Goal: Transaction & Acquisition: Purchase product/service

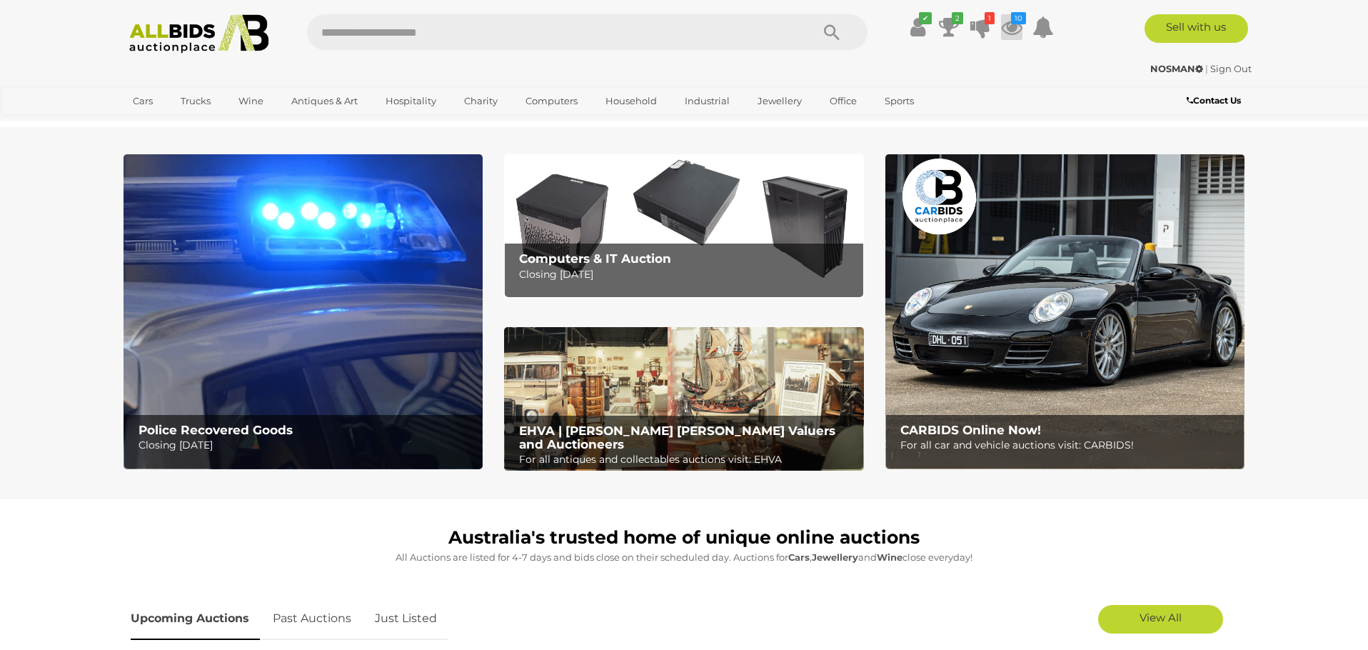
click at [1010, 29] on icon at bounding box center [1011, 27] width 21 height 26
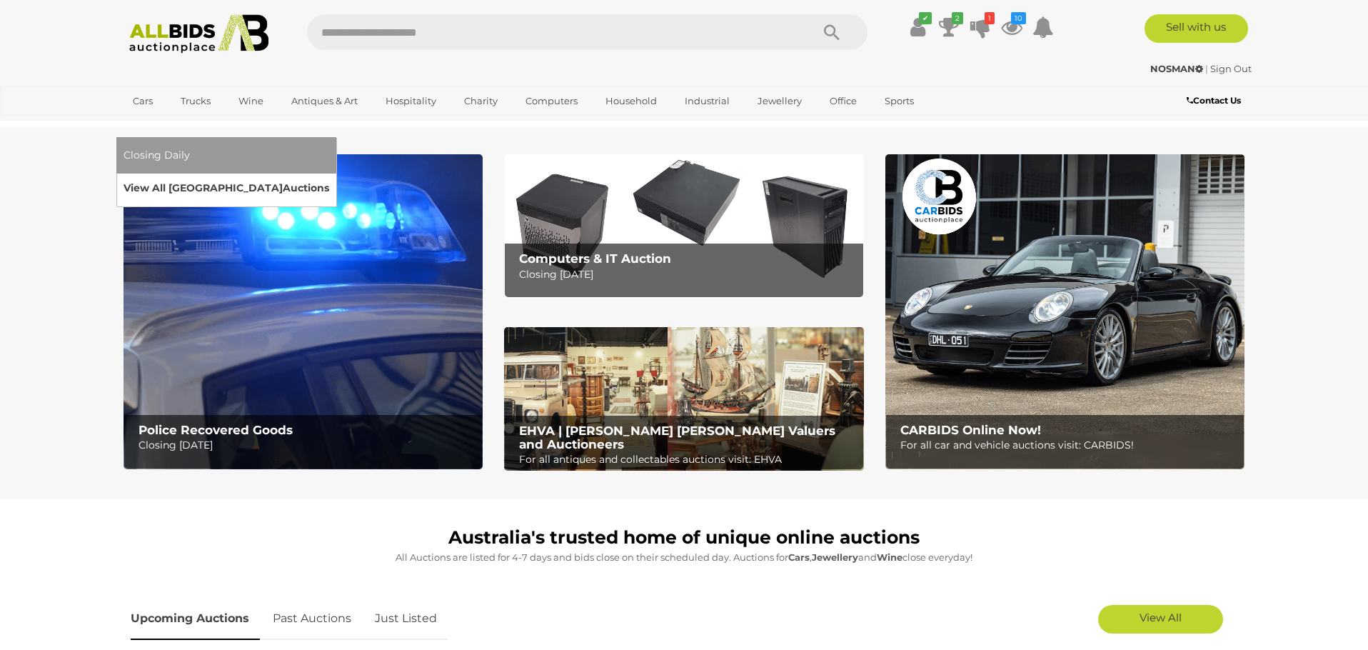
click at [329, 177] on link "View All Sydney Auctions" at bounding box center [226, 188] width 206 height 22
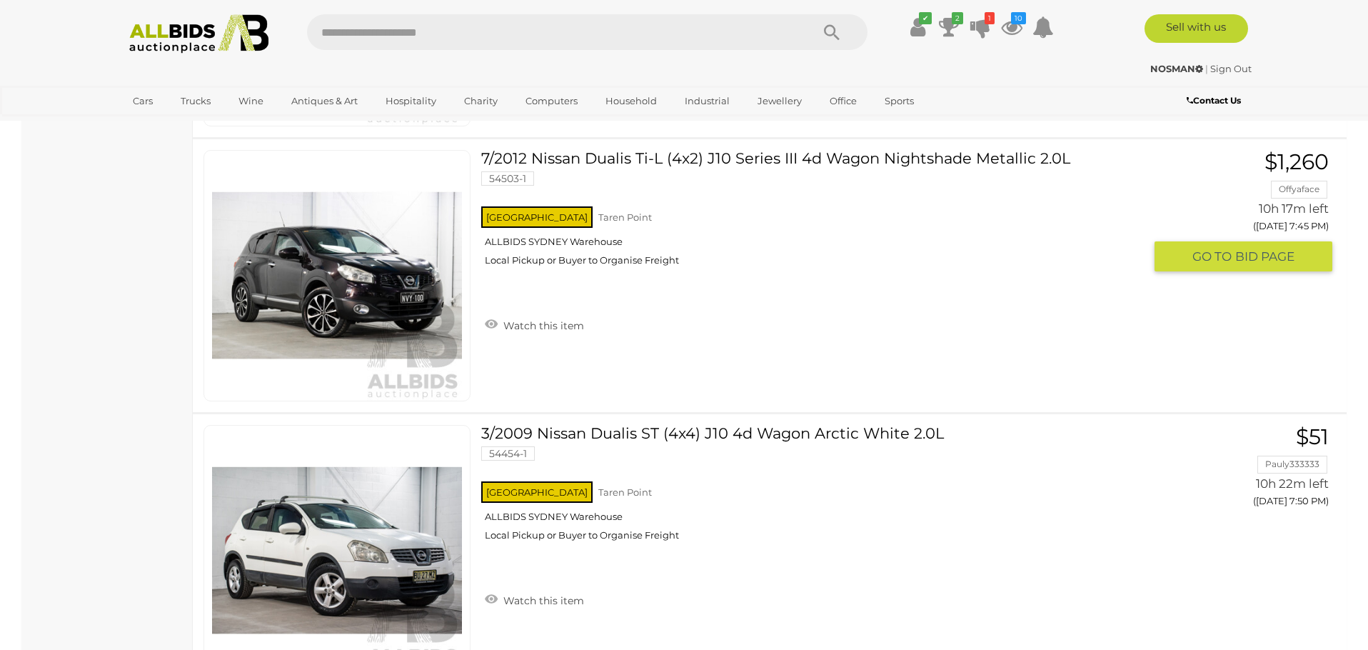
scroll to position [4172, 0]
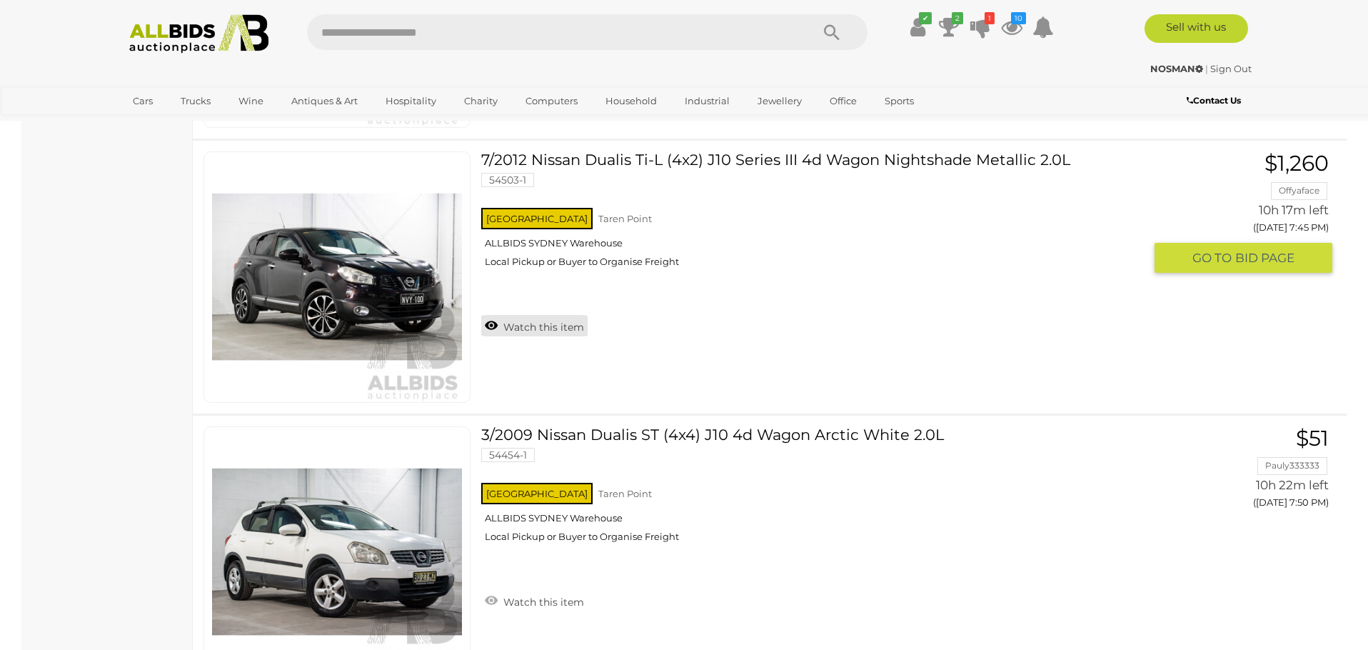
click at [533, 321] on link "Watch this item" at bounding box center [534, 325] width 106 height 21
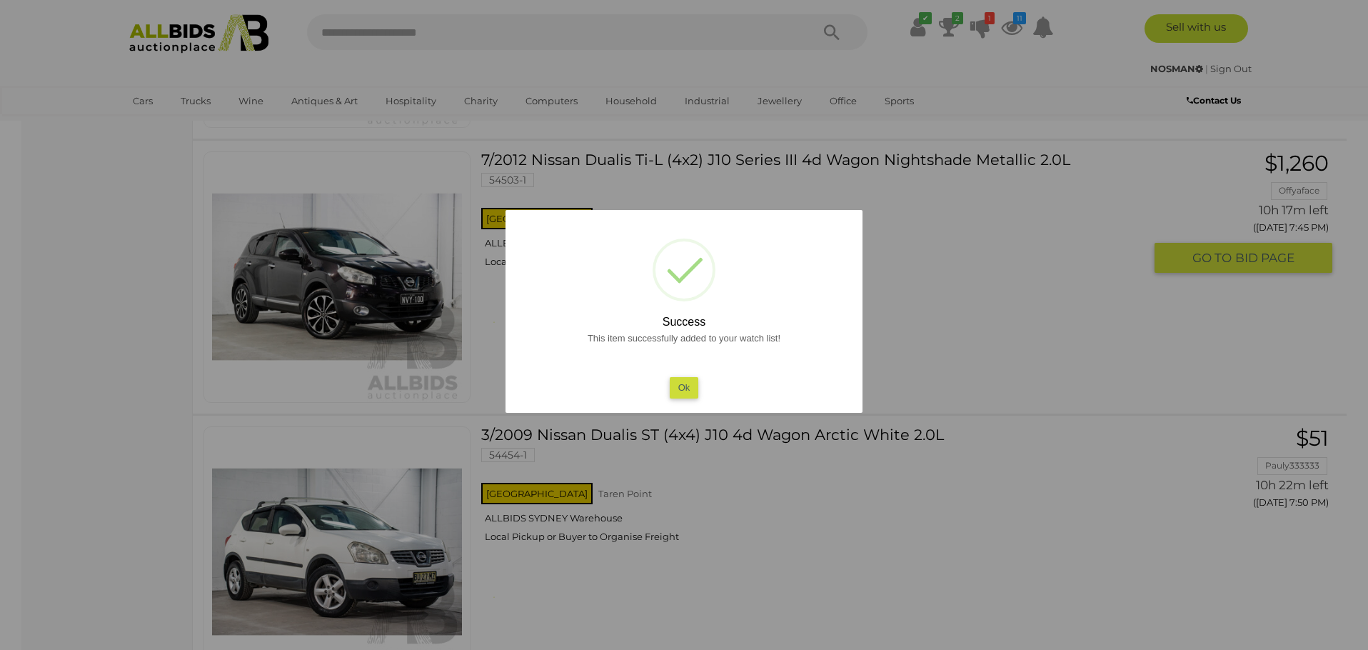
click at [623, 161] on div at bounding box center [684, 325] width 1368 height 650
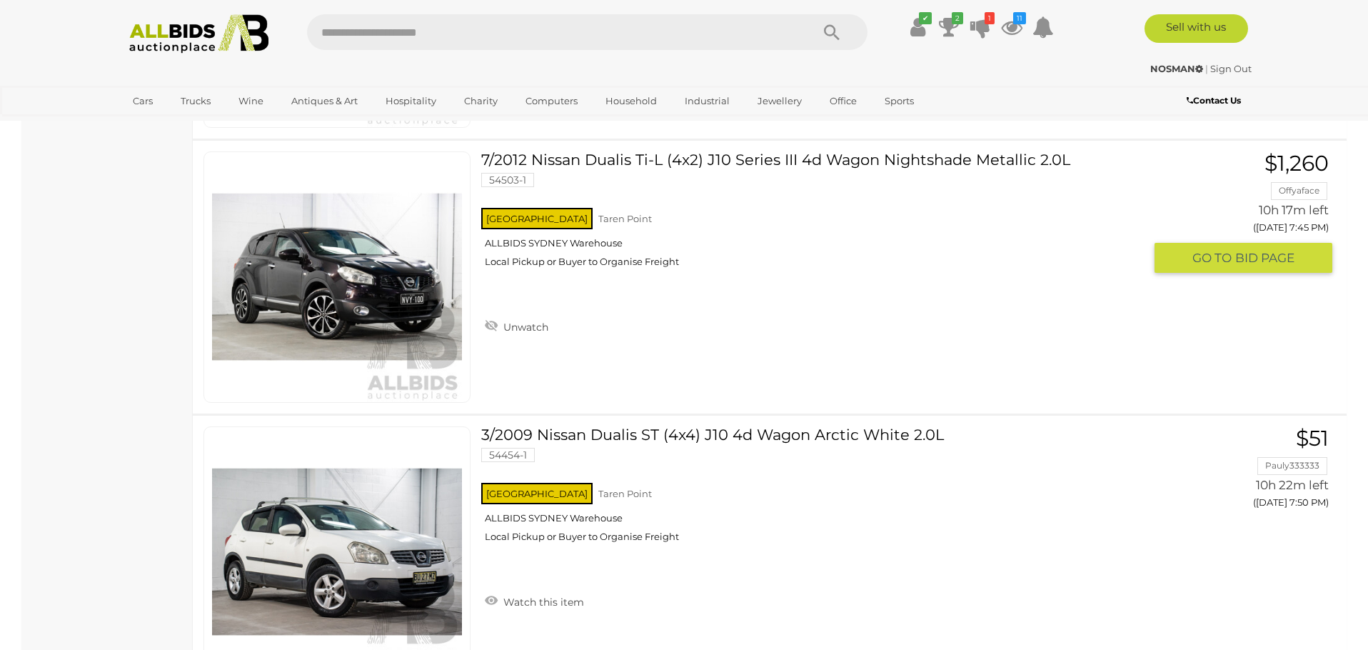
click at [875, 163] on link "7/2012 Nissan Dualis Ti-L (4x2) J10 Series III 4d Wagon Nightshade Metallic 2.0…" at bounding box center [818, 214] width 652 height 127
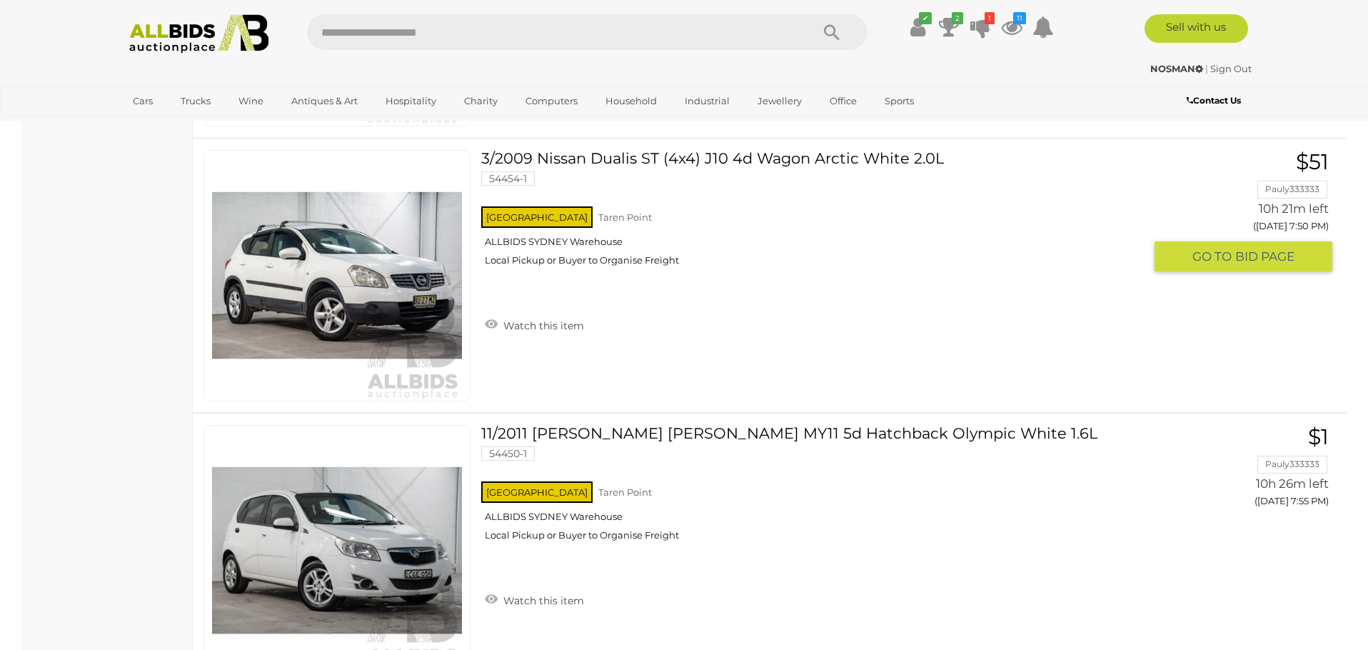
scroll to position [4449, 0]
click at [371, 281] on img at bounding box center [337, 275] width 250 height 250
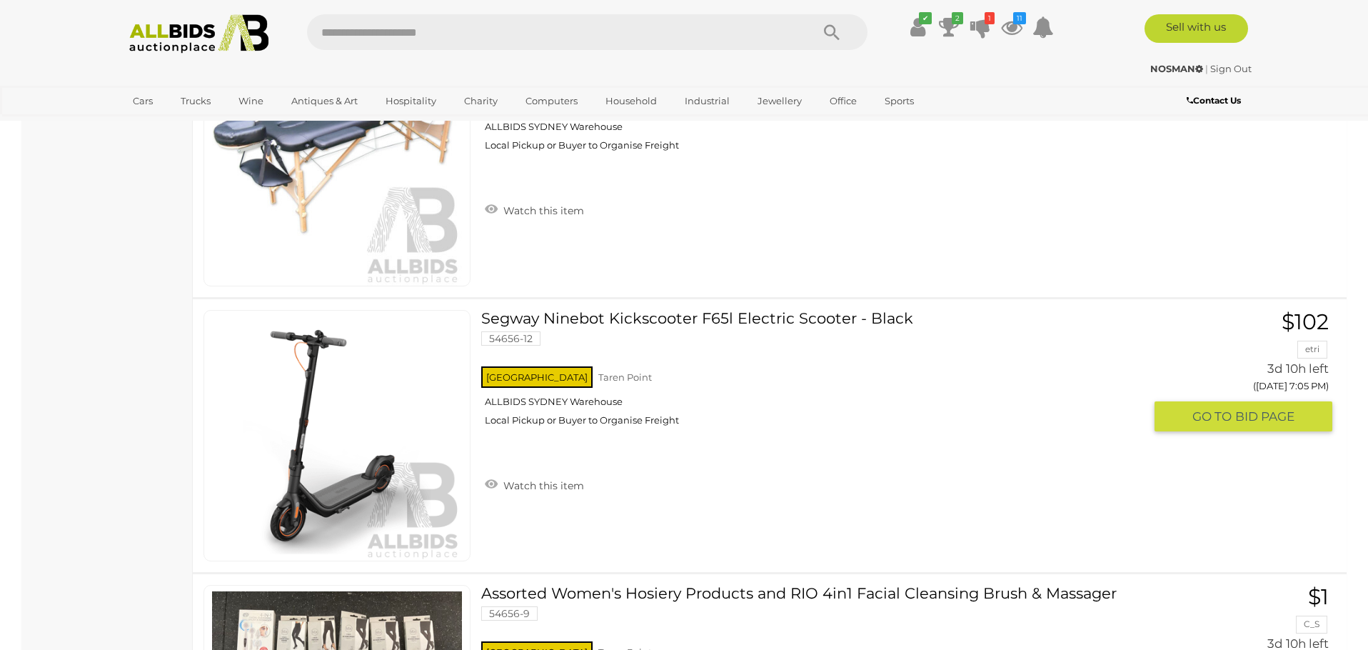
scroll to position [5673, 0]
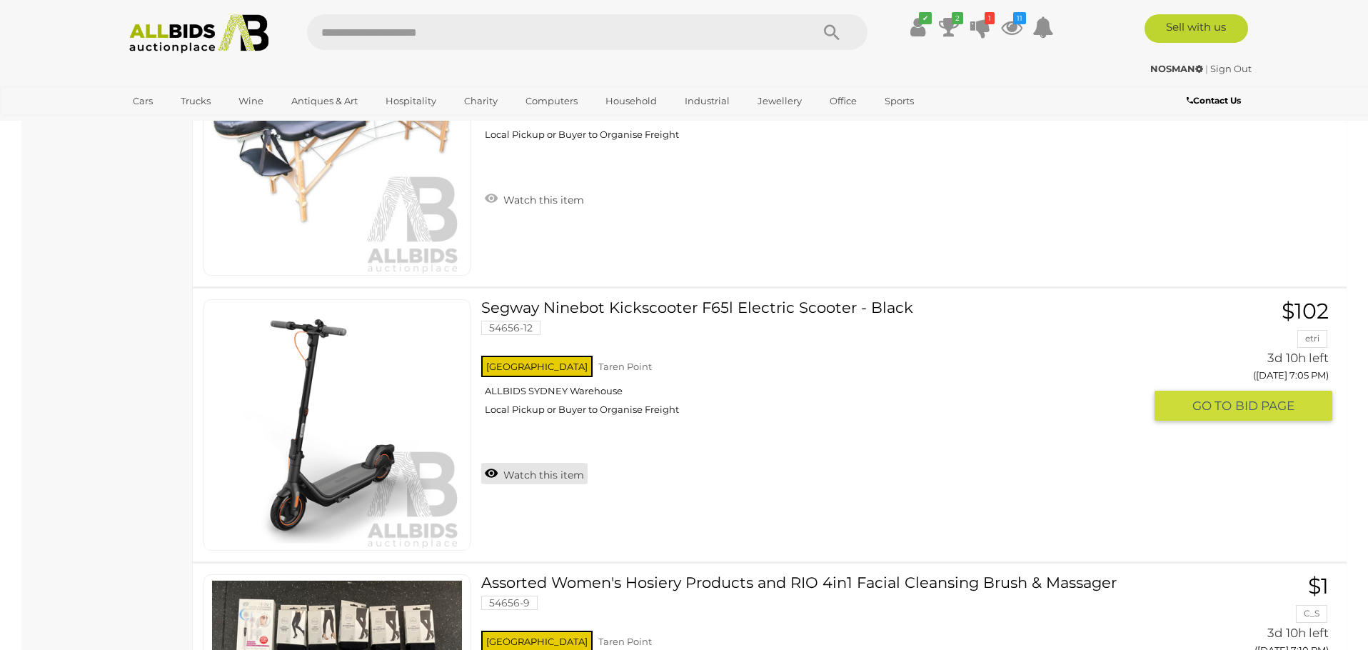
click at [521, 470] on link "Watch this item" at bounding box center [534, 473] width 106 height 21
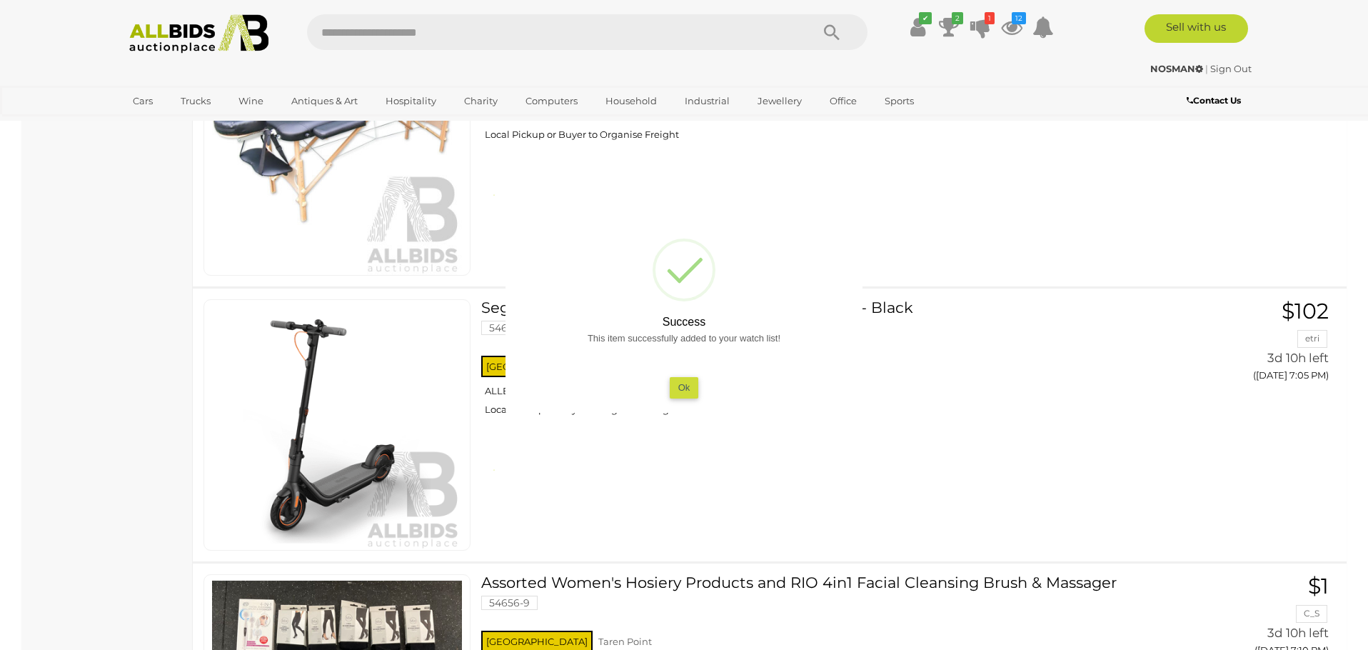
click at [428, 434] on div at bounding box center [684, 325] width 1368 height 650
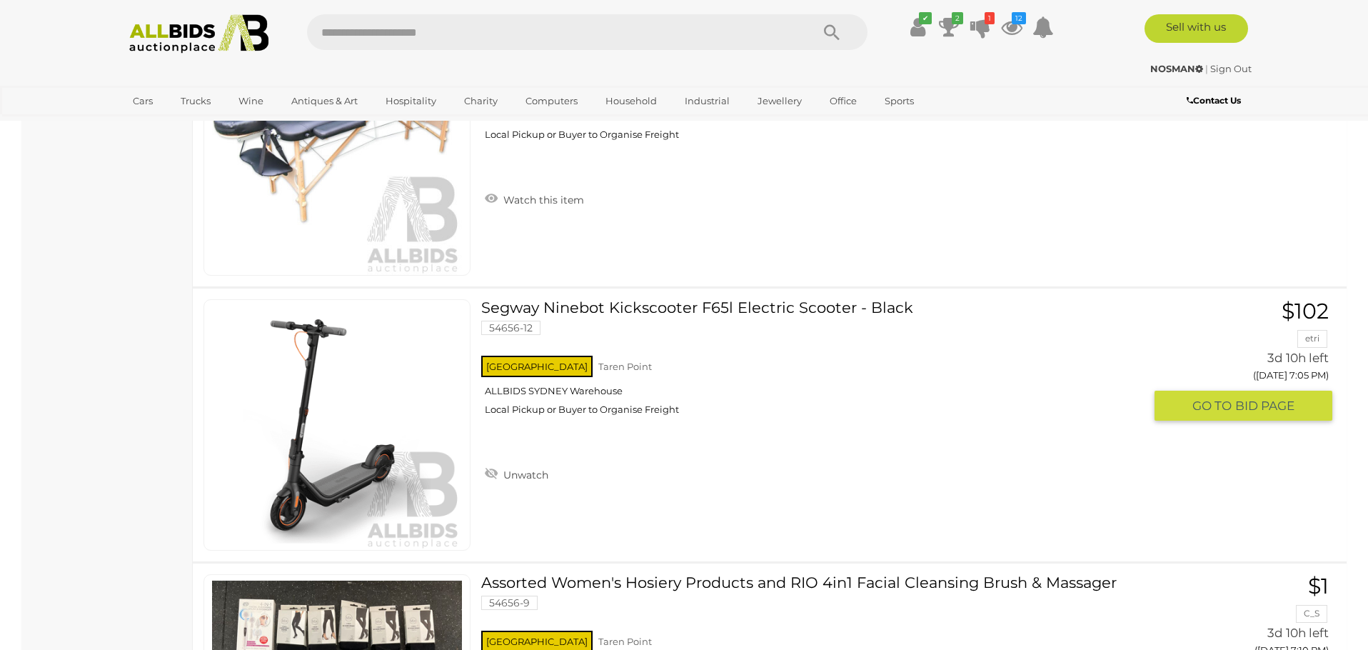
click at [357, 416] on link at bounding box center [336, 424] width 267 height 251
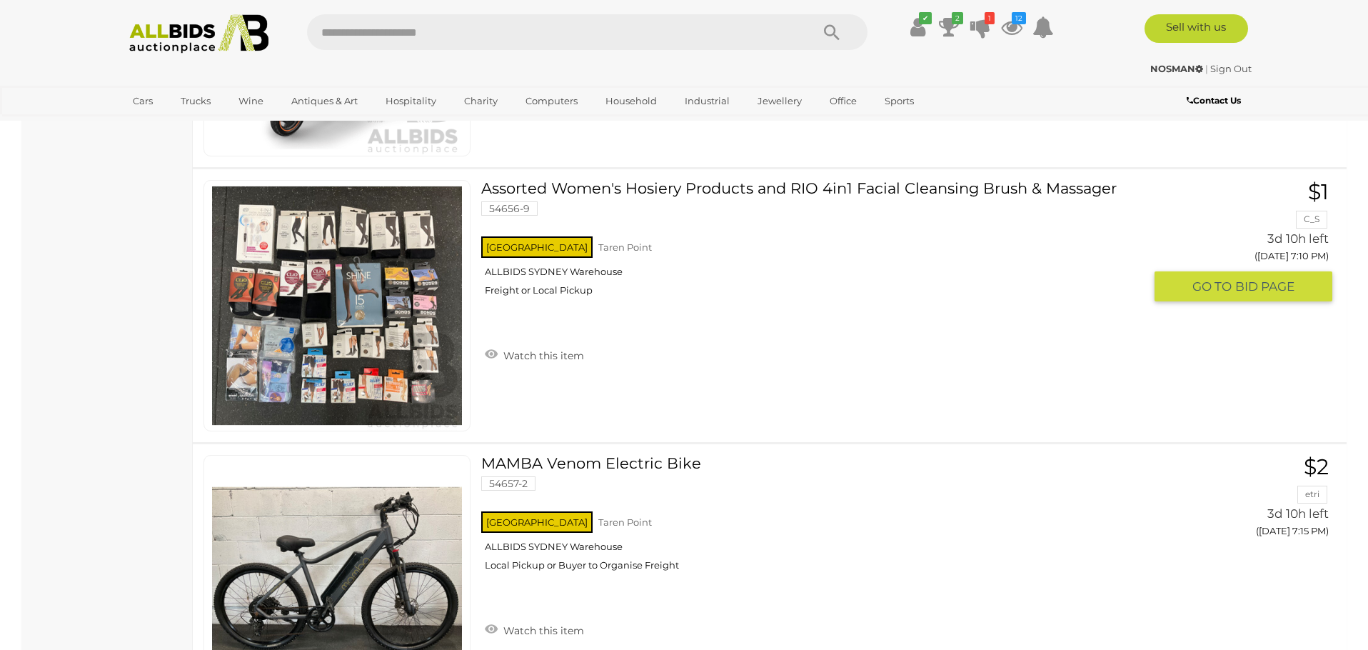
scroll to position [6065, 0]
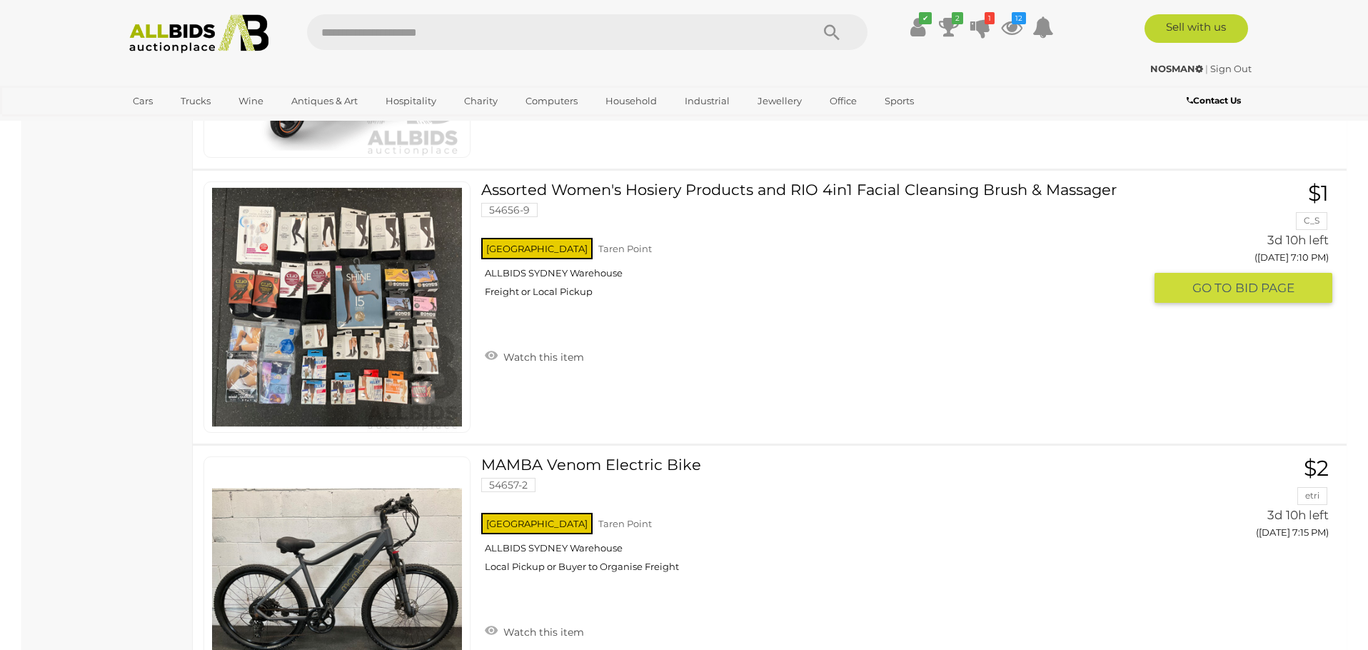
click at [387, 303] on img at bounding box center [337, 307] width 250 height 250
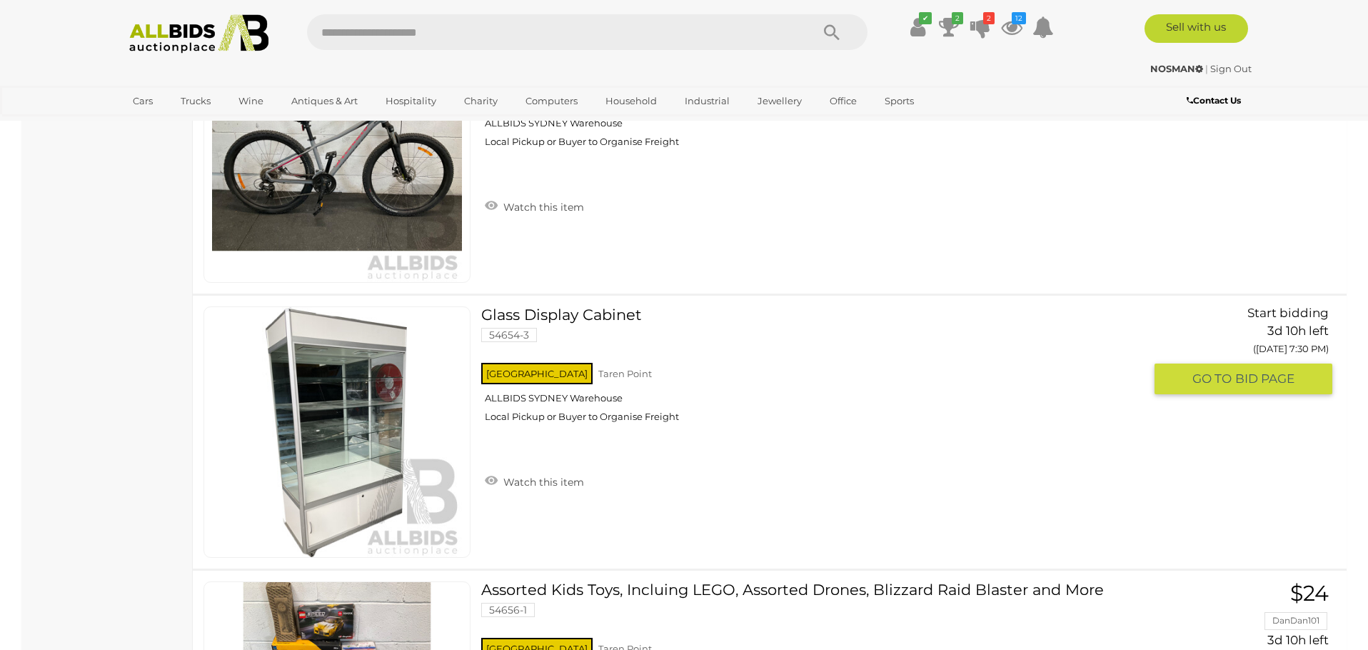
scroll to position [7143, 0]
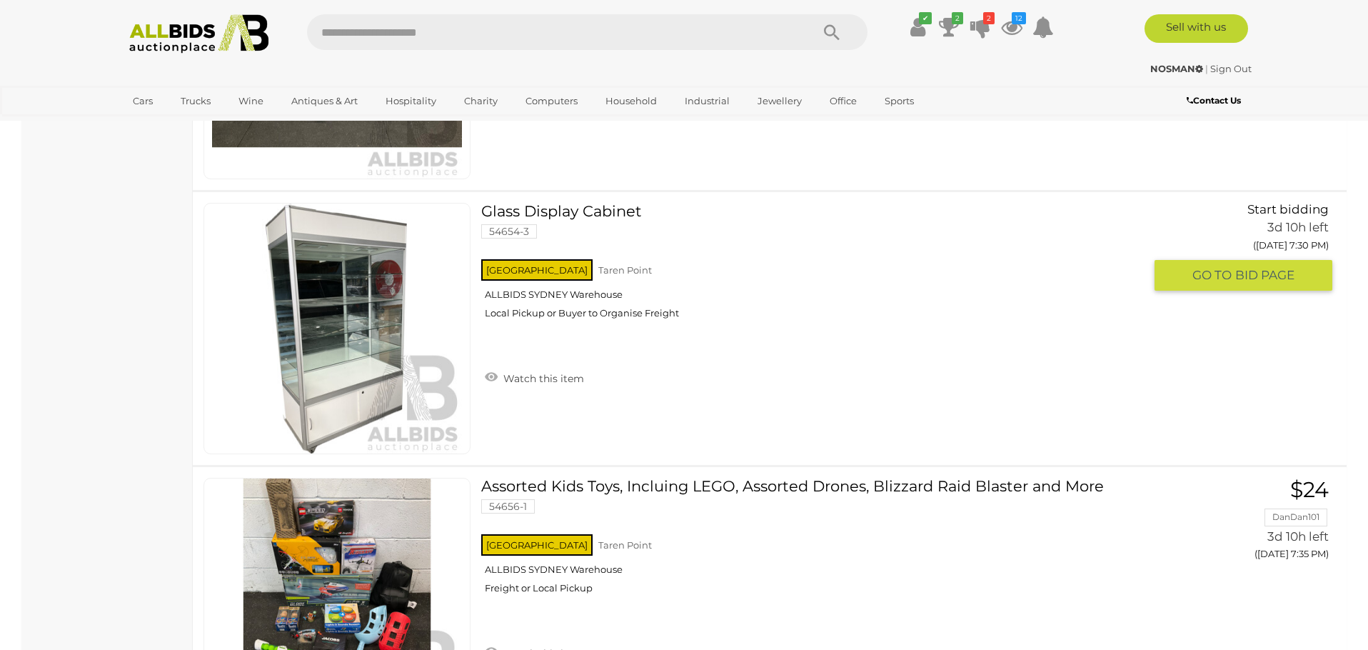
click at [343, 333] on img at bounding box center [337, 328] width 250 height 250
click at [545, 371] on link "Watch this item" at bounding box center [534, 376] width 106 height 21
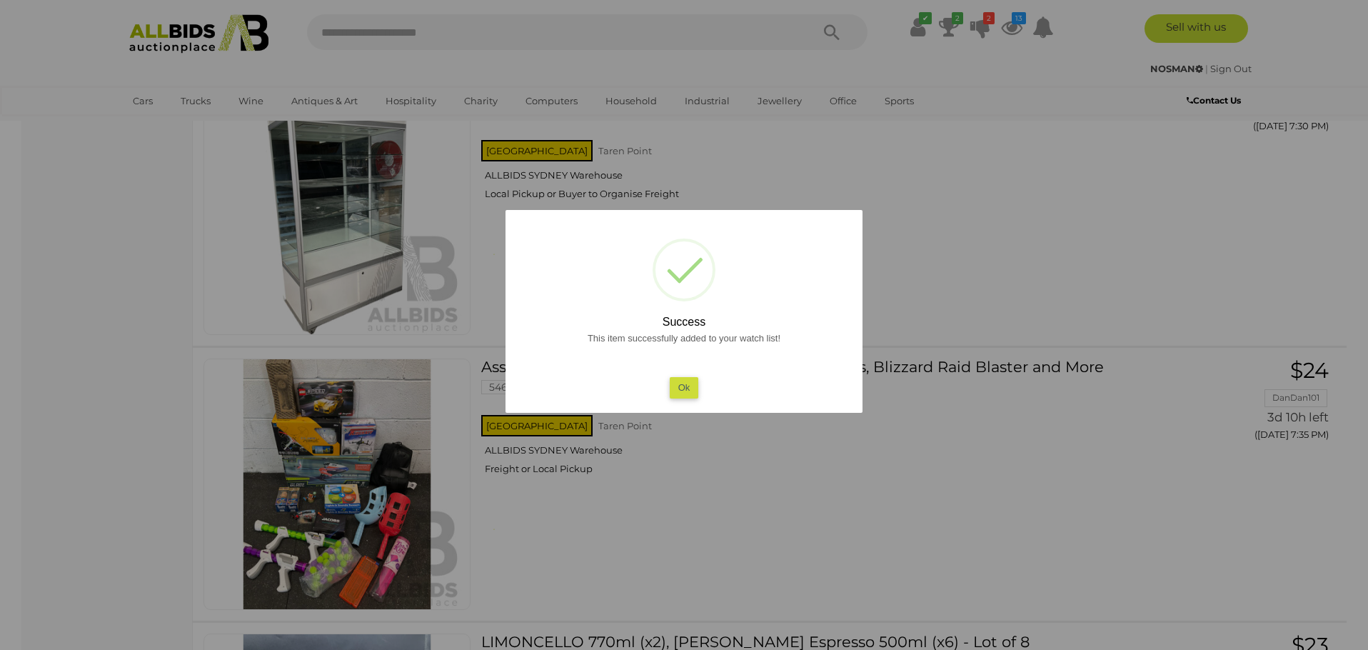
scroll to position [7287, 0]
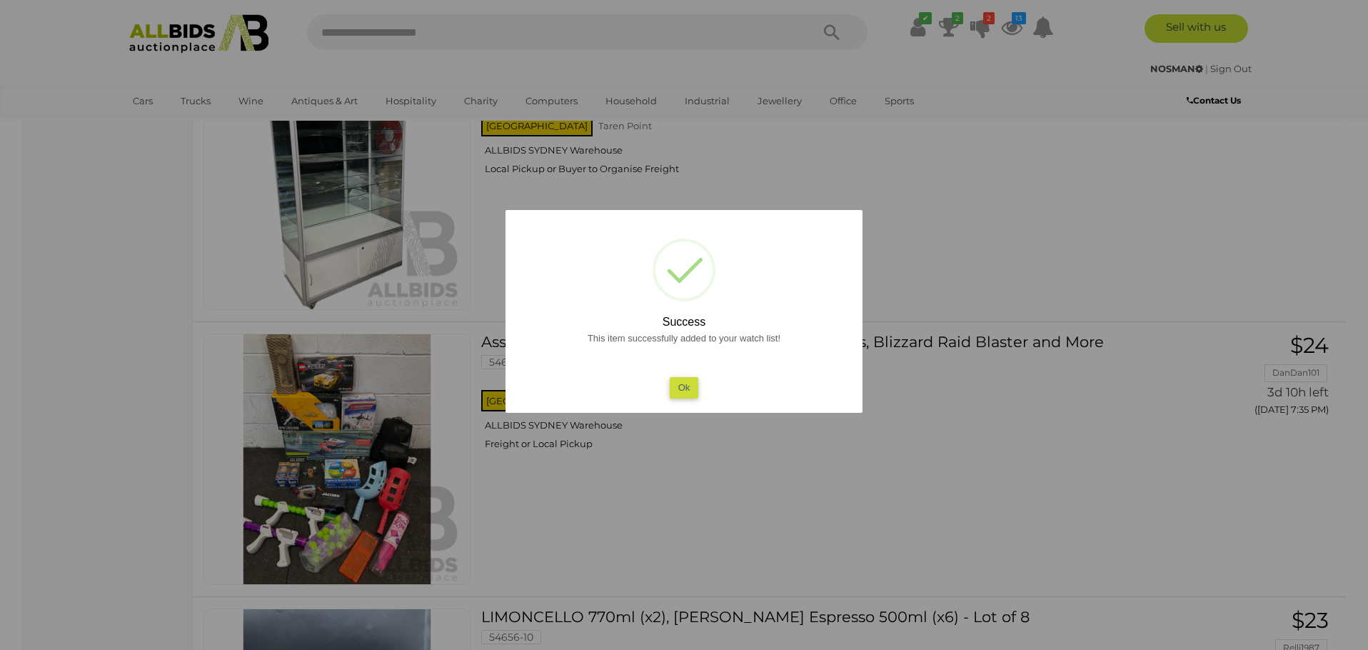
click at [684, 384] on button "Ok" at bounding box center [683, 387] width 29 height 21
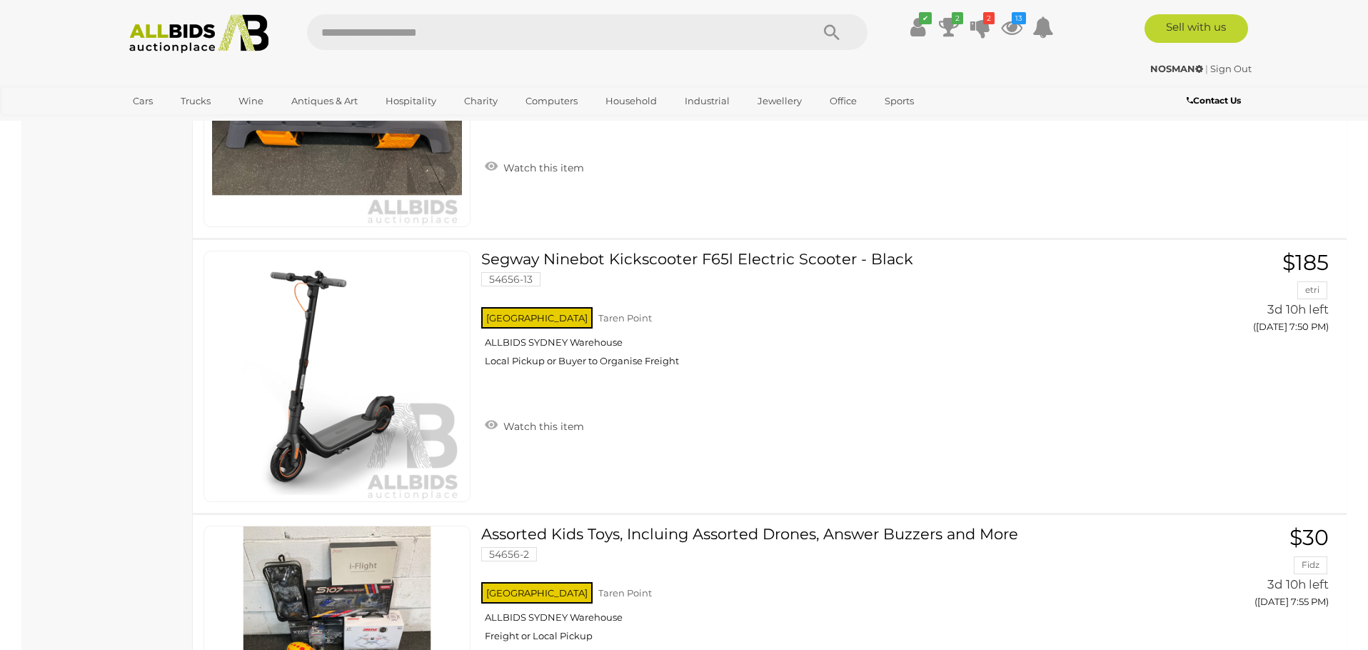
scroll to position [8203, 0]
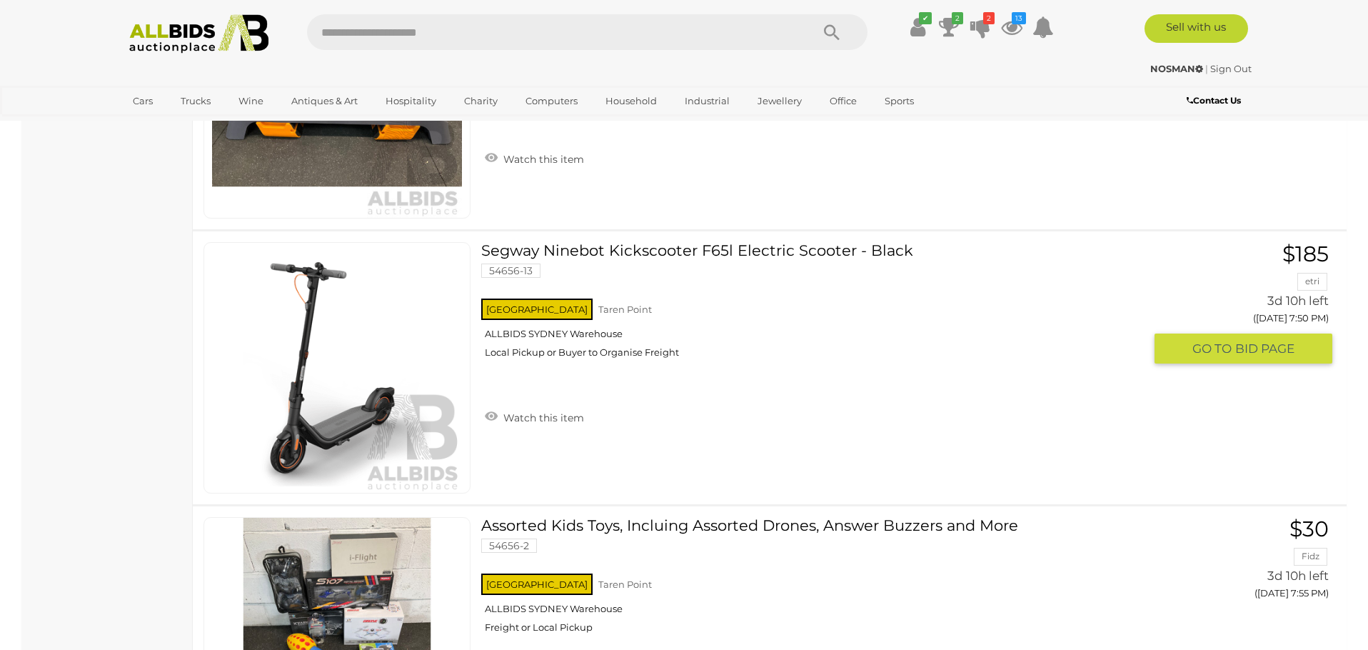
click at [343, 425] on img at bounding box center [337, 368] width 250 height 250
click at [529, 414] on link "Watch this item" at bounding box center [534, 415] width 106 height 21
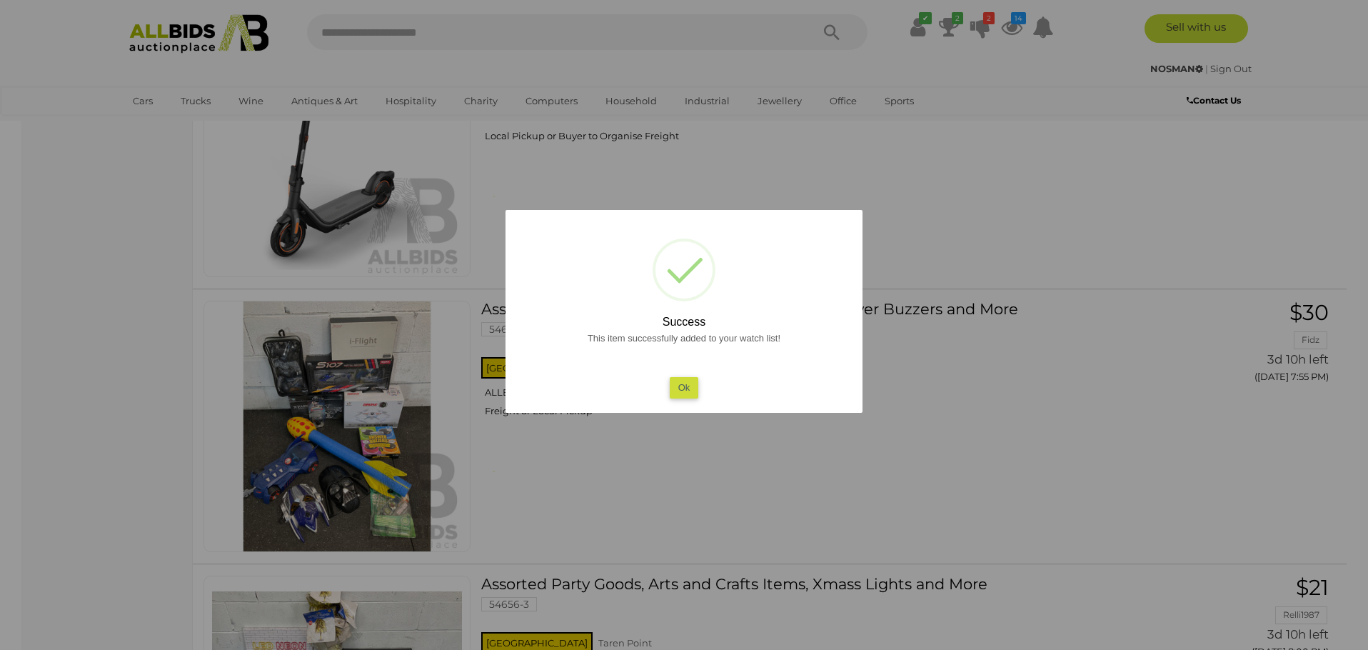
scroll to position [8436, 0]
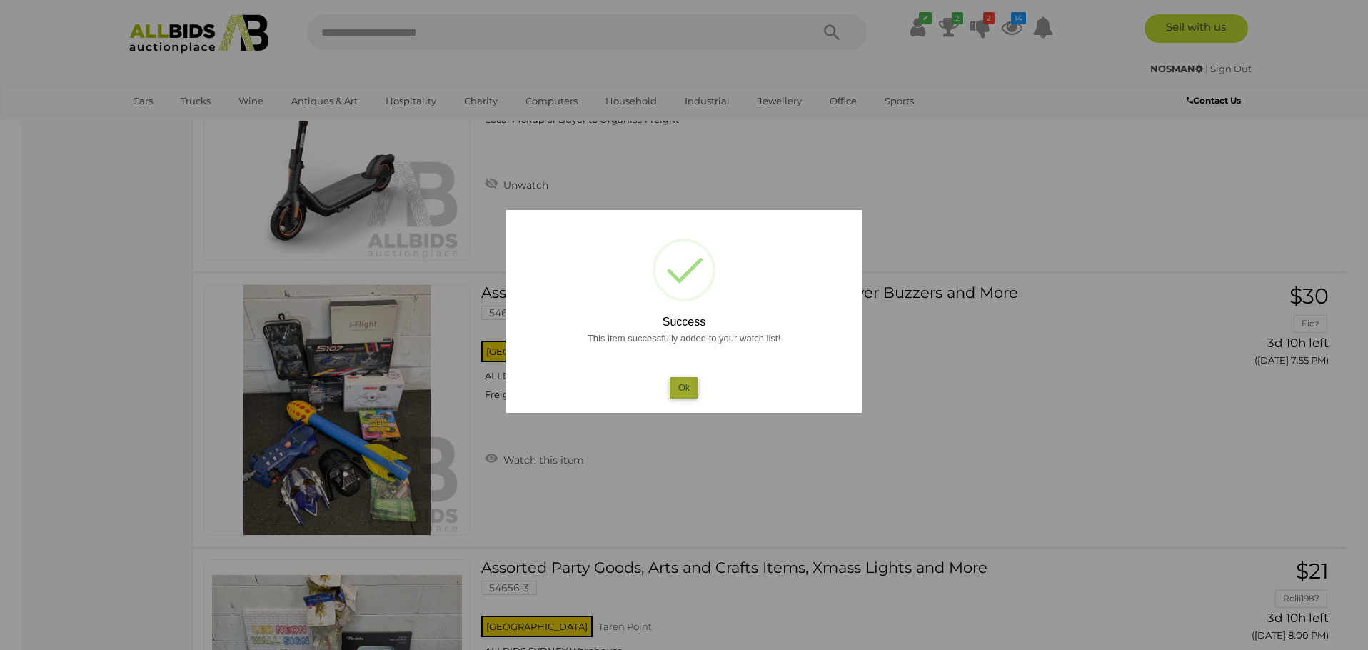
click at [683, 387] on button "Ok" at bounding box center [683, 387] width 29 height 21
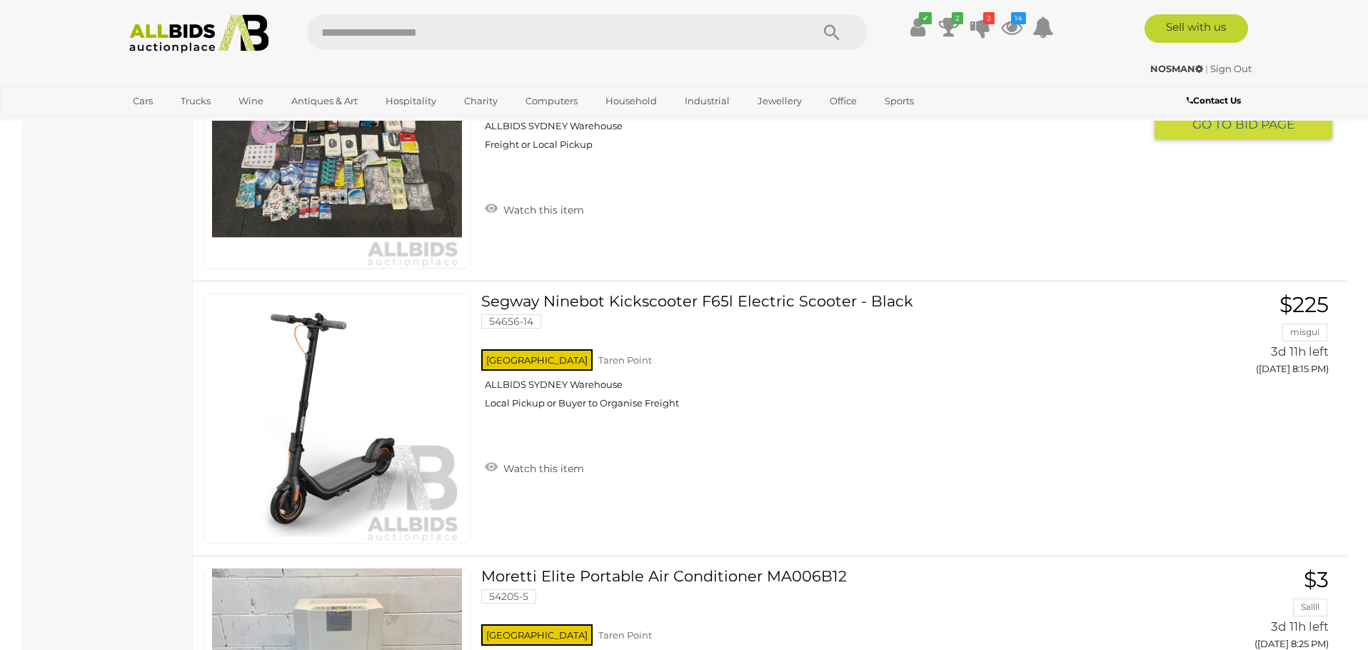
scroll to position [9537, 0]
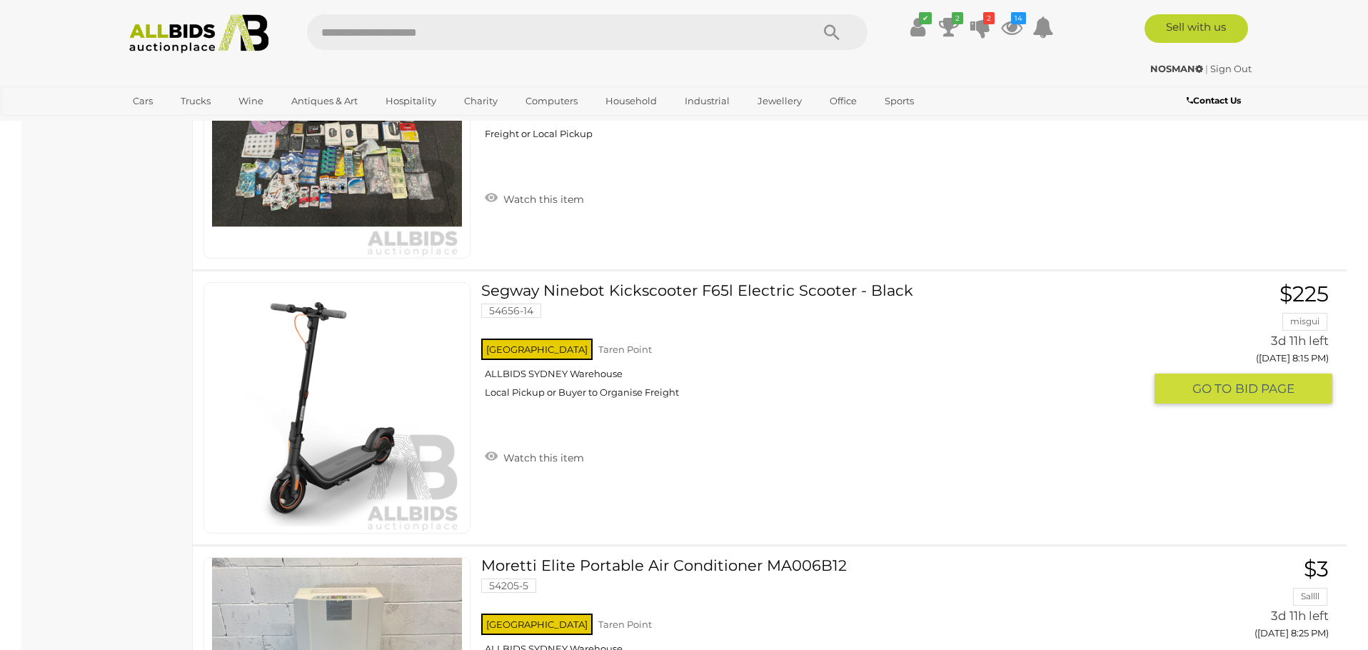
click at [343, 463] on img at bounding box center [337, 408] width 250 height 250
click at [544, 455] on link "Watch this item" at bounding box center [534, 455] width 106 height 21
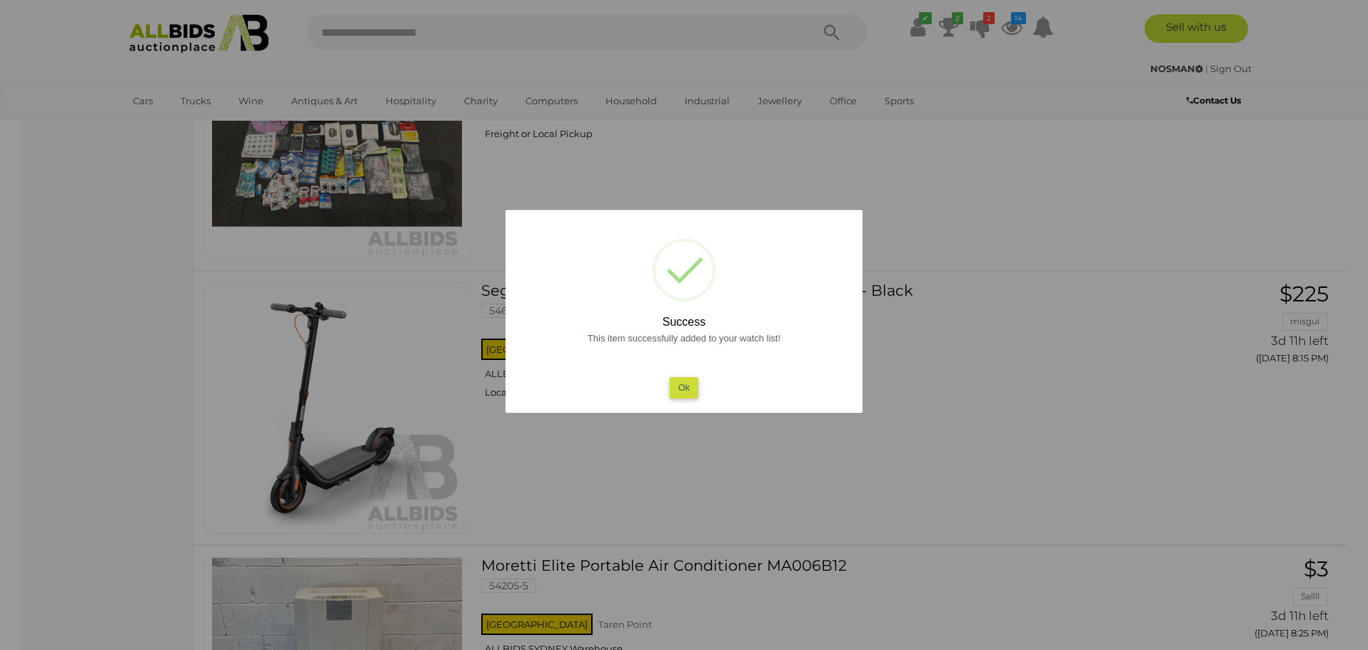
scroll to position [9536, 0]
click at [682, 385] on button "Ok" at bounding box center [683, 387] width 29 height 21
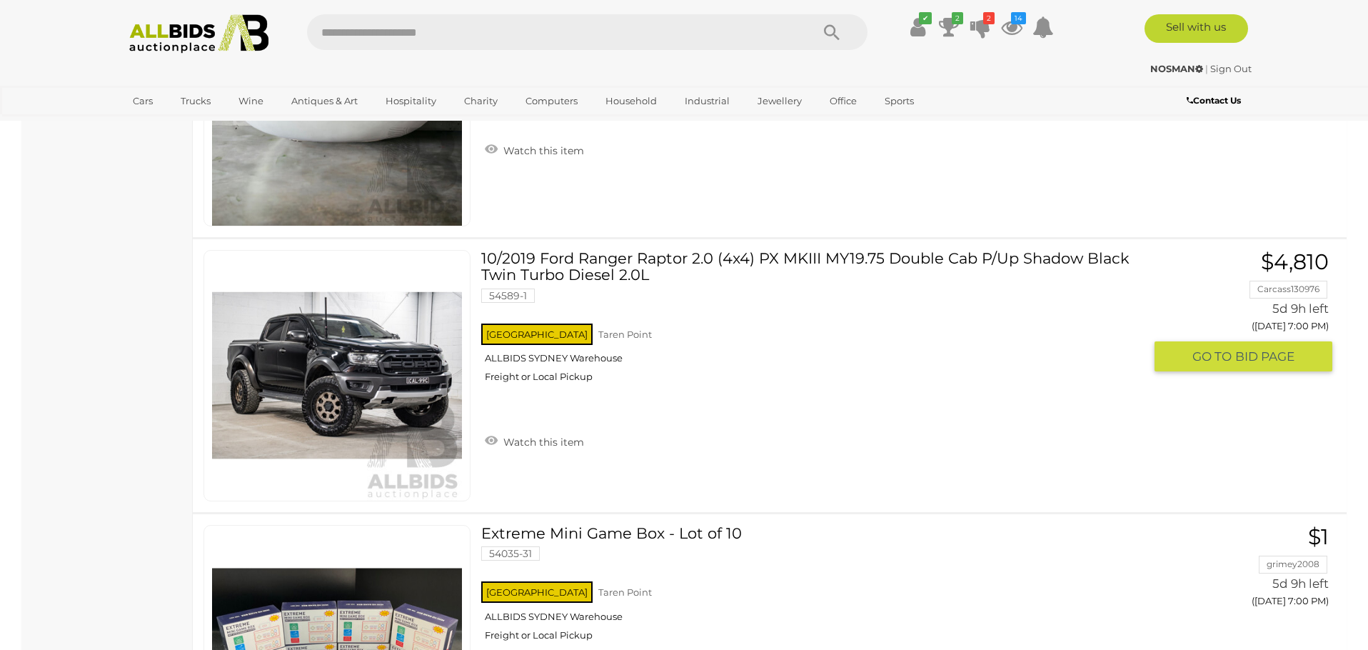
scroll to position [11216, 0]
click at [533, 436] on link "Watch this item" at bounding box center [534, 440] width 106 height 21
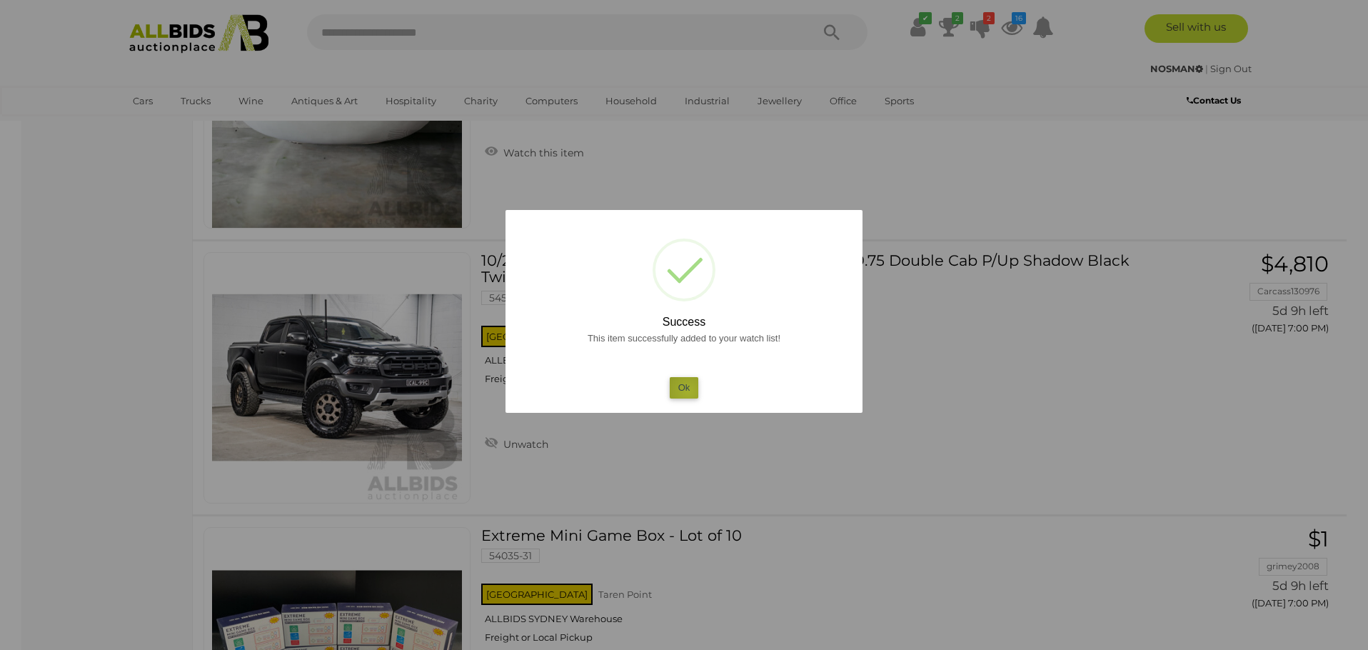
click at [688, 390] on button "Ok" at bounding box center [683, 387] width 29 height 21
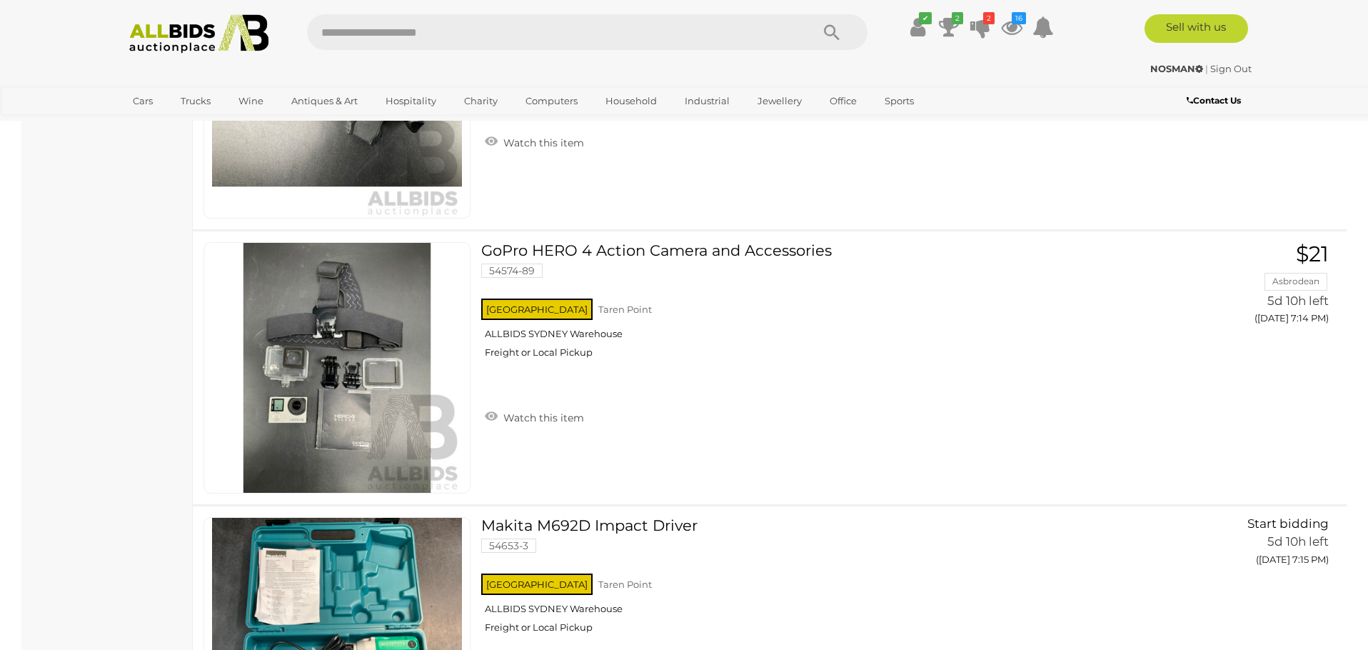
scroll to position [18098, 0]
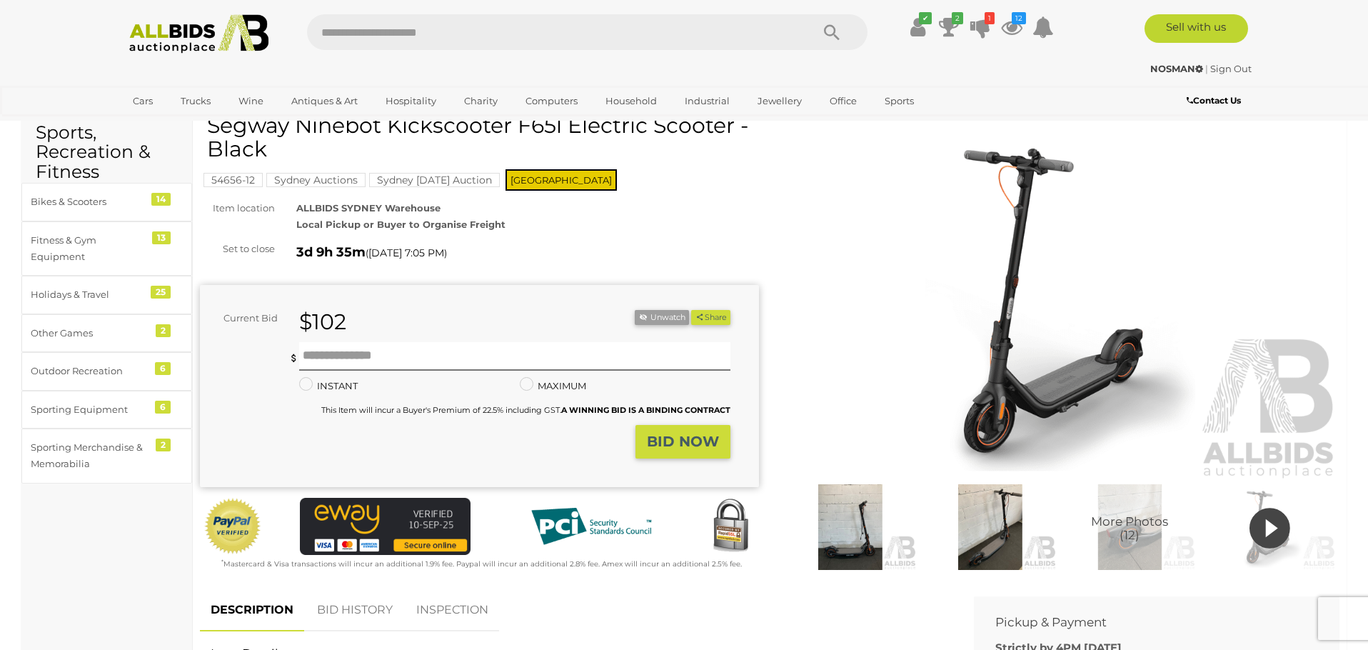
scroll to position [118, 0]
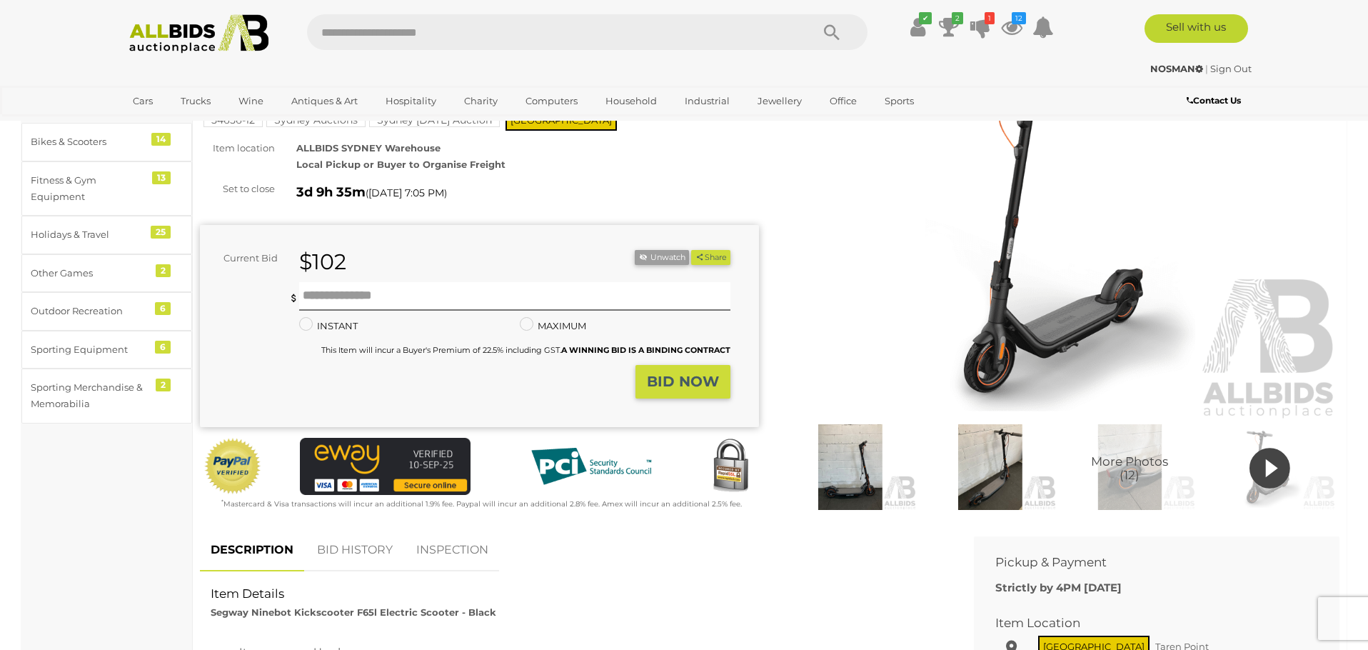
click at [975, 263] on img at bounding box center [1059, 241] width 559 height 360
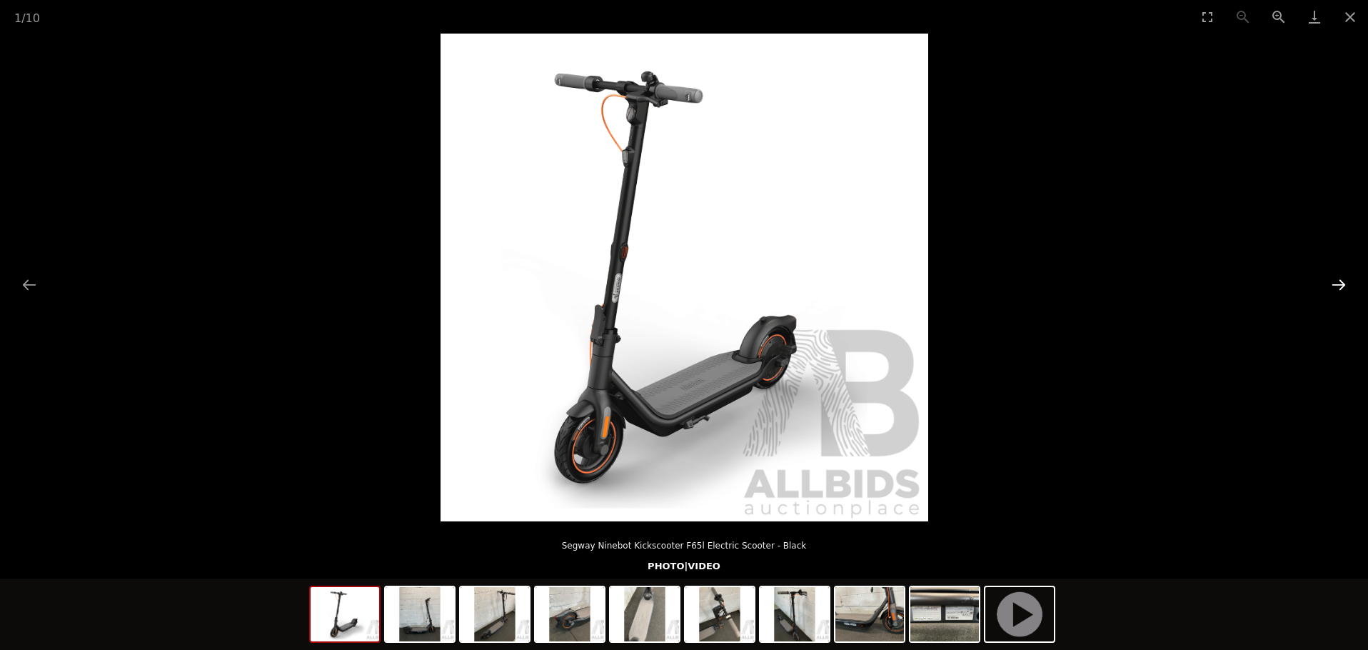
click at [1336, 283] on button "Next slide" at bounding box center [1338, 285] width 30 height 28
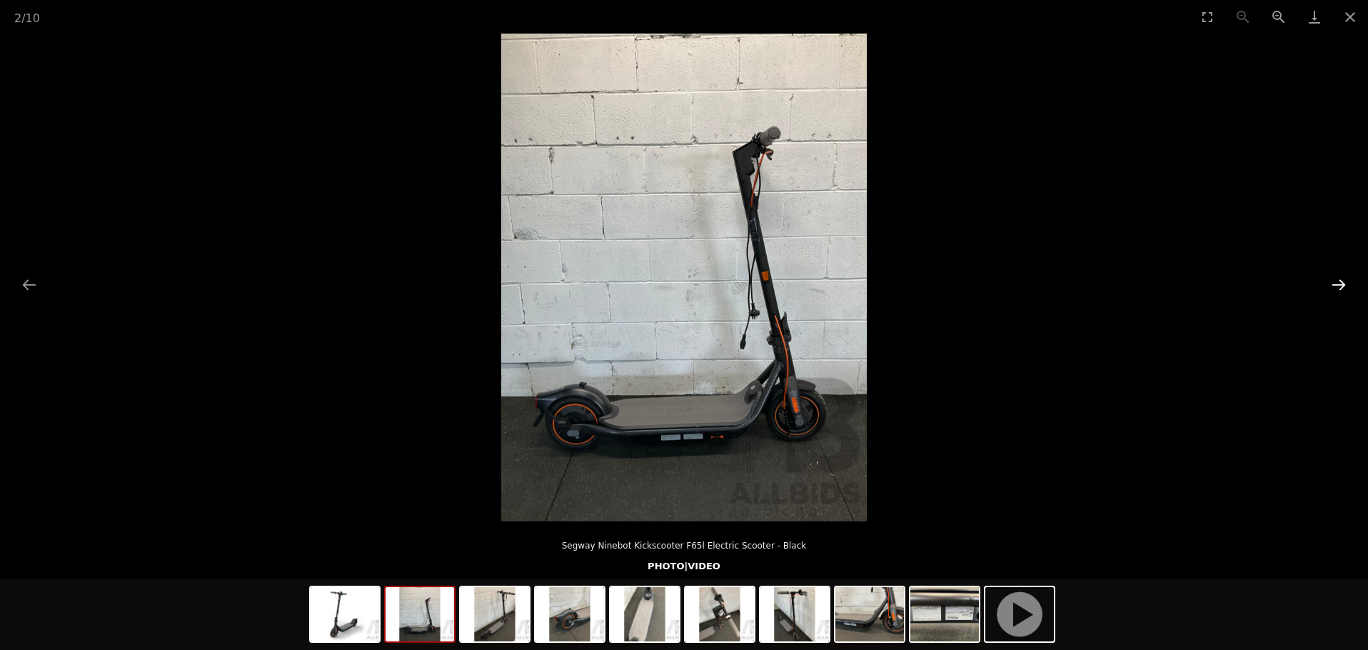
click at [1336, 283] on button "Next slide" at bounding box center [1338, 285] width 30 height 28
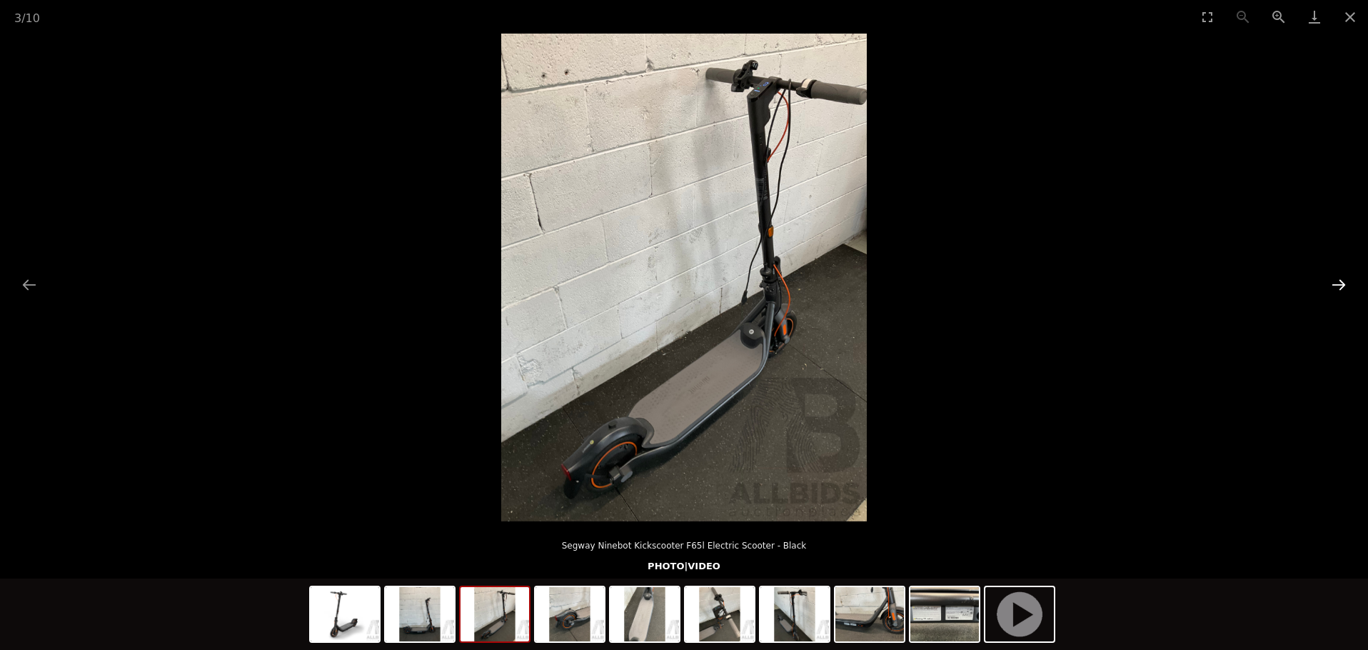
click at [1336, 283] on button "Next slide" at bounding box center [1338, 285] width 30 height 28
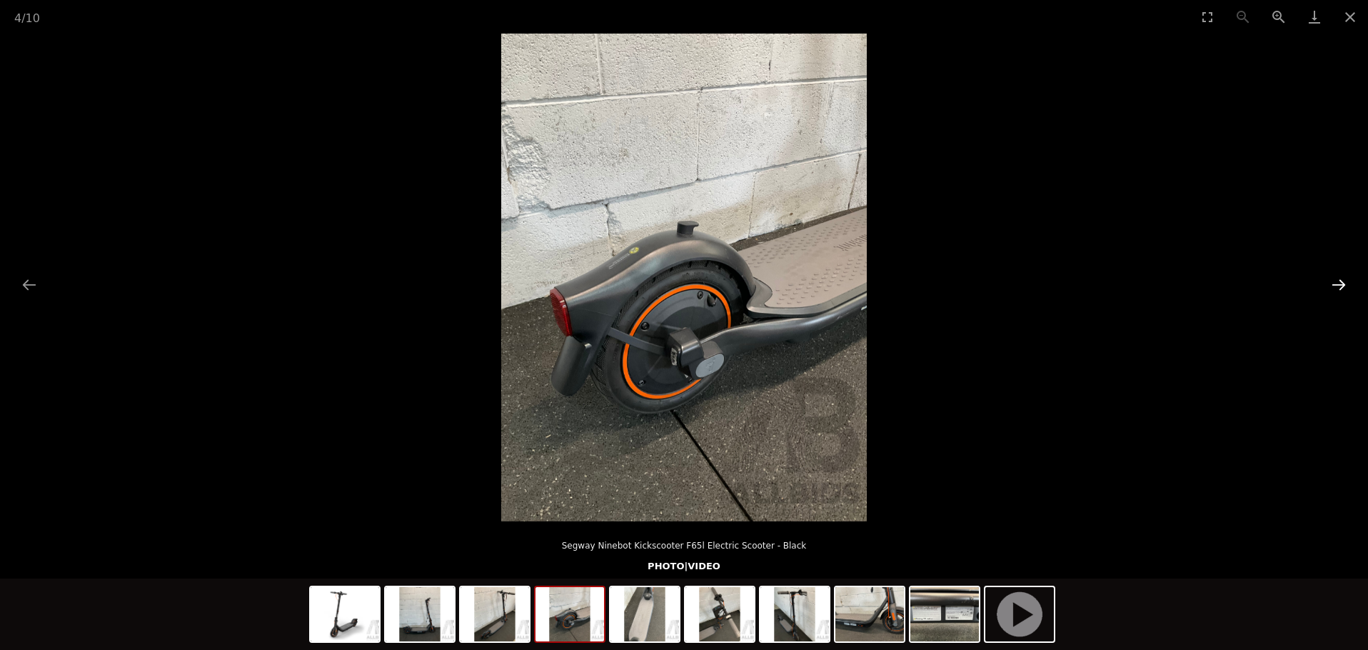
click at [1336, 283] on button "Next slide" at bounding box center [1338, 285] width 30 height 28
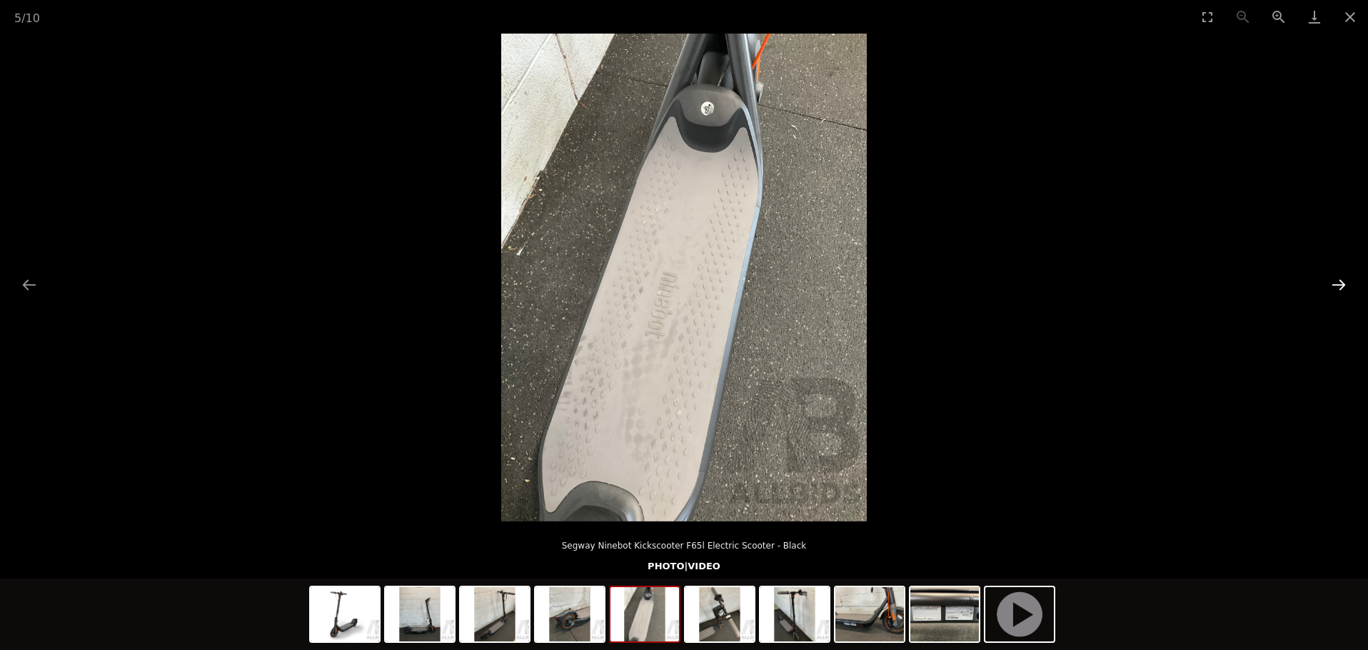
click at [1336, 283] on button "Next slide" at bounding box center [1338, 285] width 30 height 28
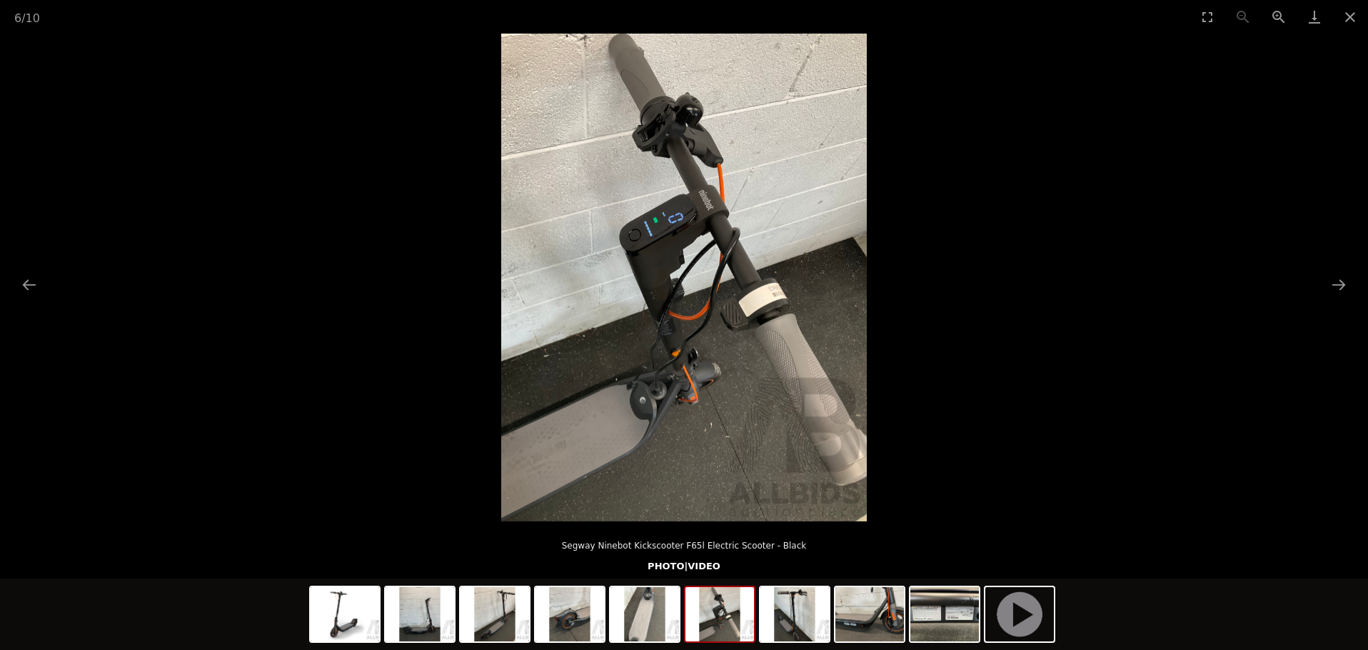
scroll to position [135, 0]
click at [1279, 14] on button "Zoom in" at bounding box center [1278, 17] width 36 height 34
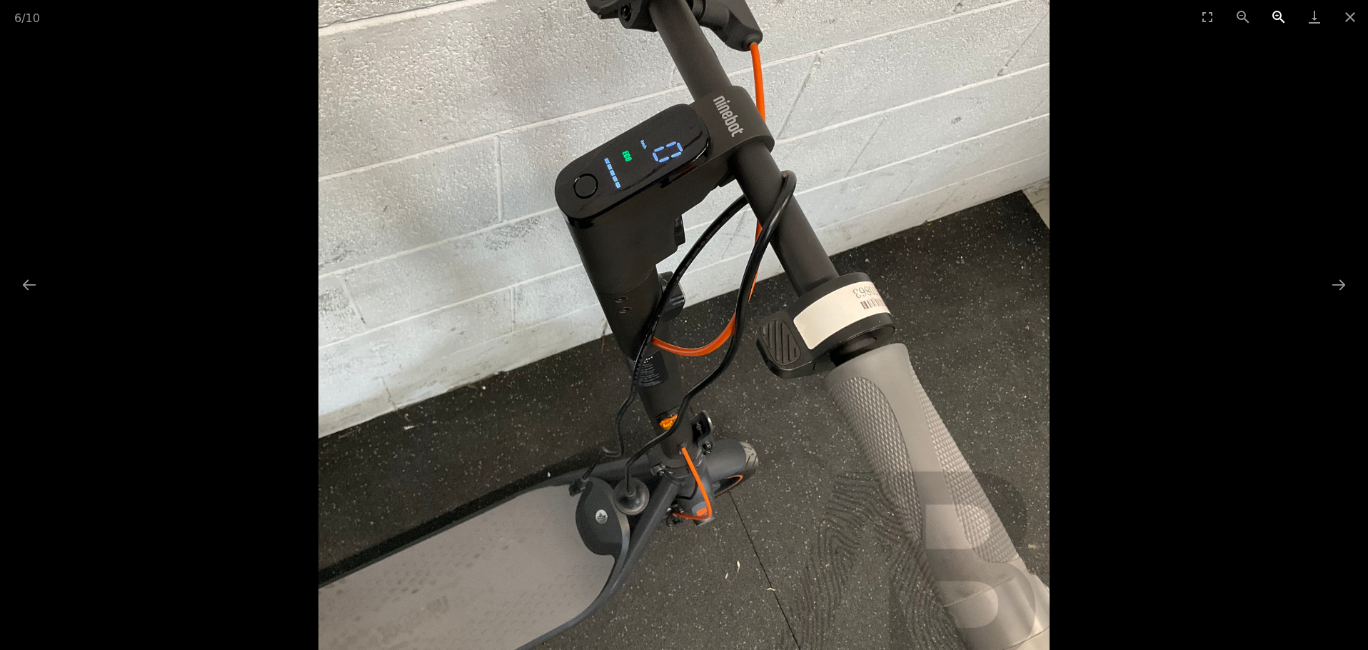
click at [1275, 16] on button "Zoom in" at bounding box center [1278, 17] width 36 height 34
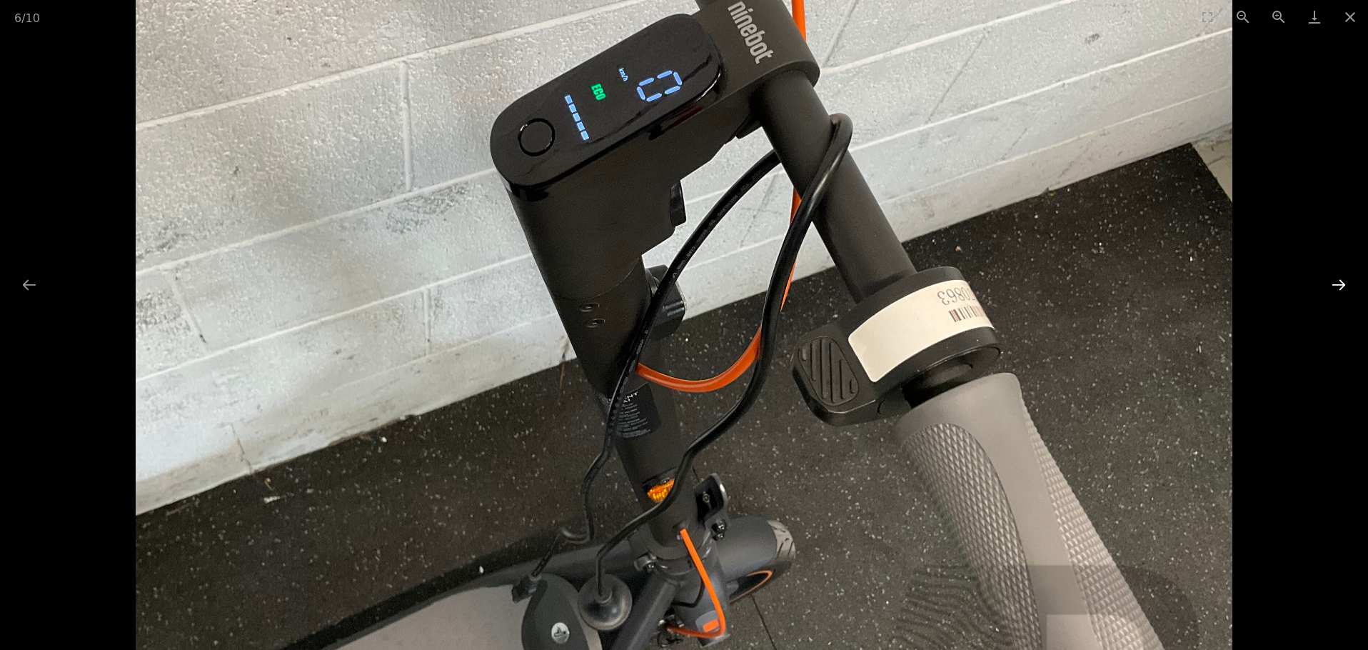
click at [1338, 280] on button "Next slide" at bounding box center [1338, 285] width 30 height 28
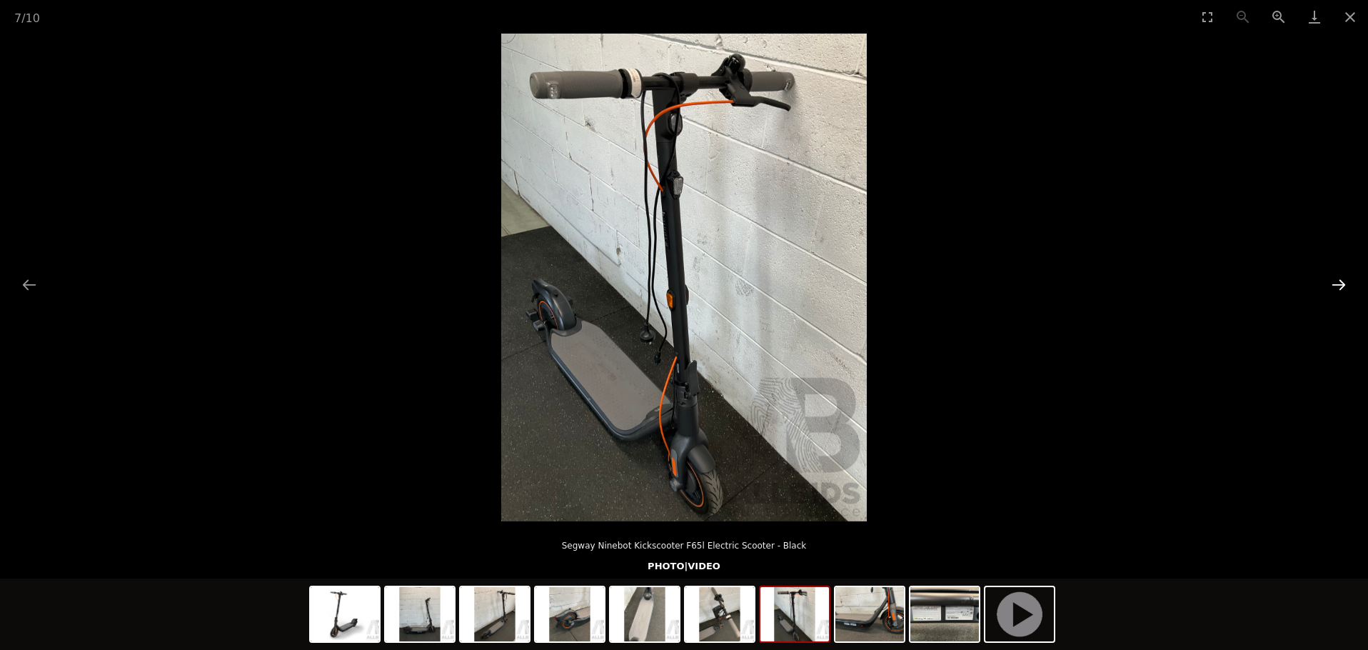
click at [1338, 280] on button "Next slide" at bounding box center [1338, 285] width 30 height 28
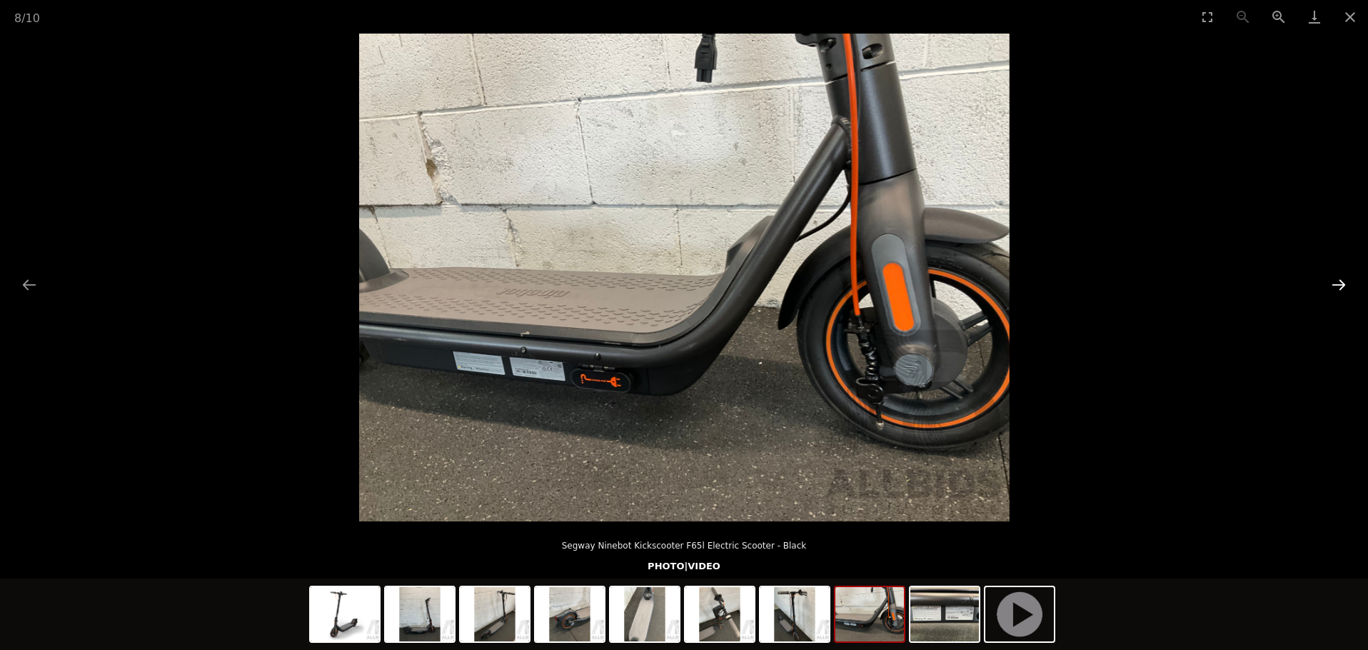
click at [1338, 280] on button "Next slide" at bounding box center [1338, 285] width 30 height 28
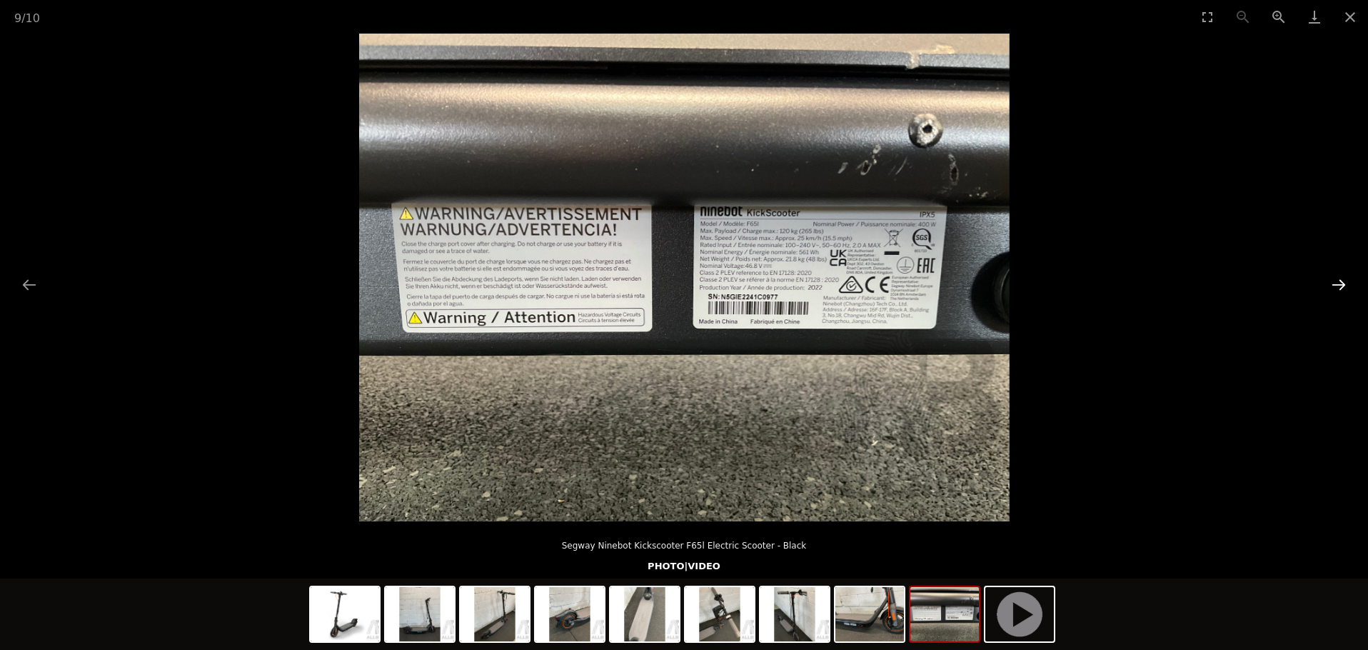
click at [1338, 280] on button "Next slide" at bounding box center [1338, 285] width 30 height 28
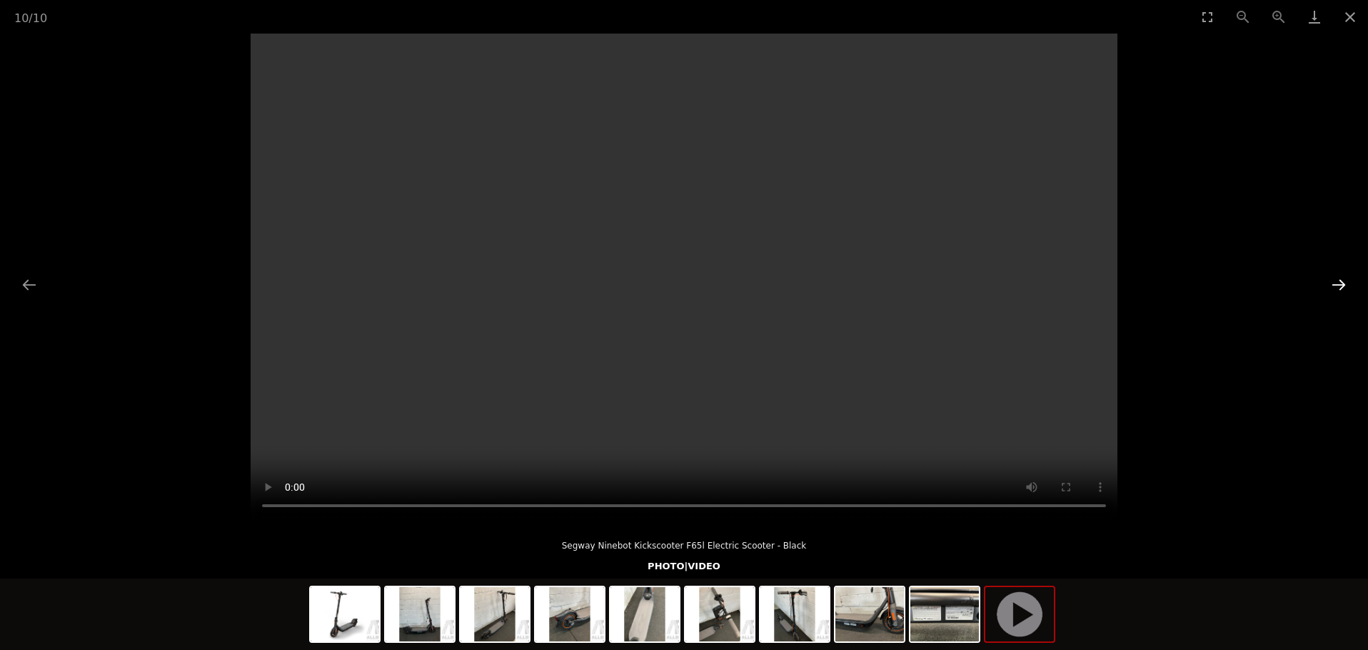
click at [1338, 280] on button "Next slide" at bounding box center [1338, 285] width 30 height 28
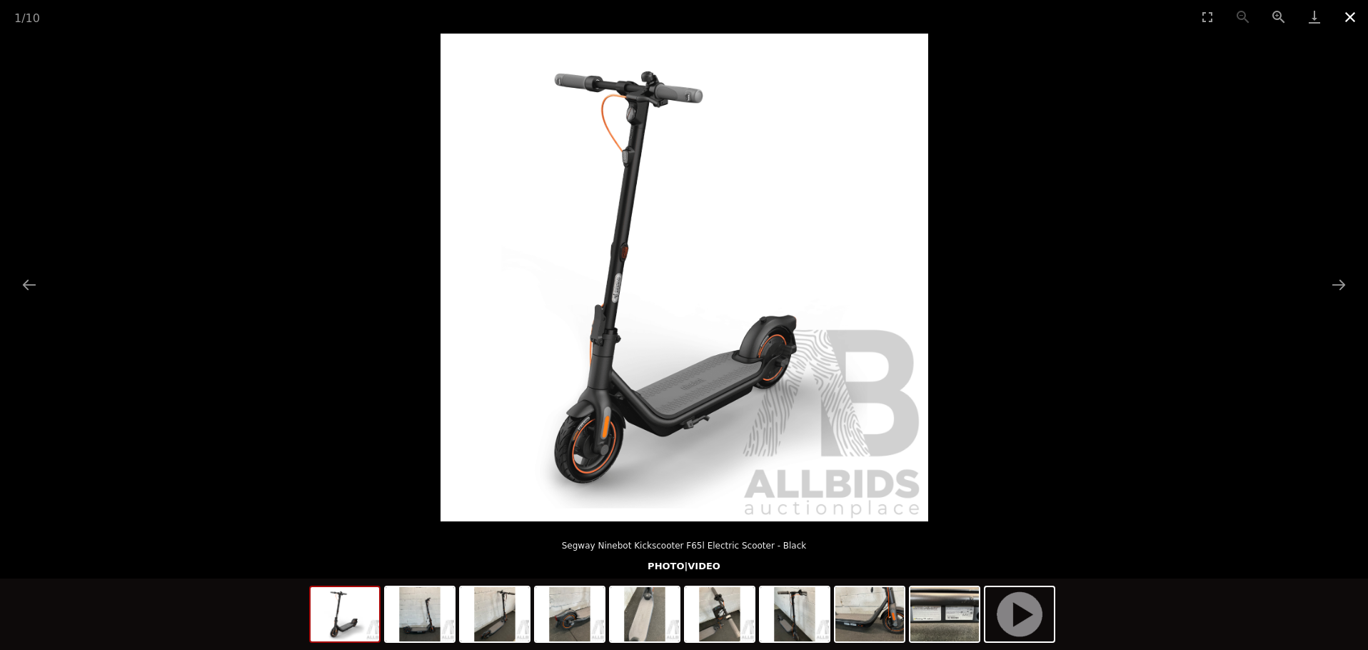
click at [1350, 18] on button "Close gallery" at bounding box center [1350, 17] width 36 height 34
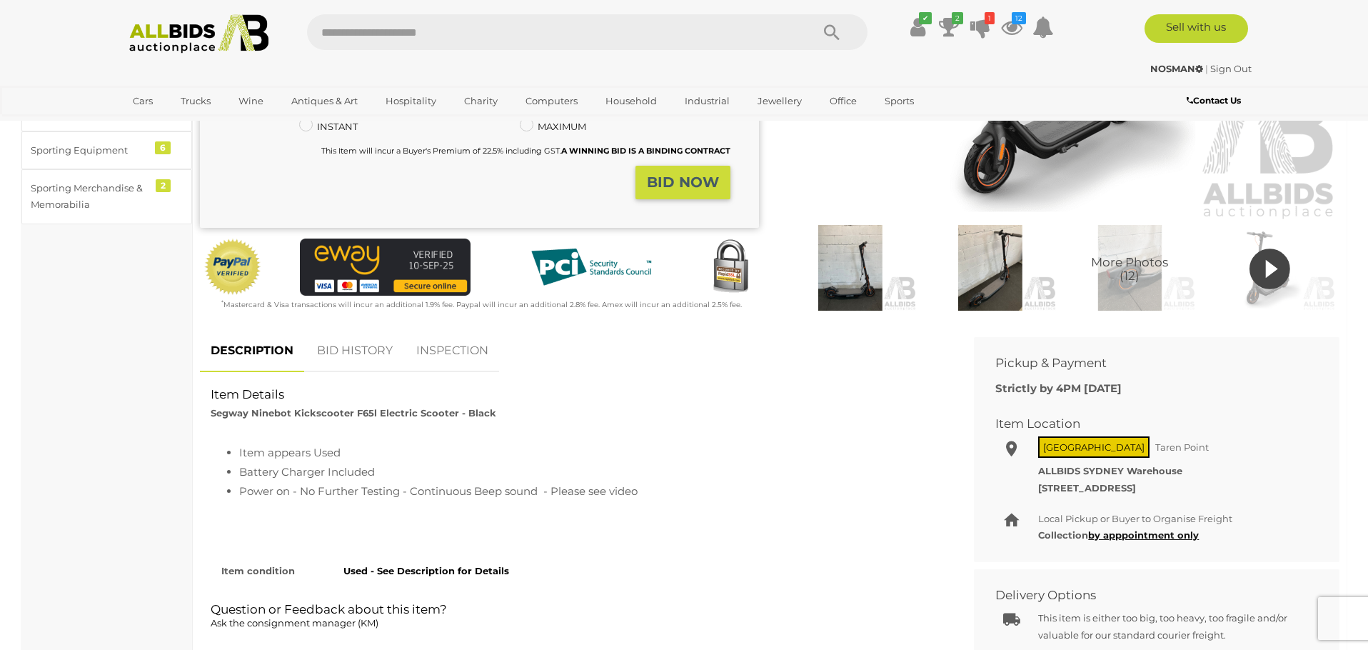
scroll to position [302, 0]
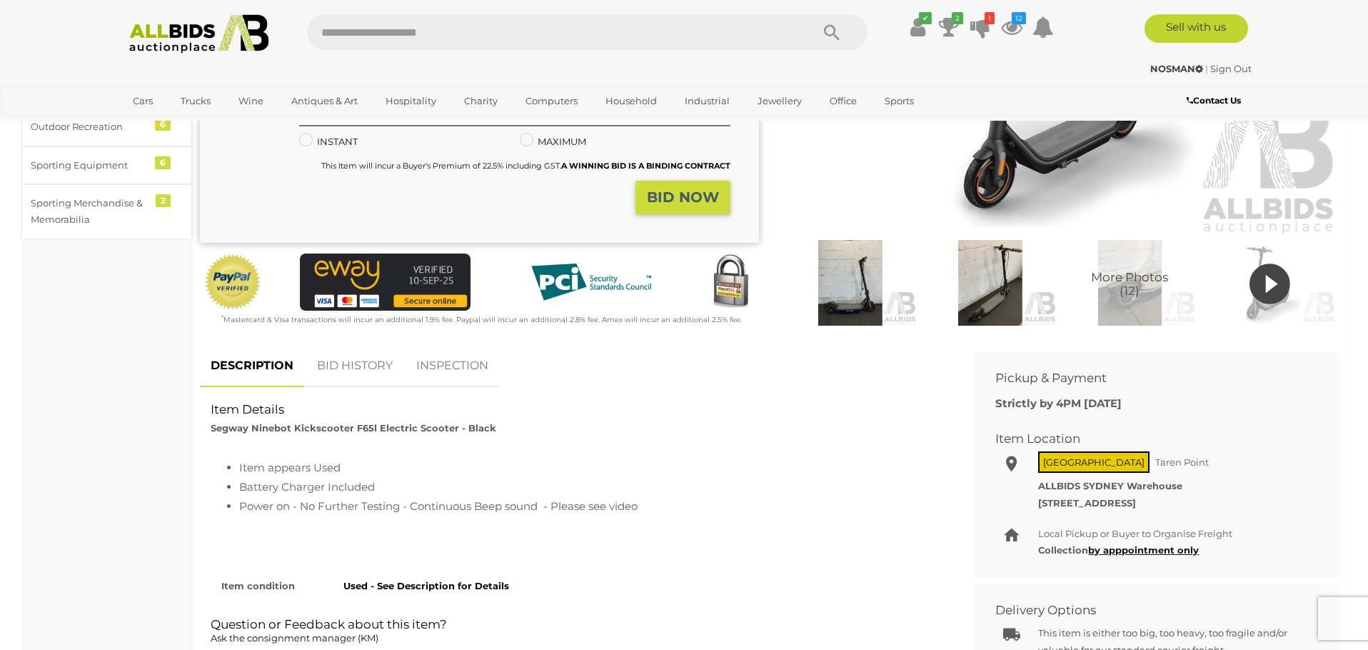
click at [1265, 288] on icon at bounding box center [1269, 284] width 41 height 49
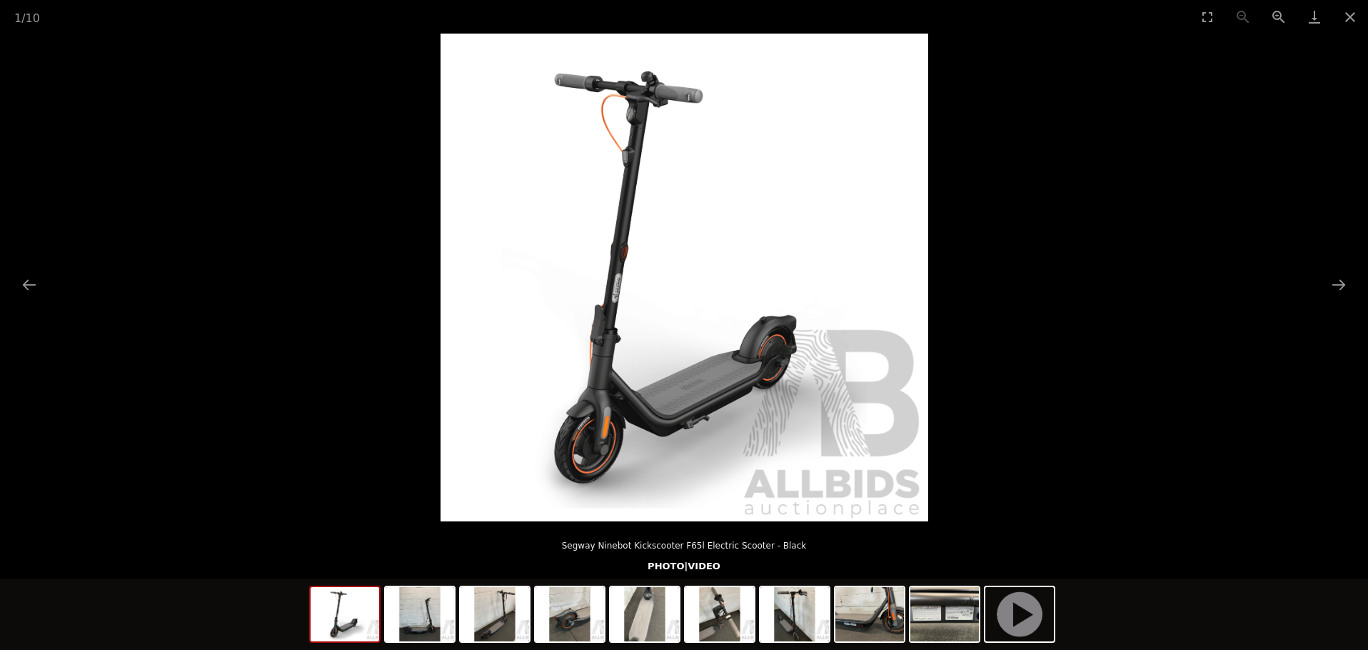
scroll to position [309, 0]
click at [1348, 16] on button "Close gallery" at bounding box center [1350, 17] width 36 height 34
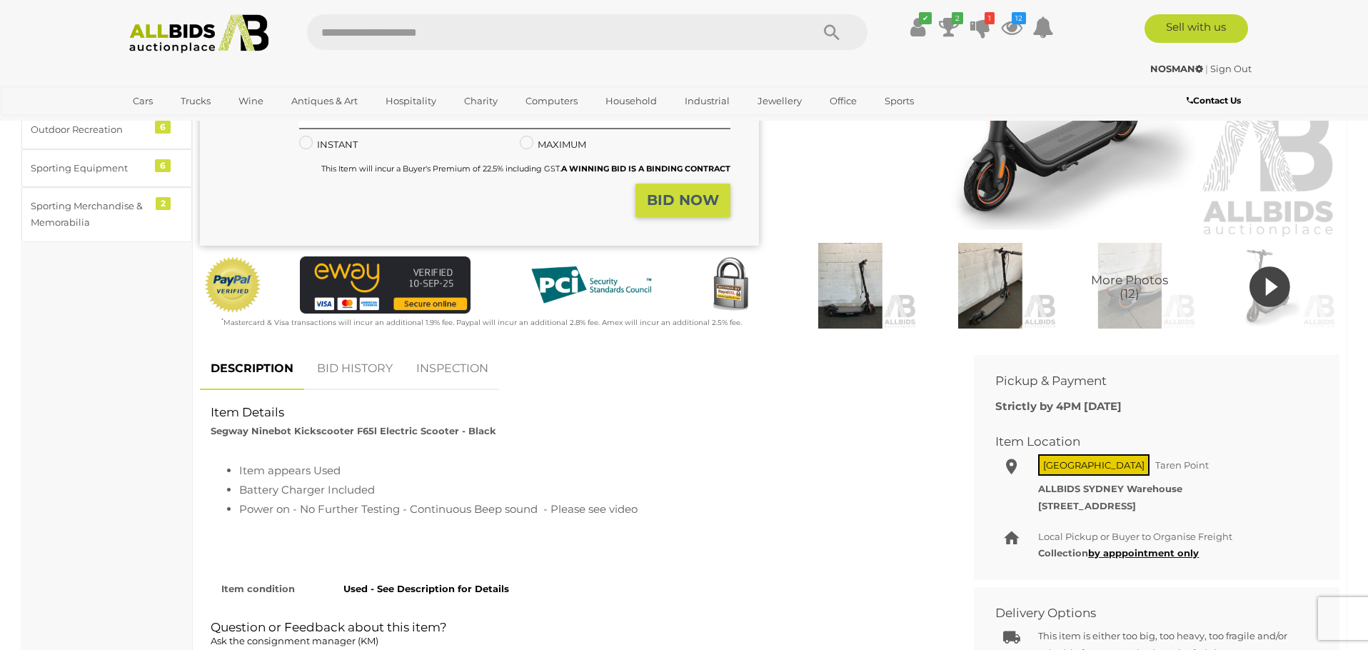
scroll to position [302, 0]
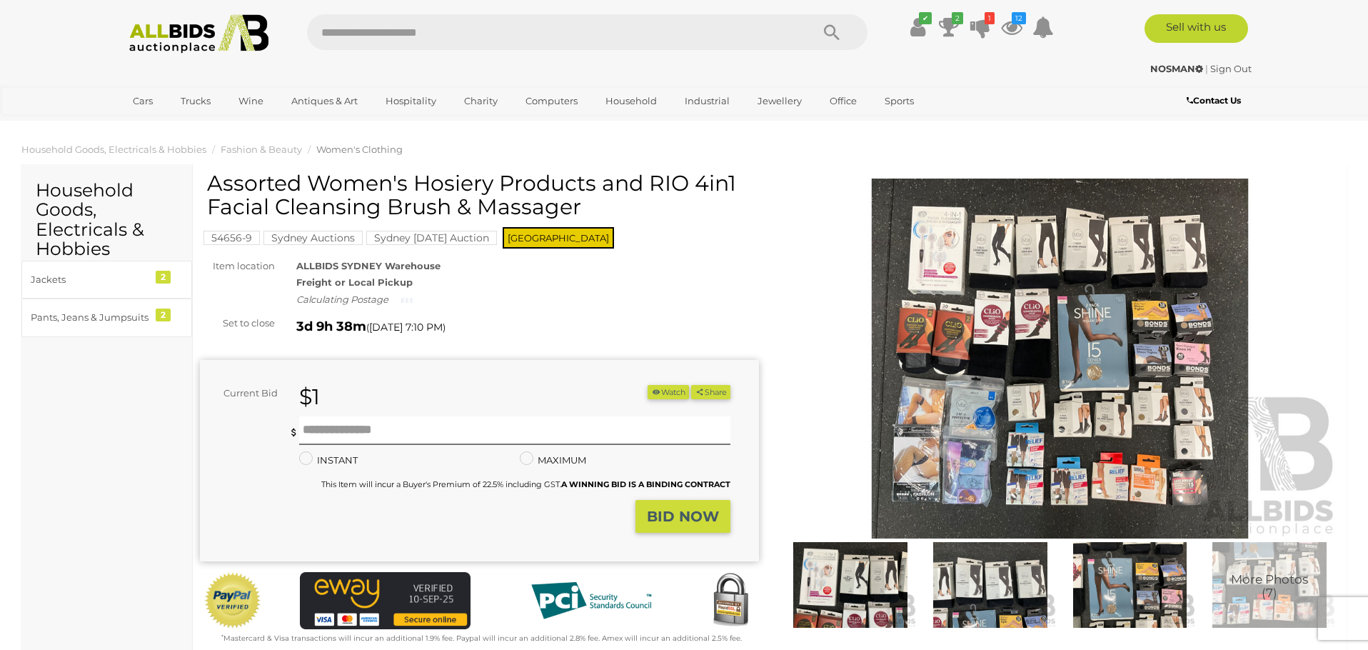
click at [934, 321] on img at bounding box center [1059, 358] width 559 height 360
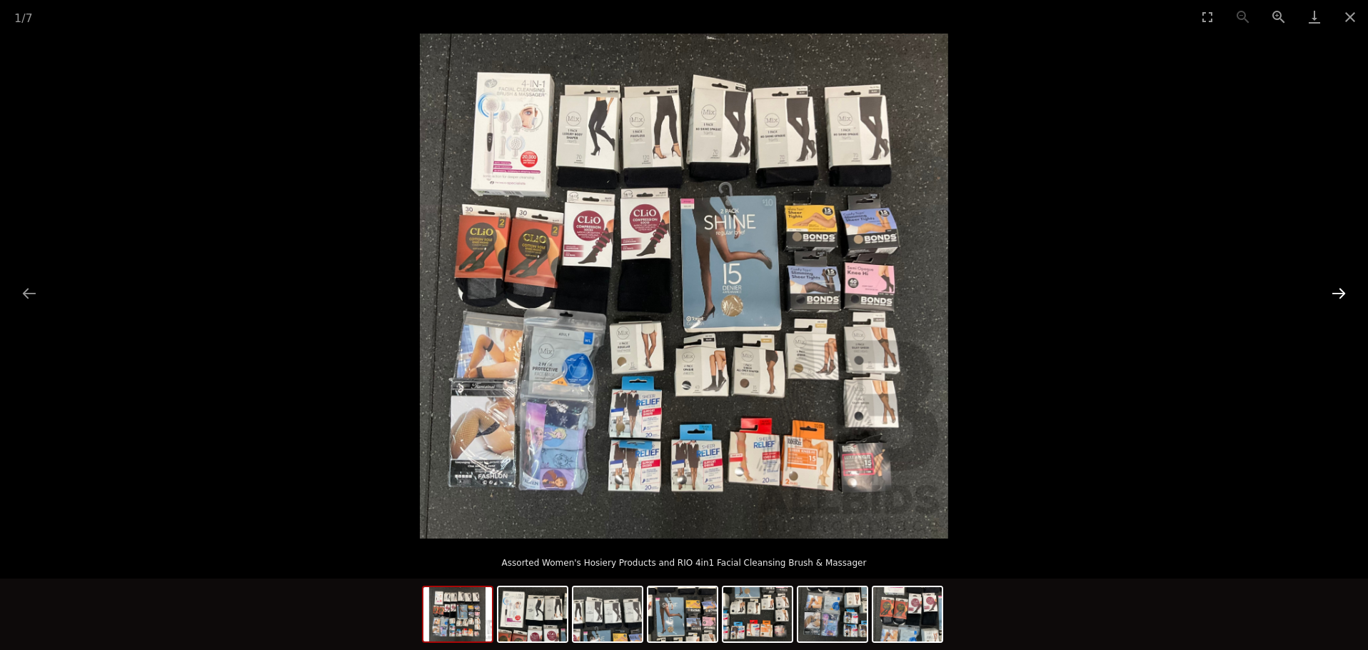
click at [1338, 291] on button "Next slide" at bounding box center [1338, 293] width 30 height 28
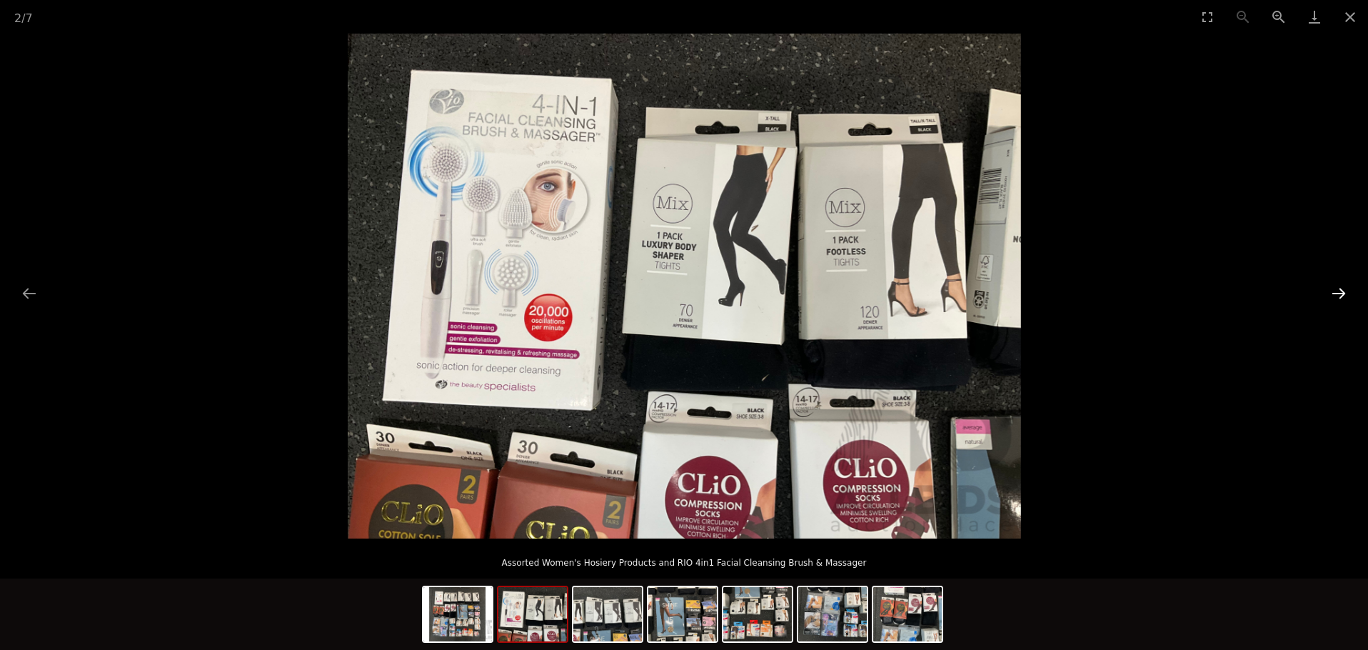
click at [1338, 291] on button "Next slide" at bounding box center [1338, 293] width 30 height 28
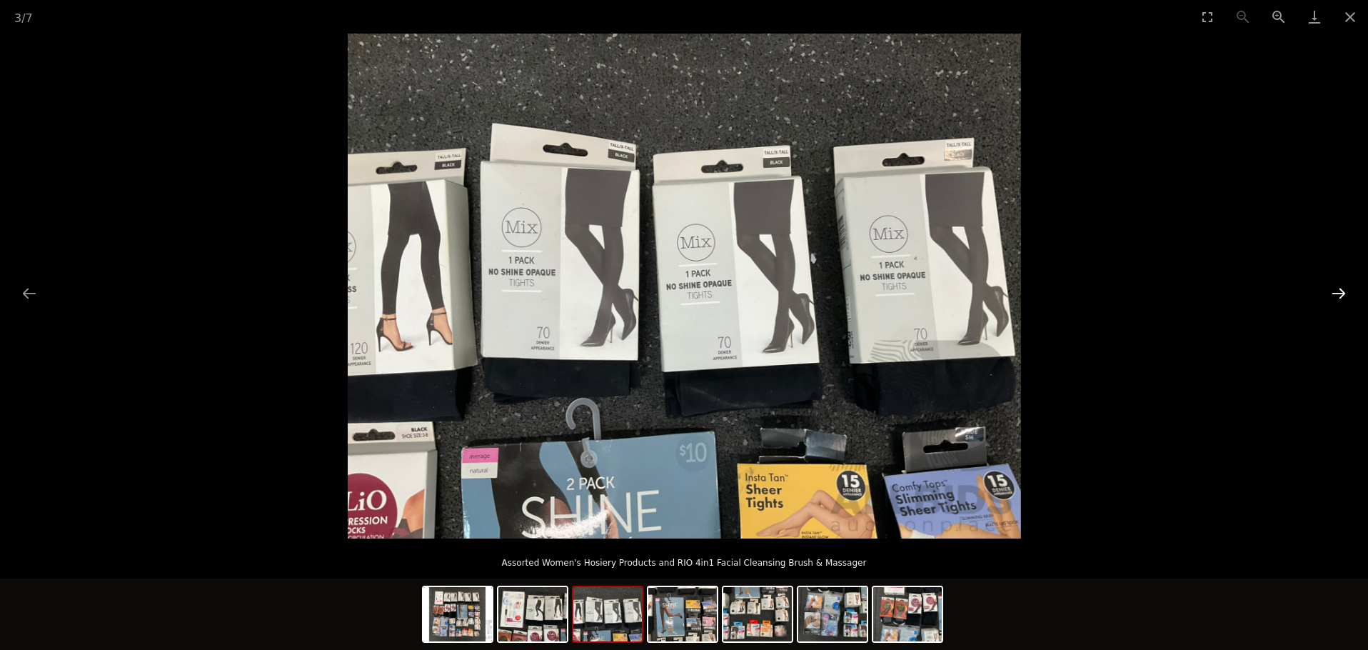
click at [1338, 291] on button "Next slide" at bounding box center [1338, 293] width 30 height 28
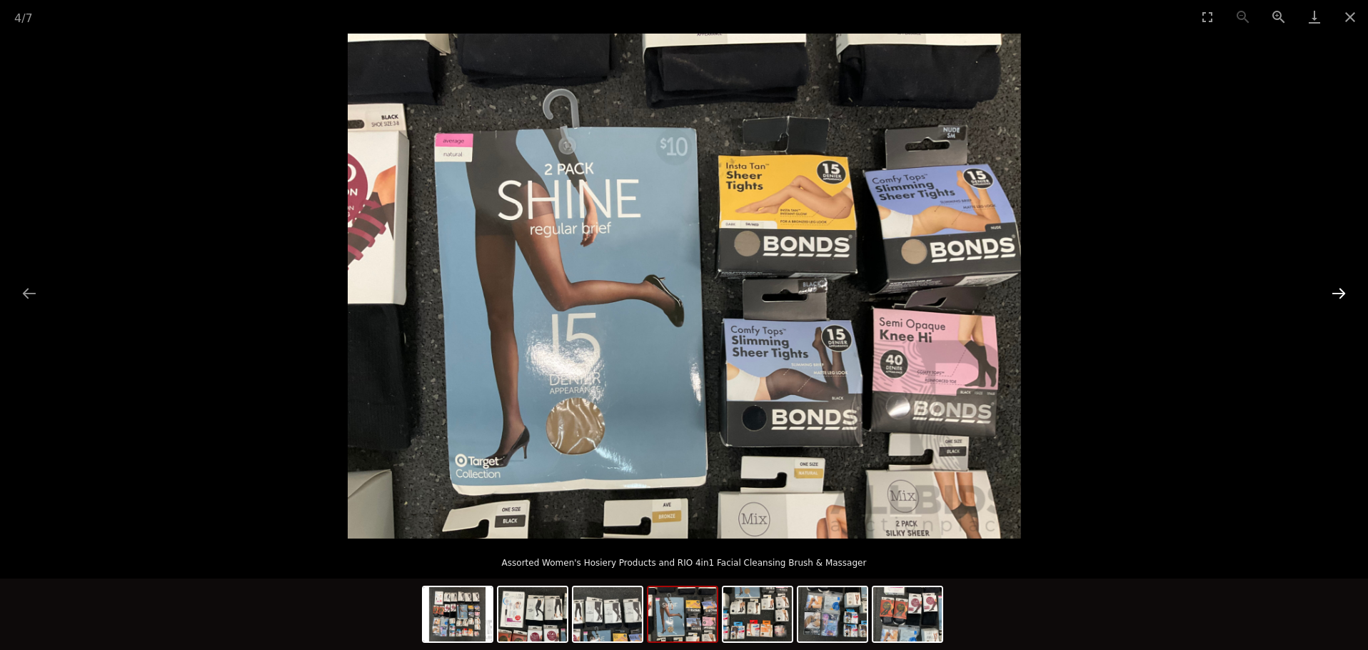
click at [1338, 291] on button "Next slide" at bounding box center [1338, 293] width 30 height 28
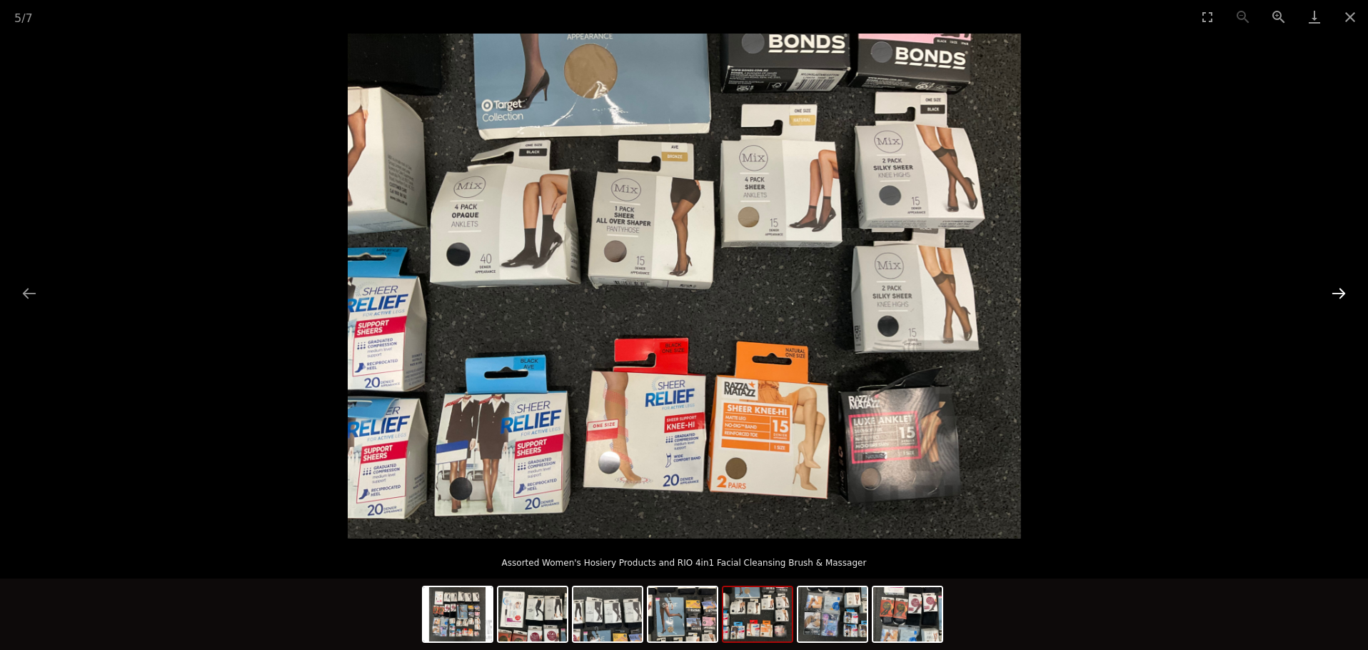
click at [1338, 291] on button "Next slide" at bounding box center [1338, 293] width 30 height 28
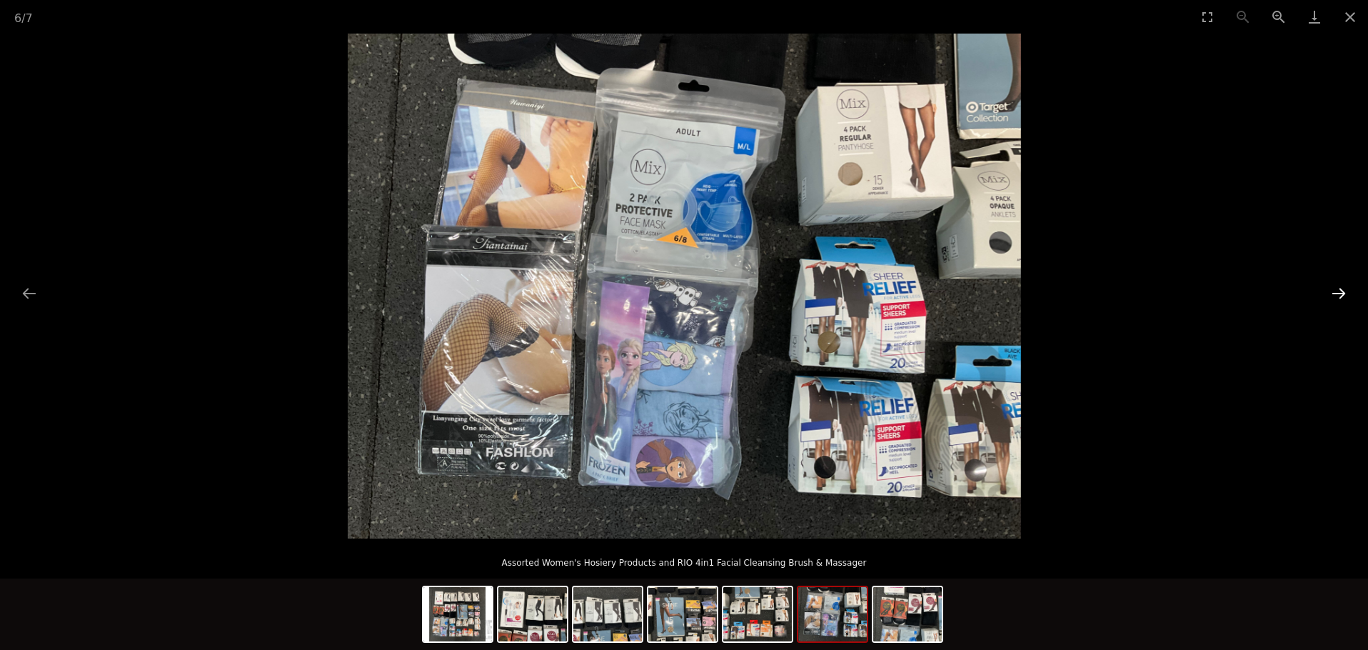
click at [1338, 291] on button "Next slide" at bounding box center [1338, 293] width 30 height 28
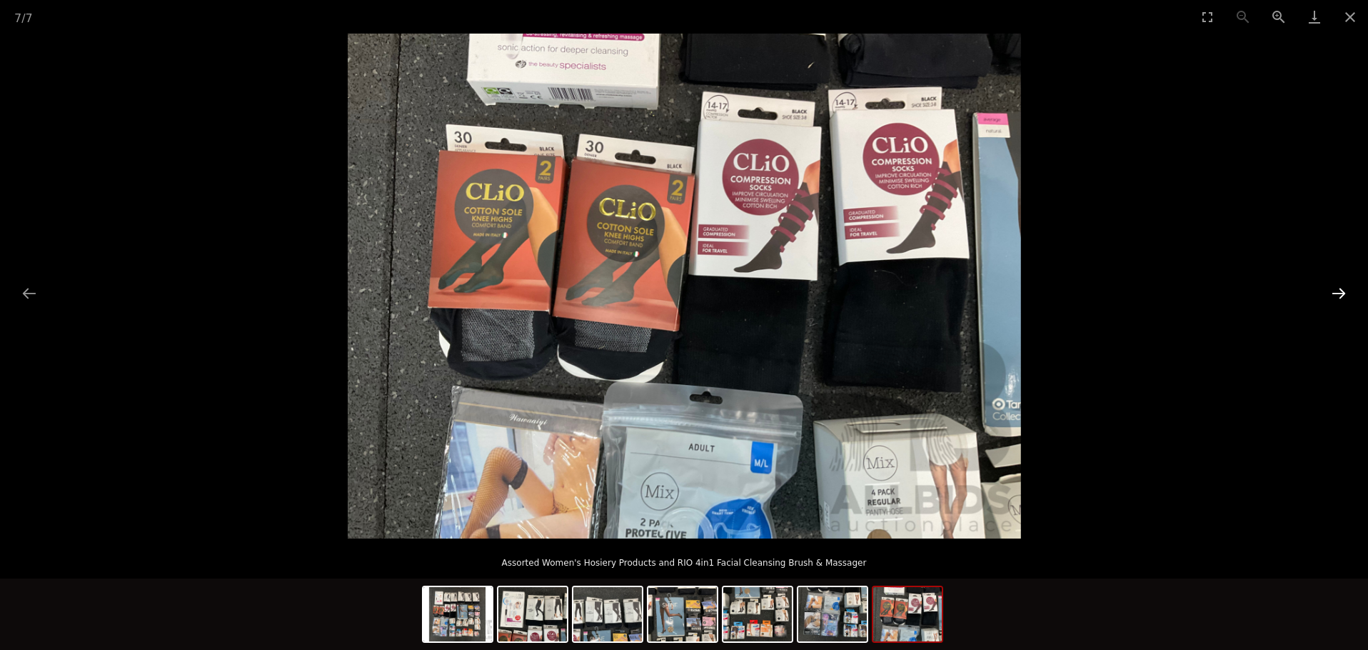
click at [1338, 291] on button "Next slide" at bounding box center [1338, 293] width 30 height 28
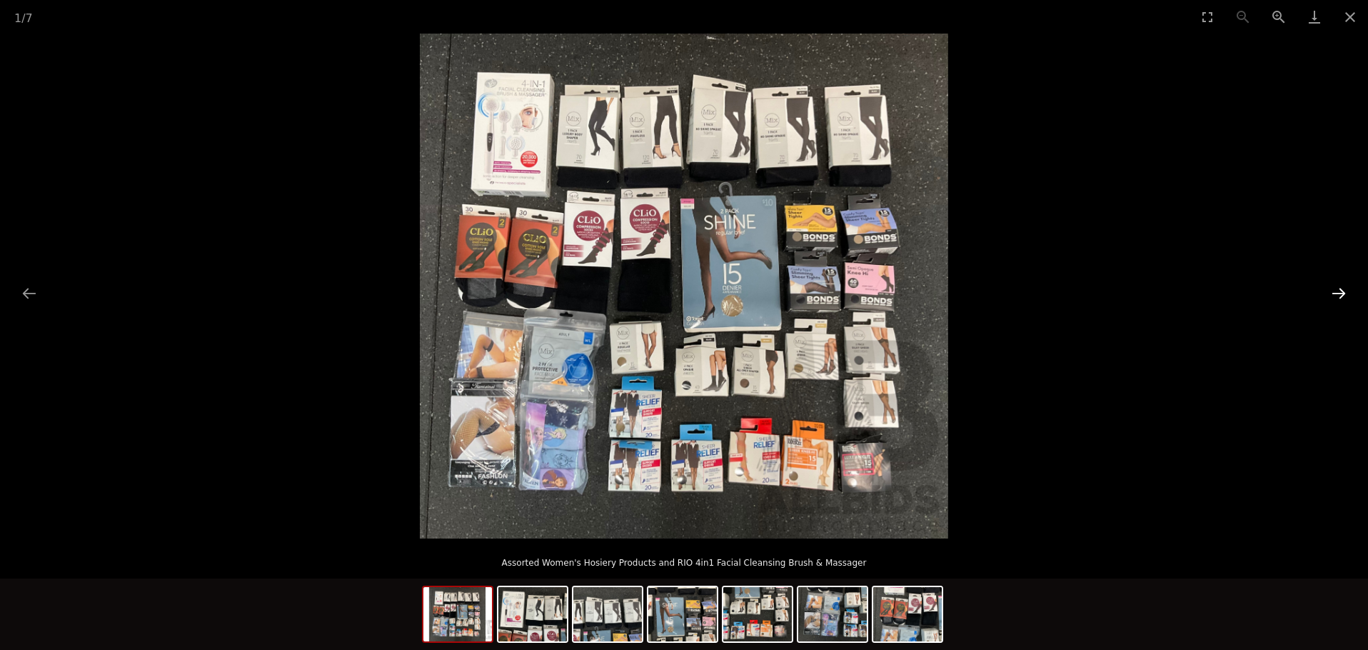
click at [1338, 291] on button "Next slide" at bounding box center [1338, 293] width 30 height 28
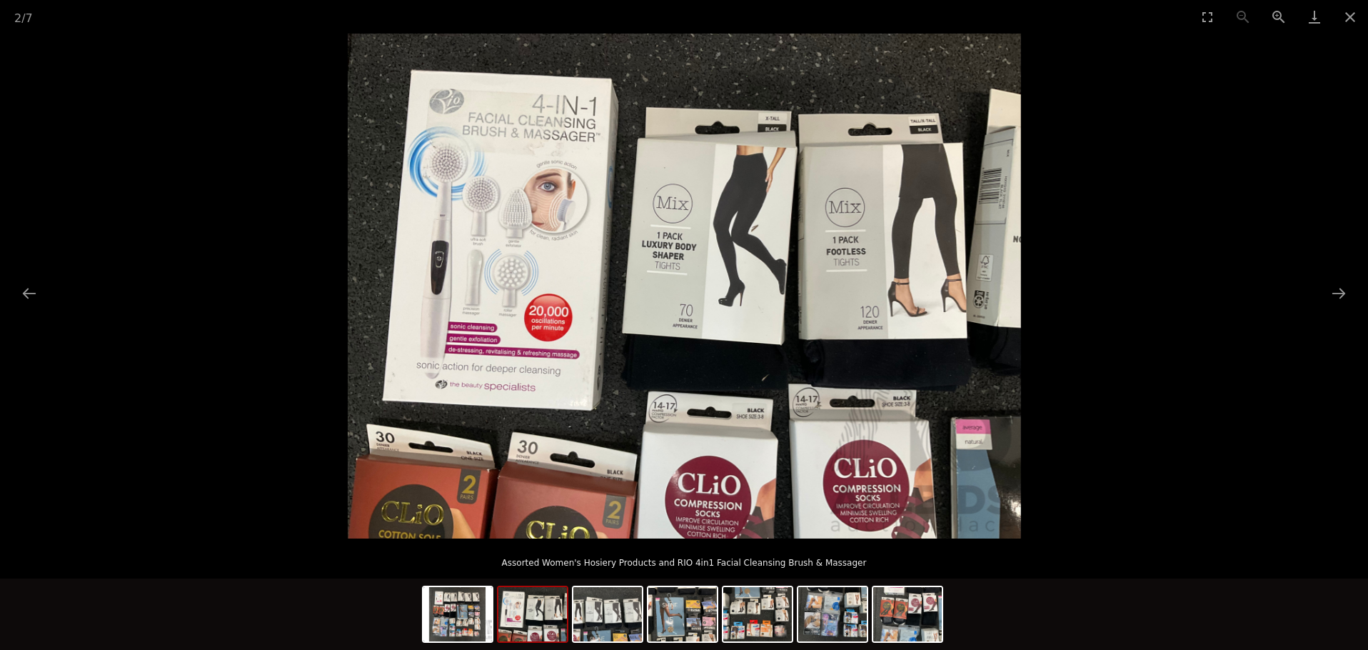
drag, startPoint x: 1340, startPoint y: 19, endPoint x: 1344, endPoint y: 44, distance: 25.3
click at [1340, 19] on button "Close gallery" at bounding box center [1350, 17] width 36 height 34
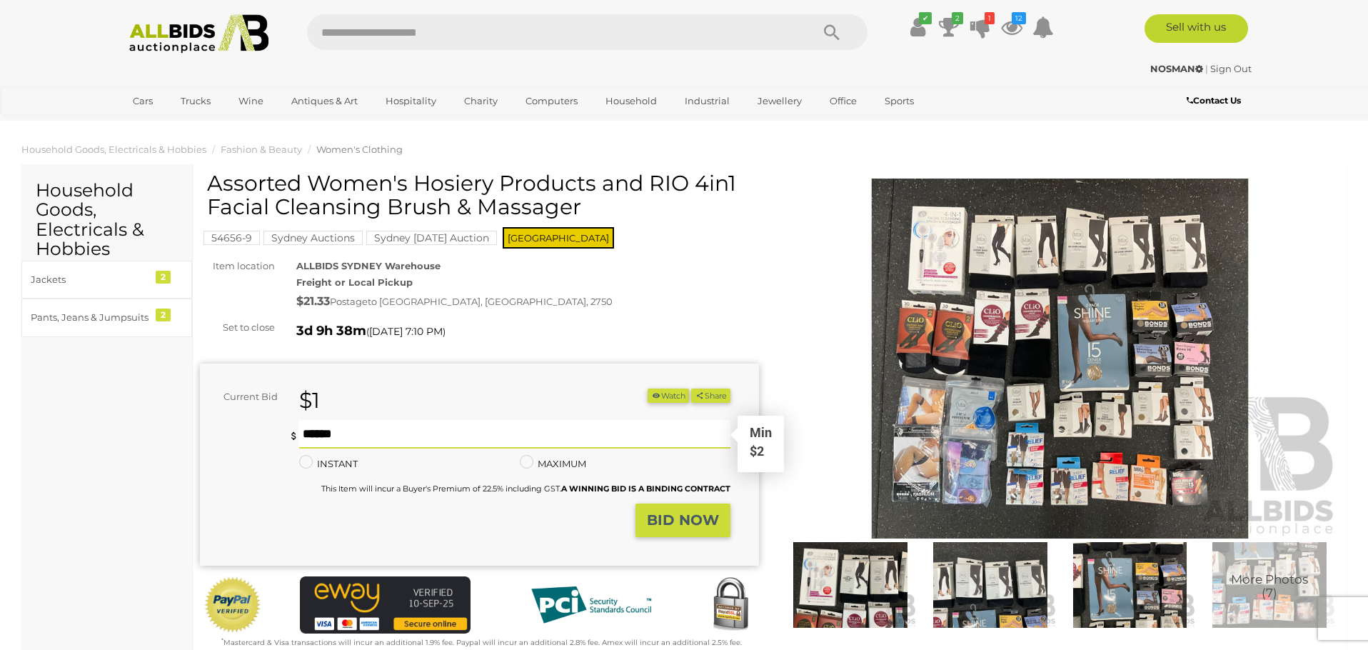
click at [397, 435] on input "text" at bounding box center [514, 434] width 431 height 29
type input "**"
click at [692, 520] on strong "BID NOW" at bounding box center [683, 519] width 72 height 17
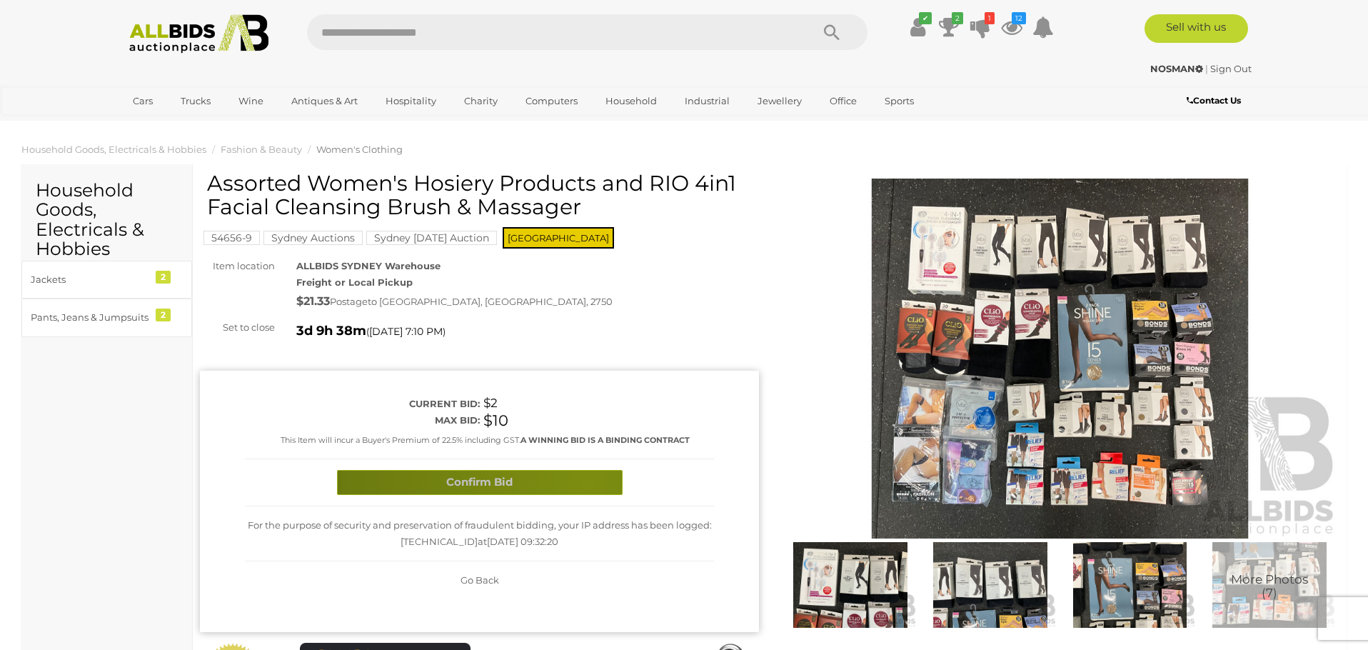
click at [585, 481] on button "Confirm Bid" at bounding box center [479, 482] width 285 height 25
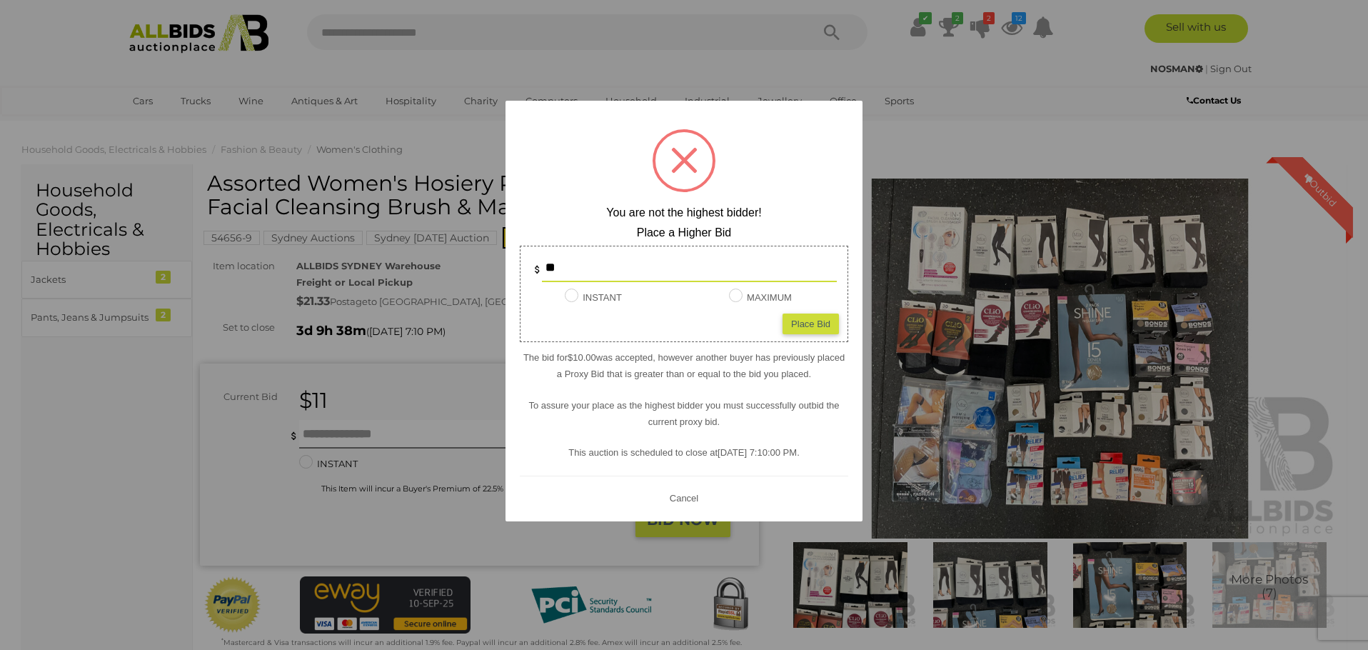
click at [466, 285] on div at bounding box center [684, 325] width 1368 height 650
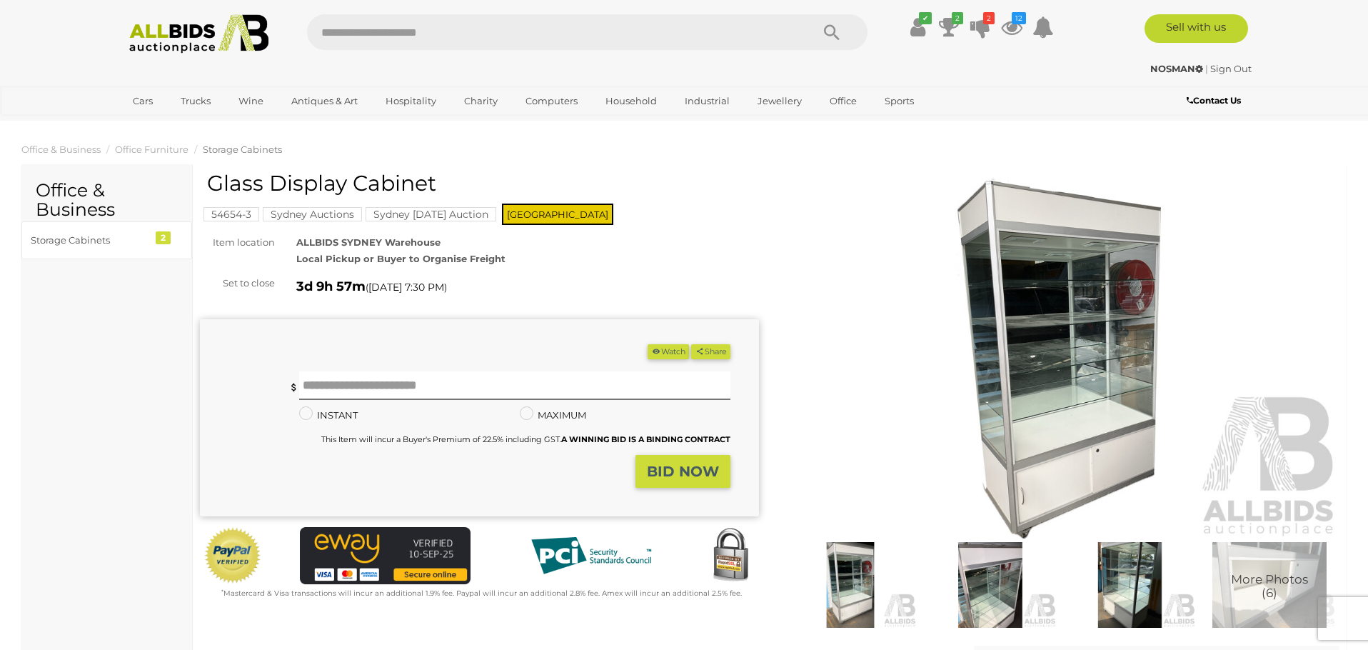
click at [1021, 368] on img at bounding box center [1059, 358] width 559 height 360
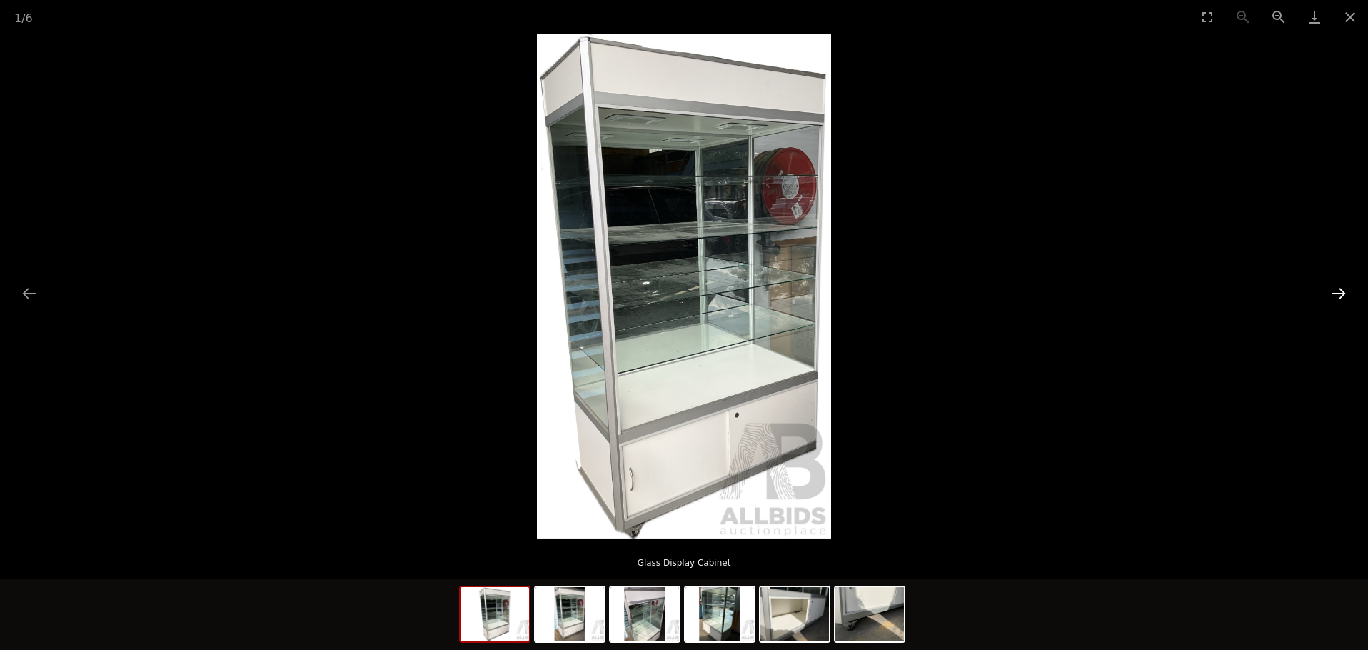
click at [1338, 292] on button "Next slide" at bounding box center [1338, 293] width 30 height 28
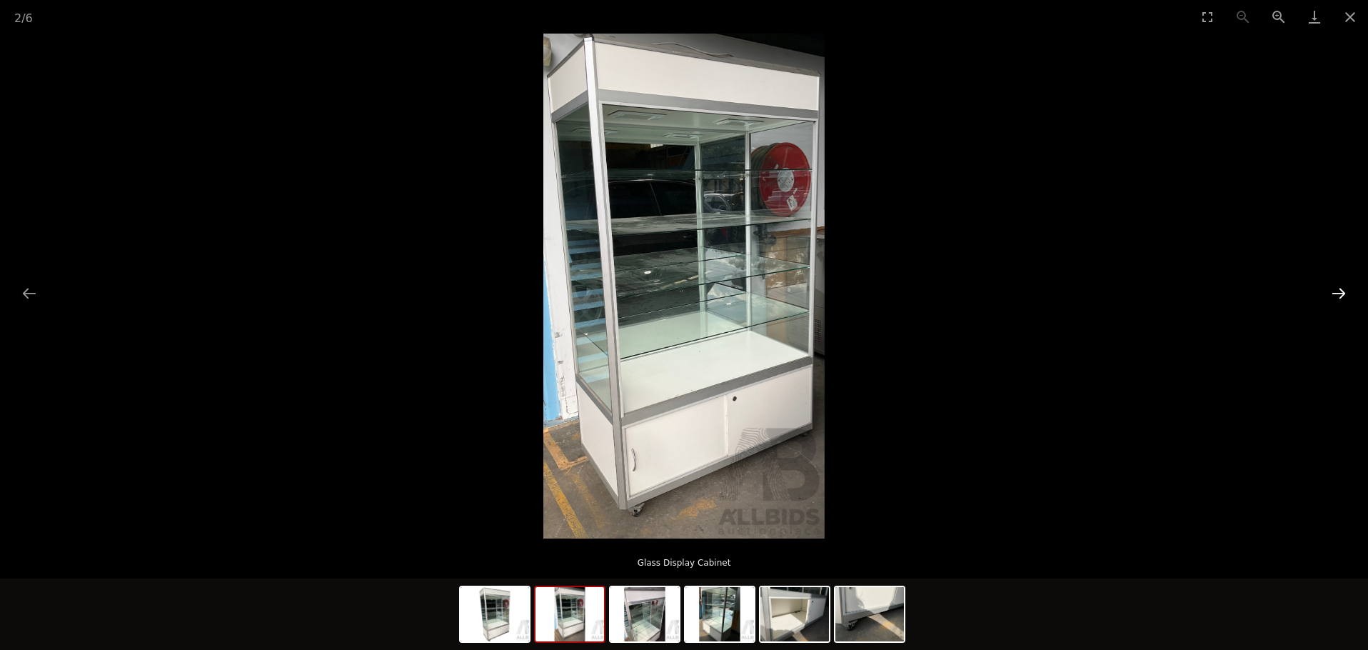
click at [1338, 292] on button "Next slide" at bounding box center [1338, 293] width 30 height 28
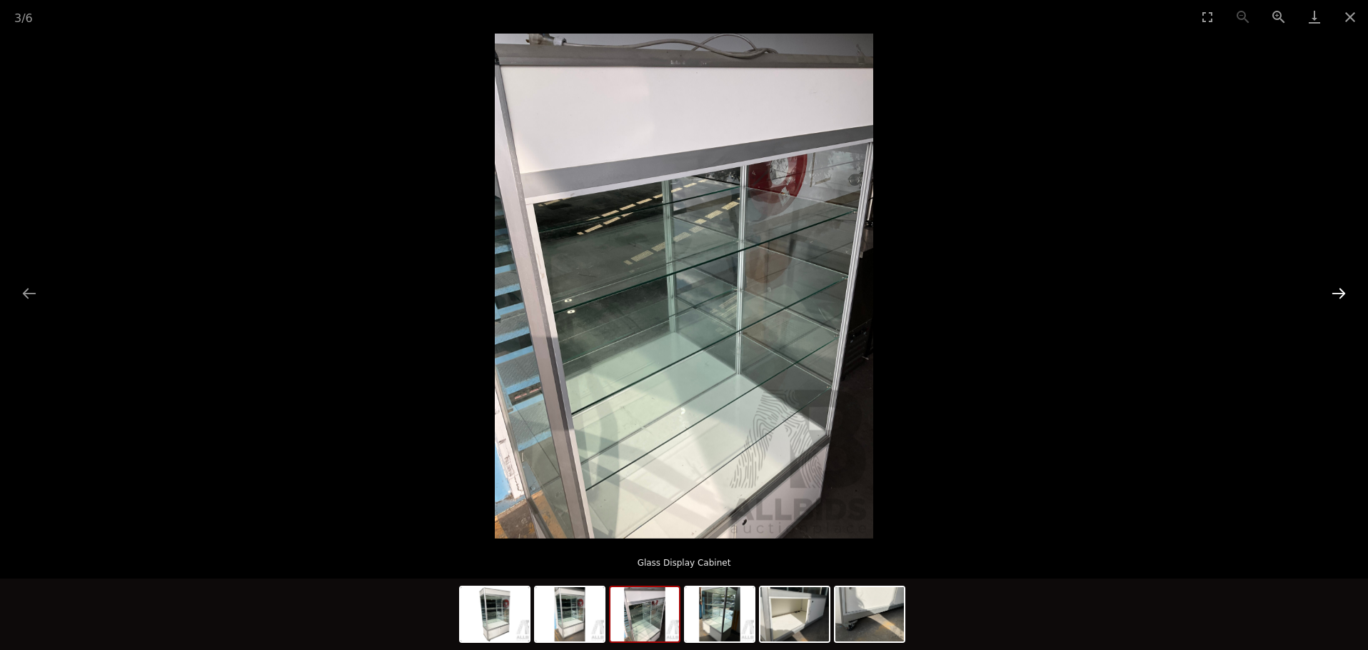
click at [1338, 292] on button "Next slide" at bounding box center [1338, 293] width 30 height 28
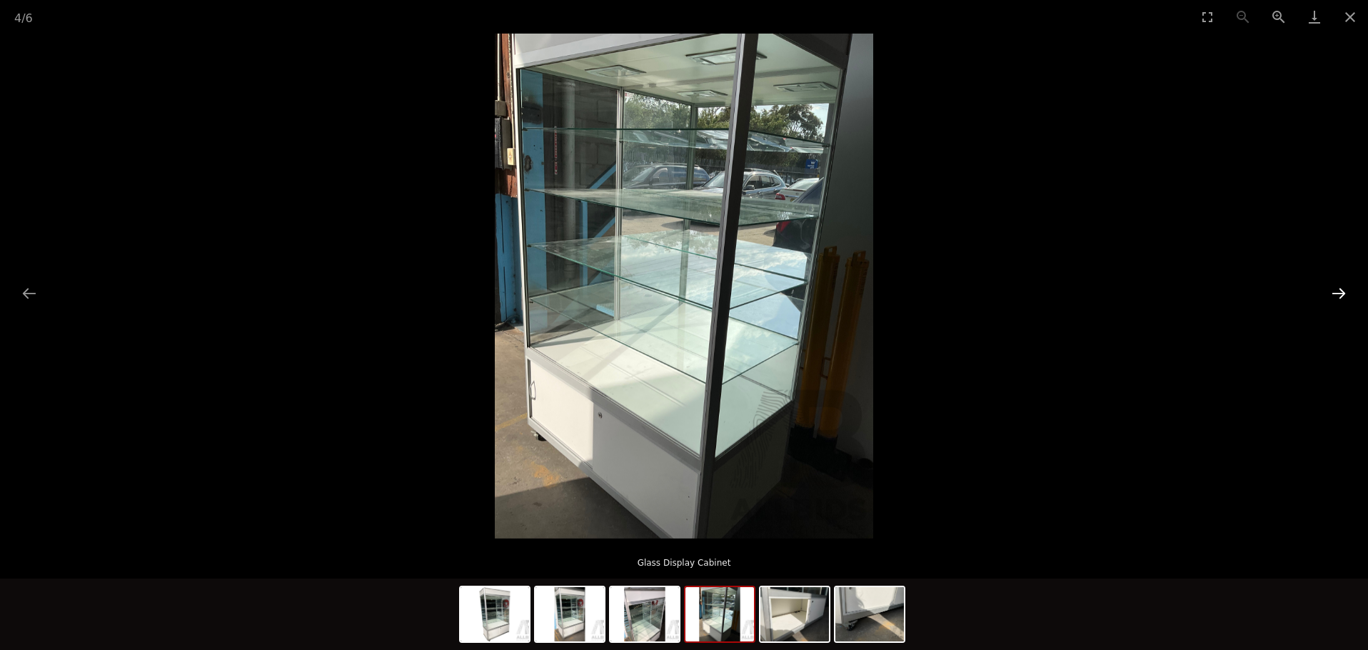
click at [1338, 292] on button "Next slide" at bounding box center [1338, 293] width 30 height 28
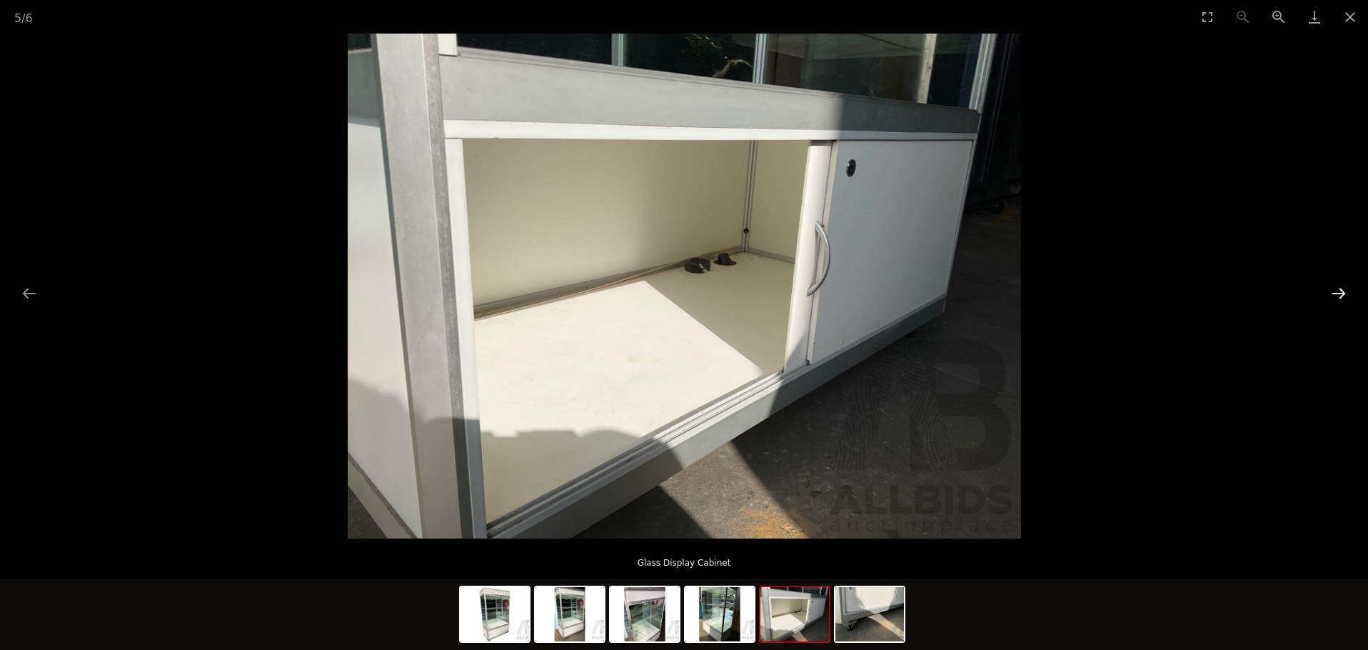
click at [1338, 292] on button "Next slide" at bounding box center [1338, 293] width 30 height 28
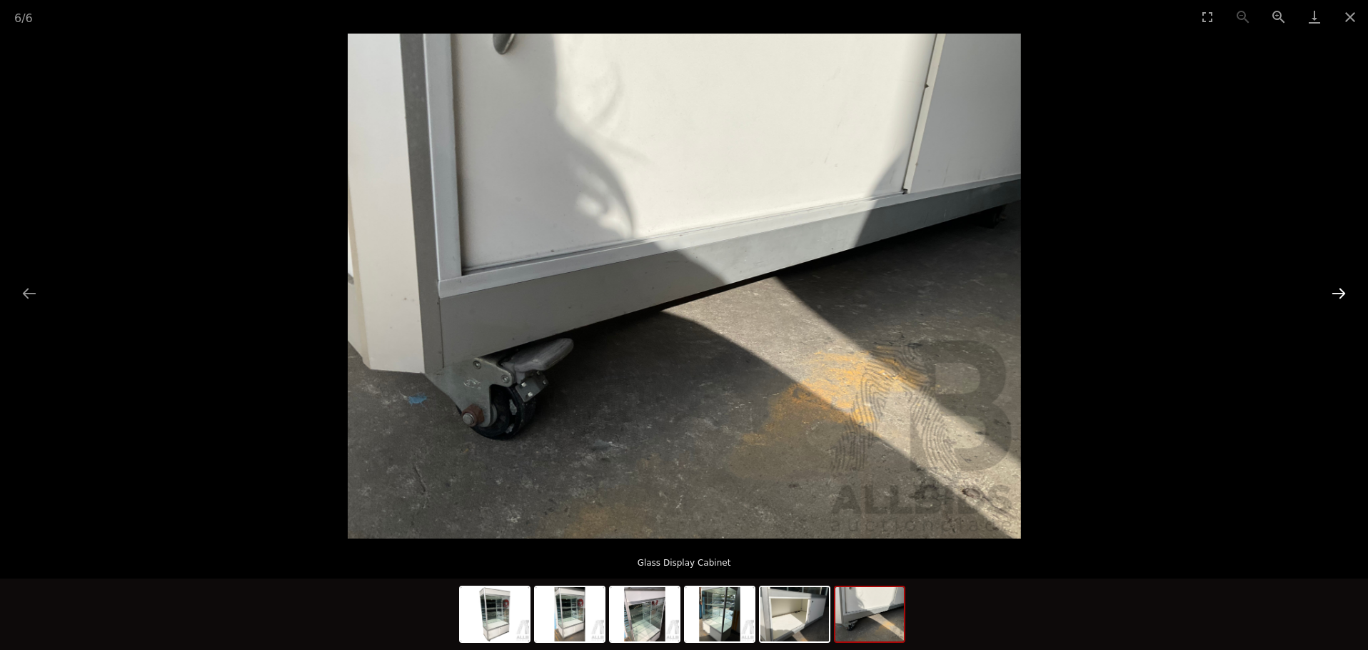
click at [1338, 292] on button "Next slide" at bounding box center [1338, 293] width 30 height 28
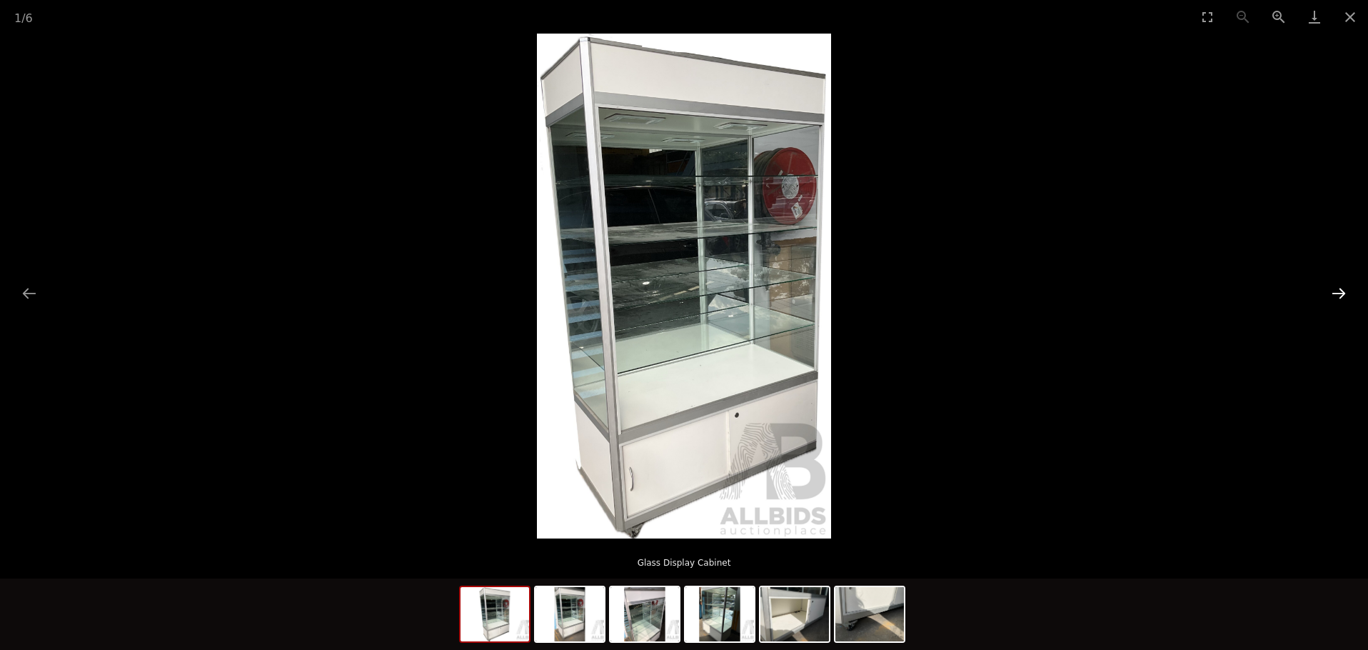
click at [1338, 292] on button "Next slide" at bounding box center [1338, 293] width 30 height 28
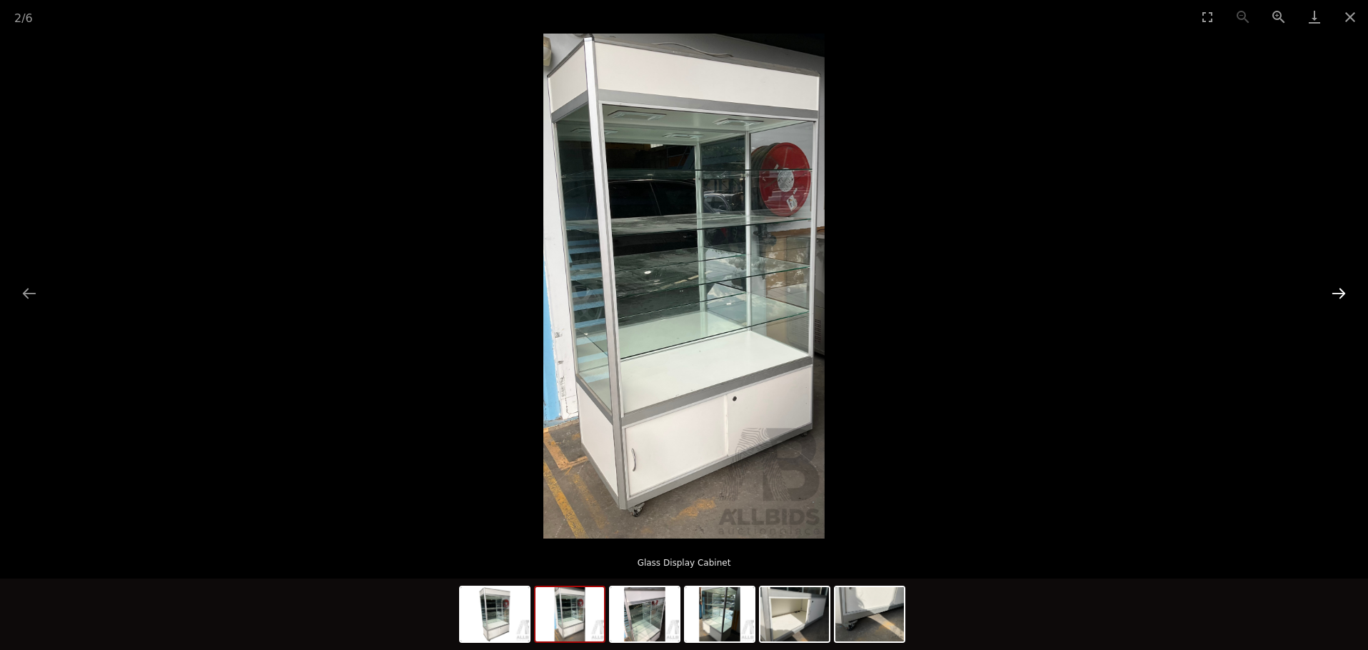
click at [1338, 292] on button "Next slide" at bounding box center [1338, 293] width 30 height 28
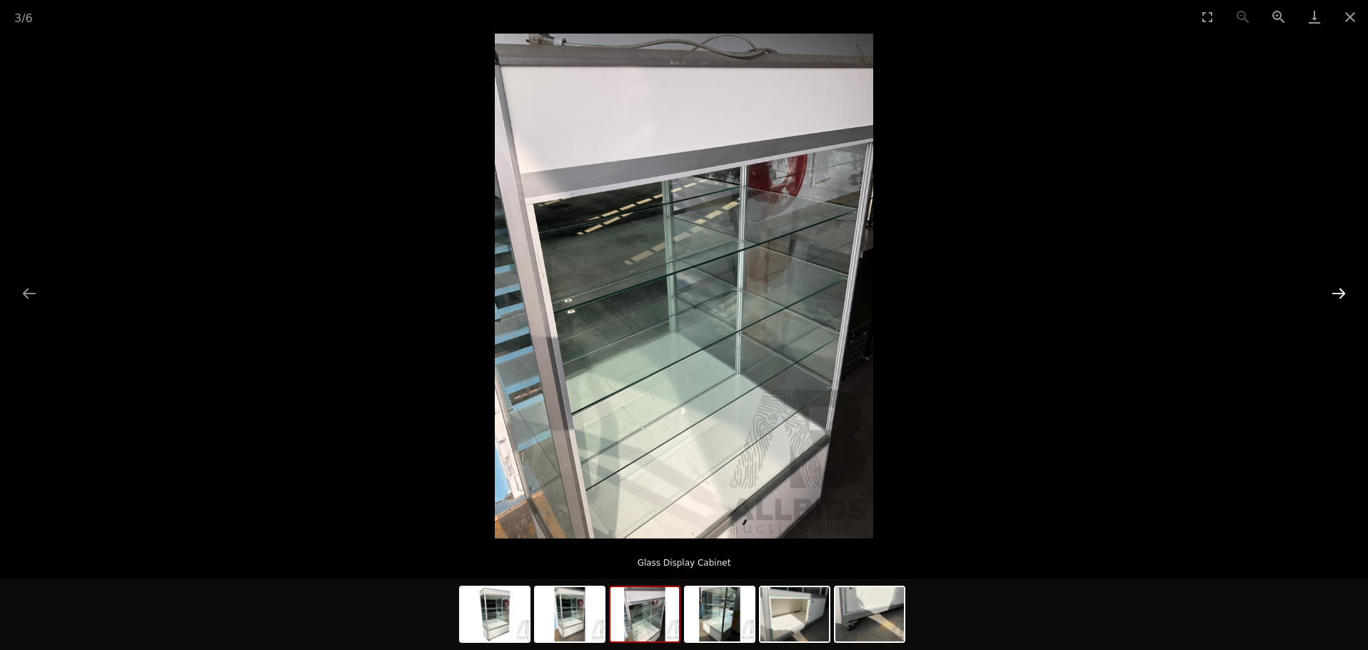
click at [1338, 292] on button "Next slide" at bounding box center [1338, 293] width 30 height 28
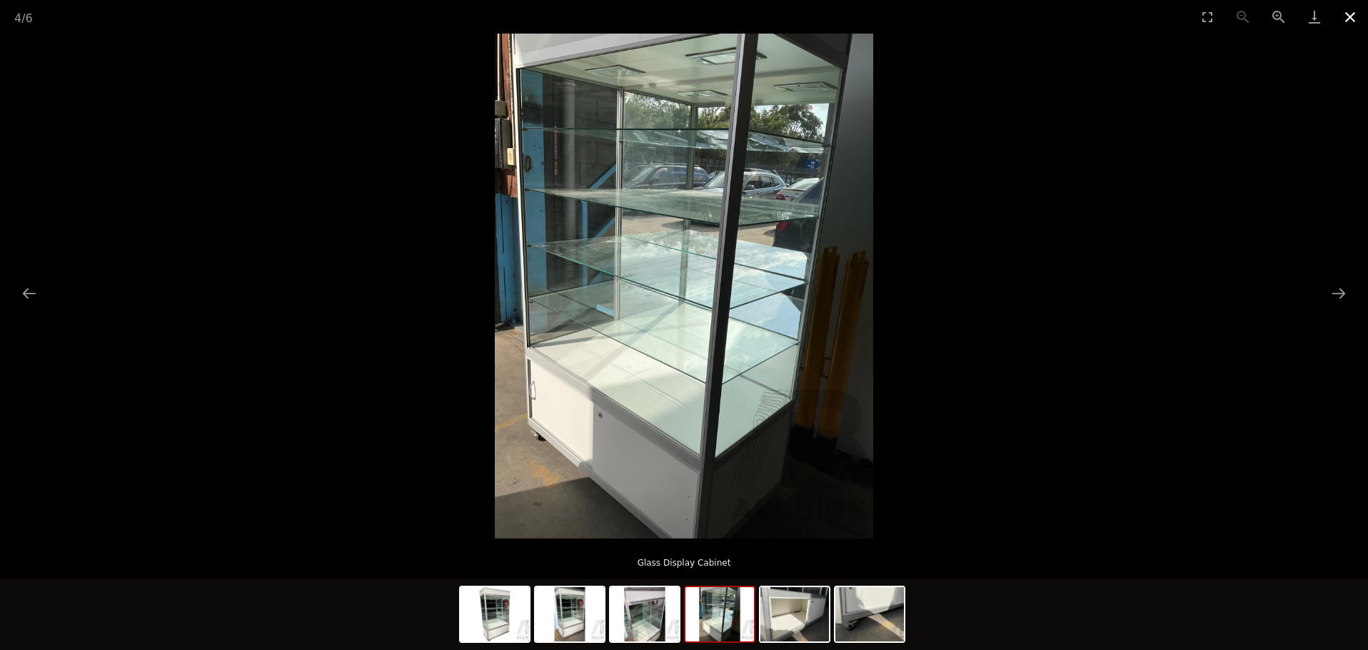
click at [1353, 20] on button "Close gallery" at bounding box center [1350, 17] width 36 height 34
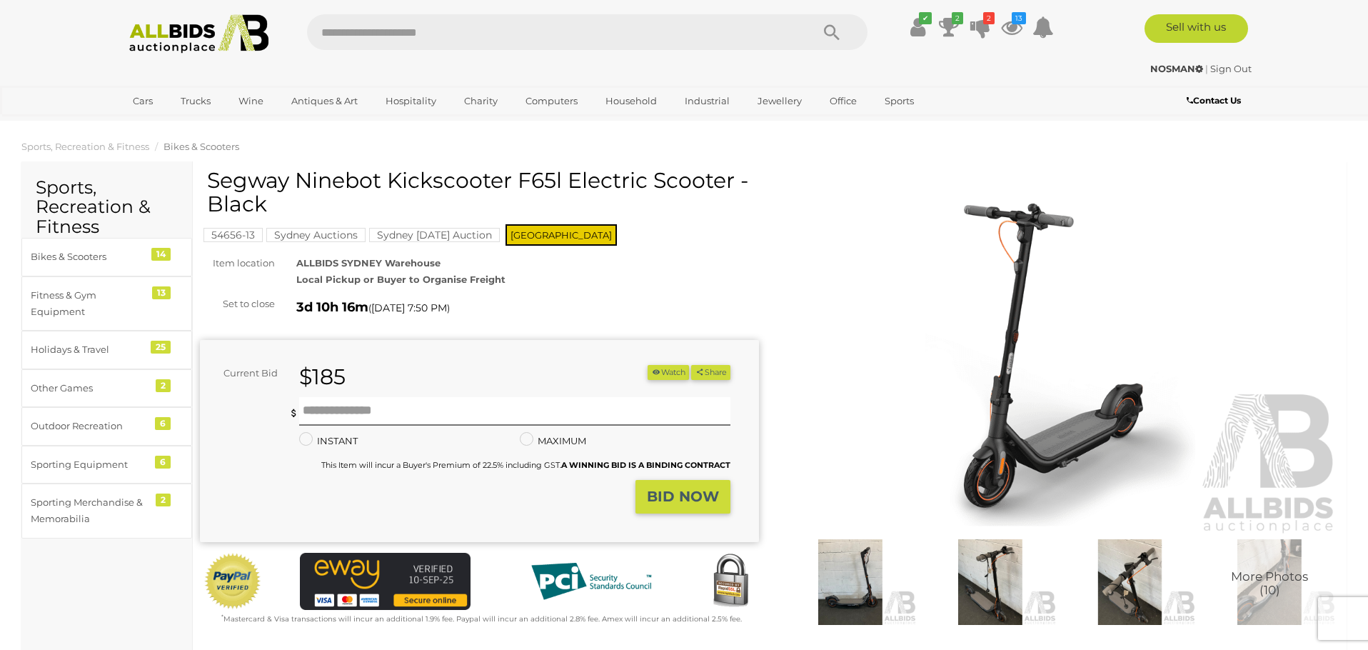
scroll to position [3, 0]
click at [1034, 464] on img at bounding box center [1059, 356] width 559 height 360
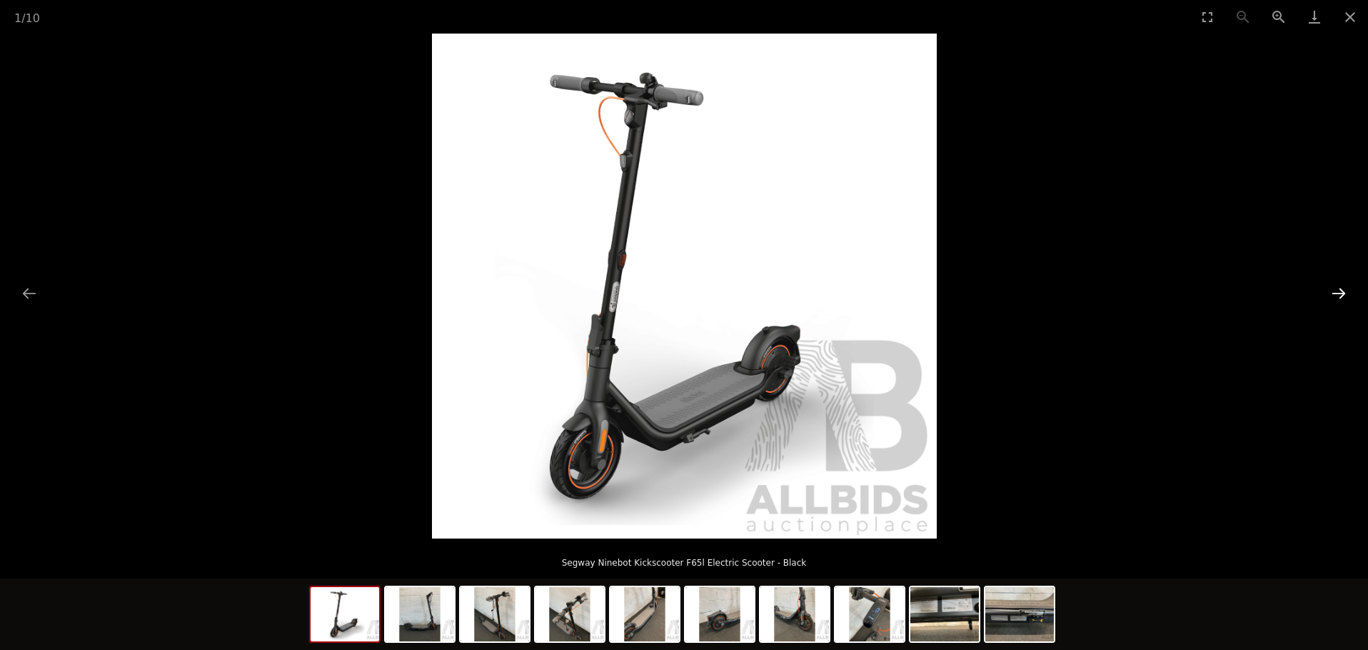
click at [1334, 293] on button "Next slide" at bounding box center [1338, 293] width 30 height 28
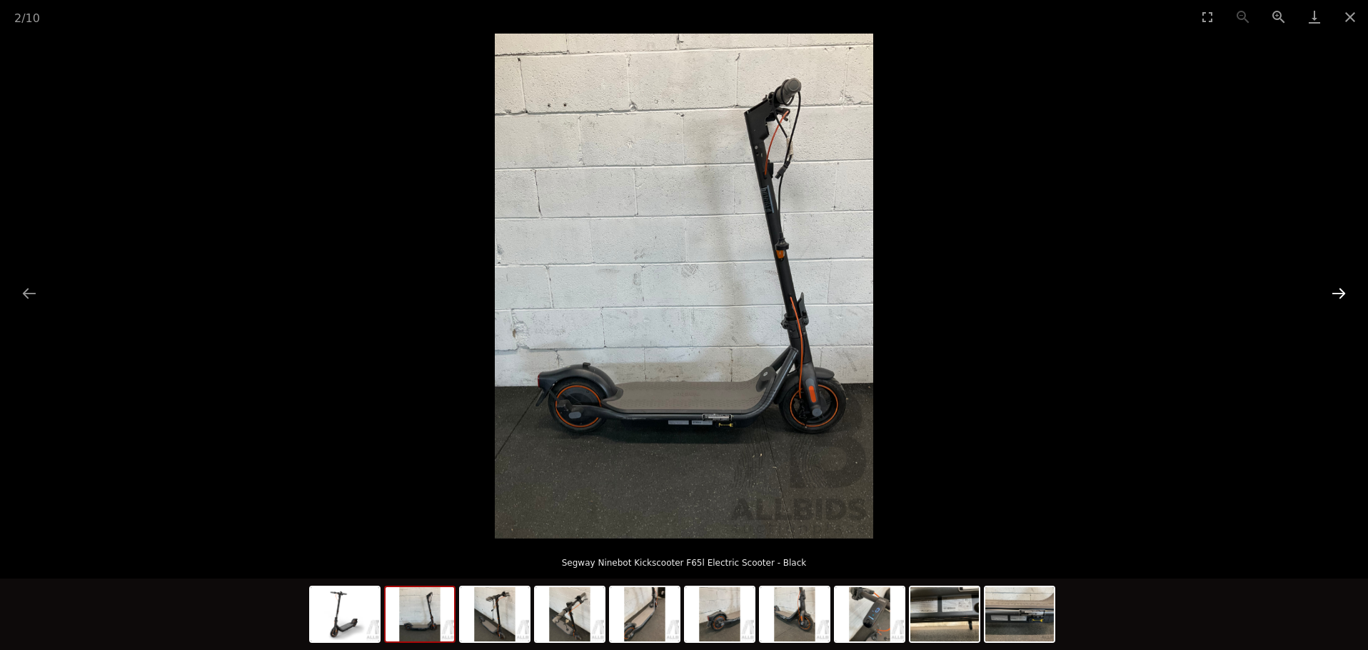
click at [1334, 293] on button "Next slide" at bounding box center [1338, 293] width 30 height 28
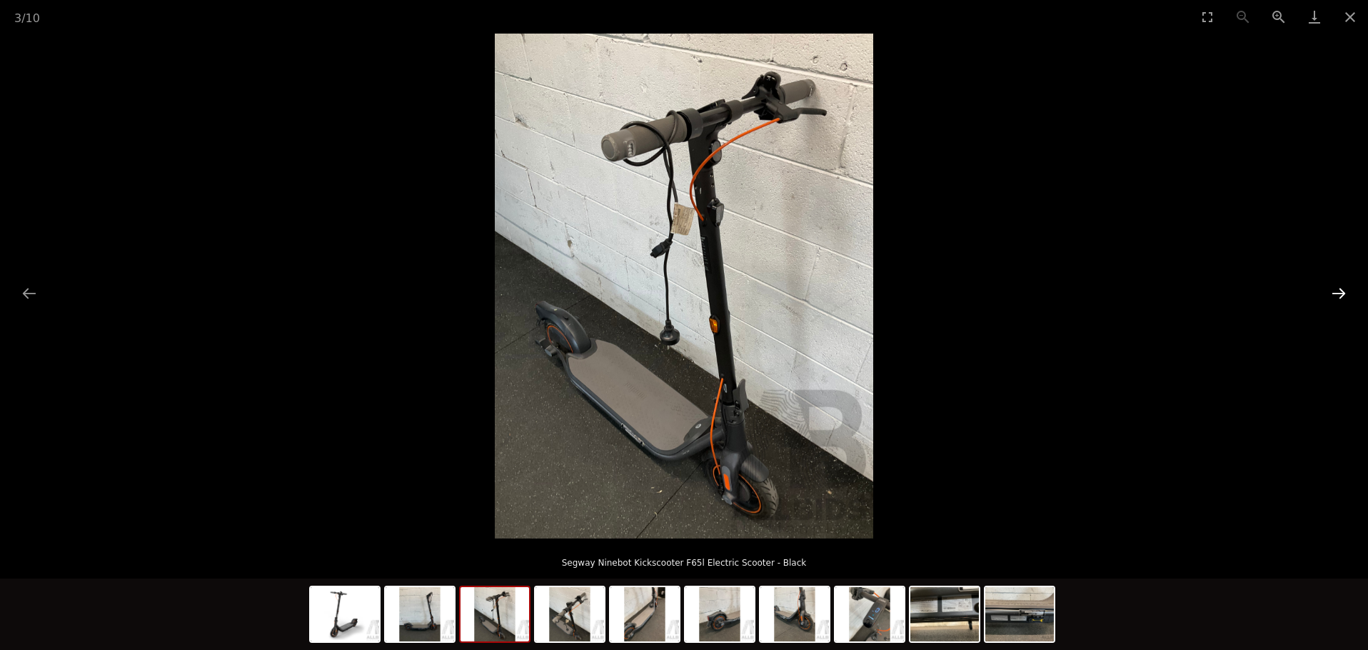
click at [1334, 293] on button "Next slide" at bounding box center [1338, 293] width 30 height 28
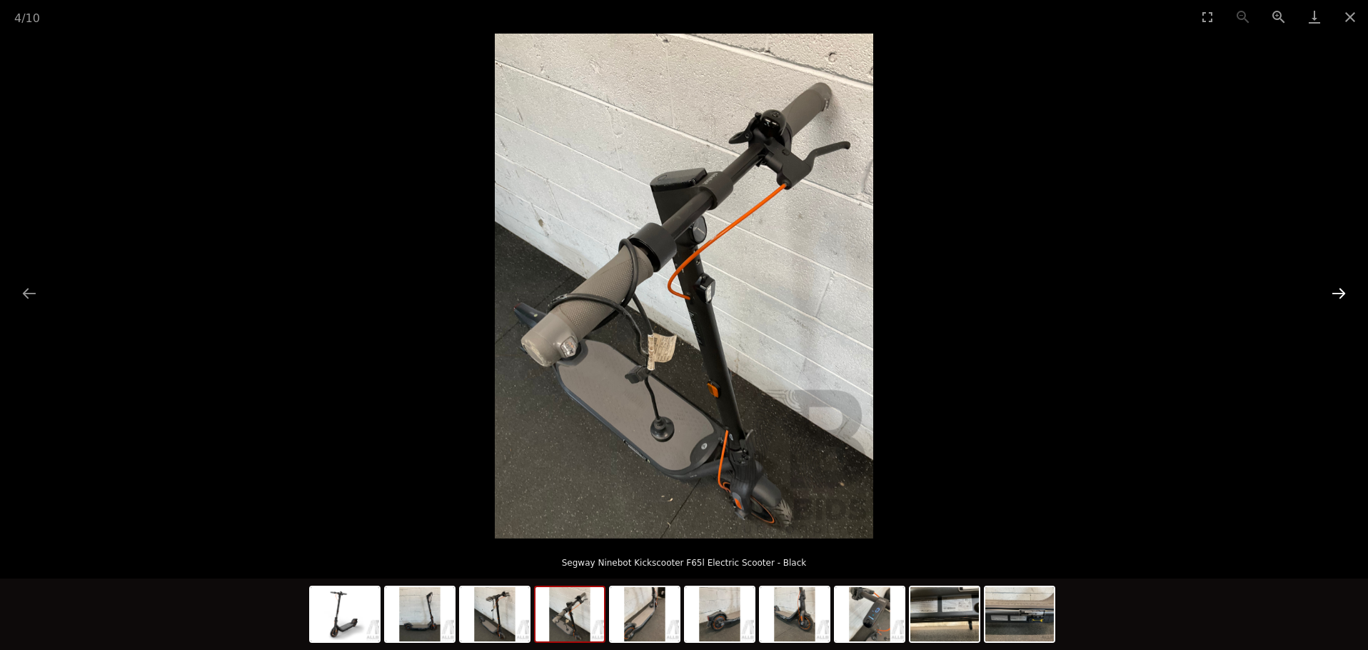
click at [1334, 293] on button "Next slide" at bounding box center [1338, 293] width 30 height 28
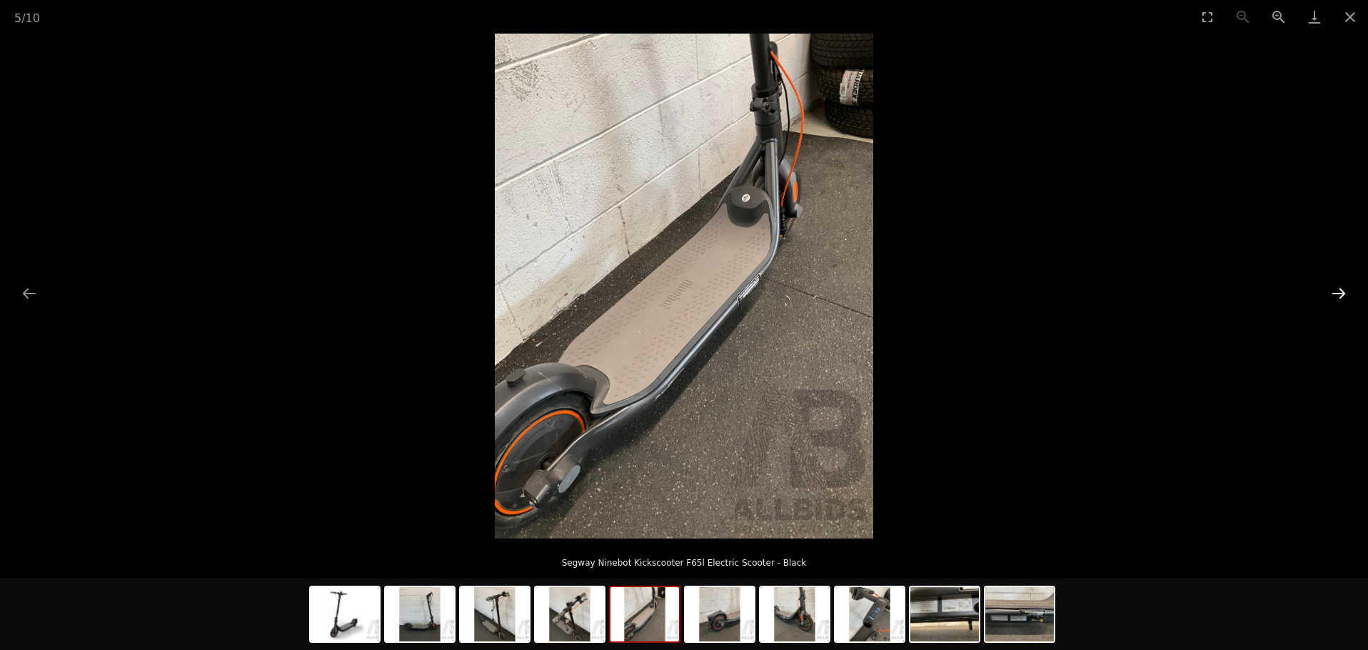
click at [1334, 293] on button "Next slide" at bounding box center [1338, 293] width 30 height 28
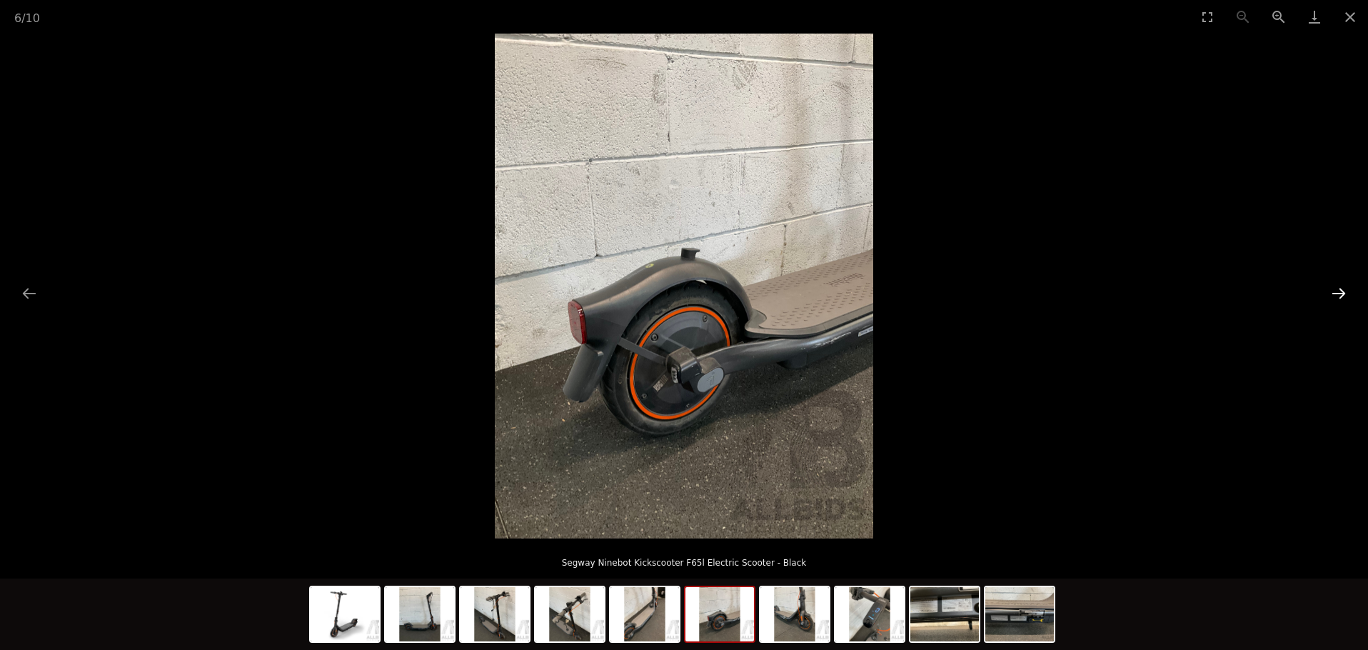
click at [1334, 293] on button "Next slide" at bounding box center [1338, 293] width 30 height 28
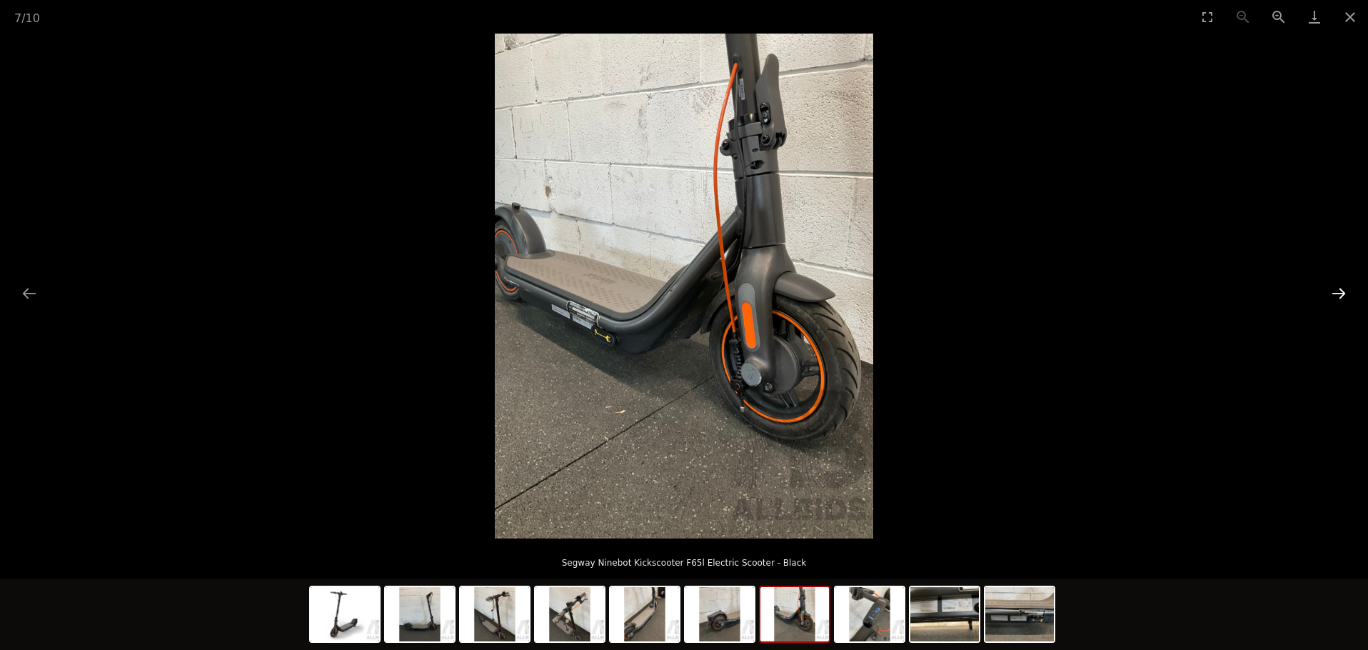
click at [1334, 293] on button "Next slide" at bounding box center [1338, 293] width 30 height 28
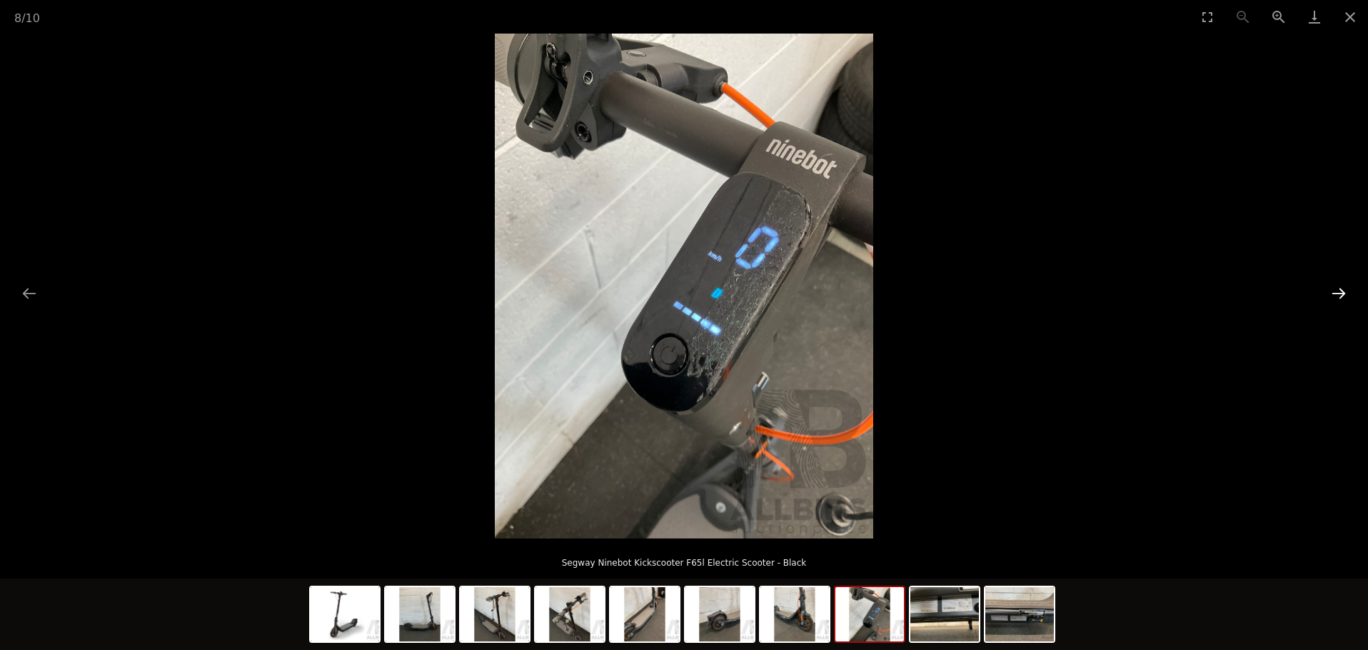
click at [1334, 293] on button "Next slide" at bounding box center [1338, 293] width 30 height 28
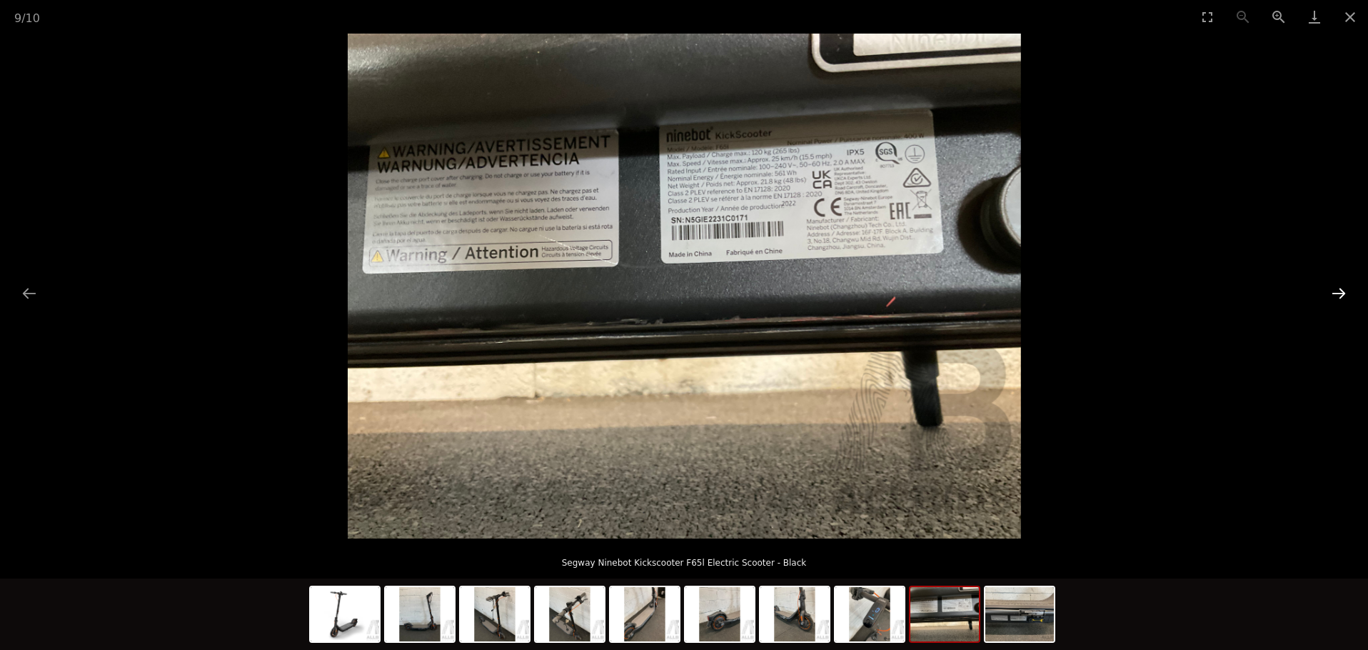
click at [1334, 293] on button "Next slide" at bounding box center [1338, 293] width 30 height 28
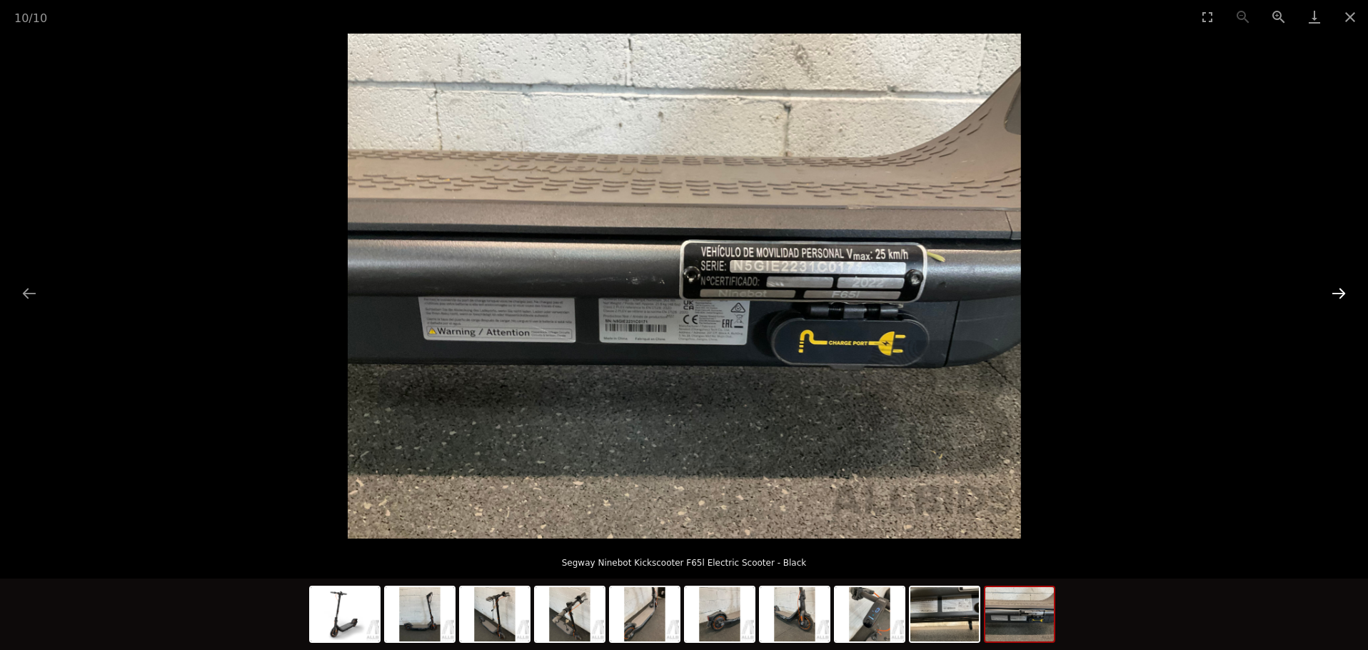
click at [1334, 293] on button "Next slide" at bounding box center [1338, 293] width 30 height 28
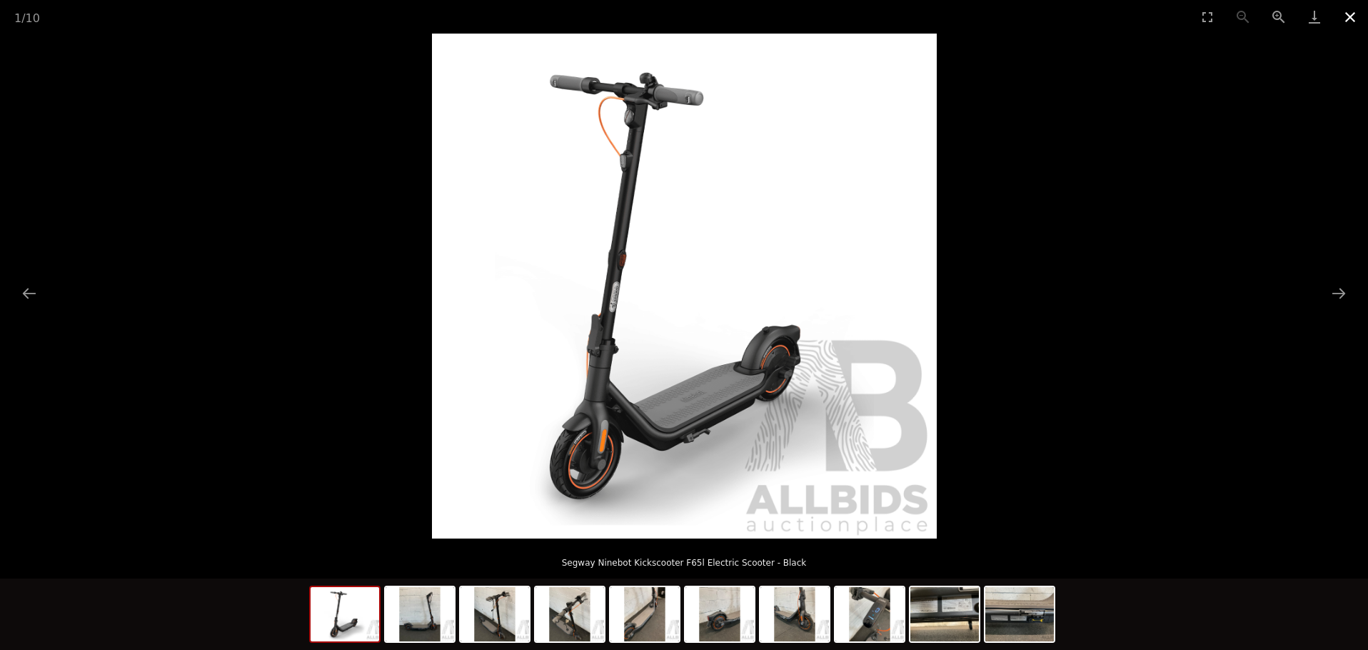
click at [1348, 17] on button "Close gallery" at bounding box center [1350, 17] width 36 height 34
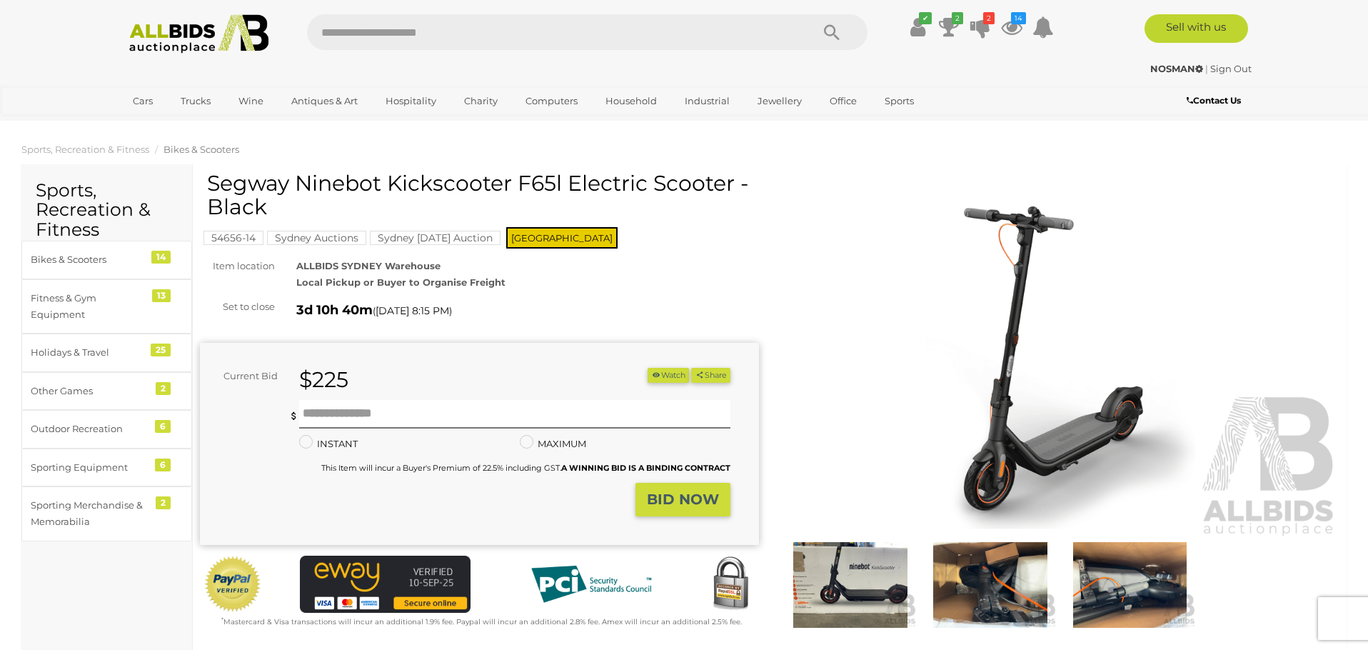
click at [973, 423] on img at bounding box center [1059, 358] width 559 height 360
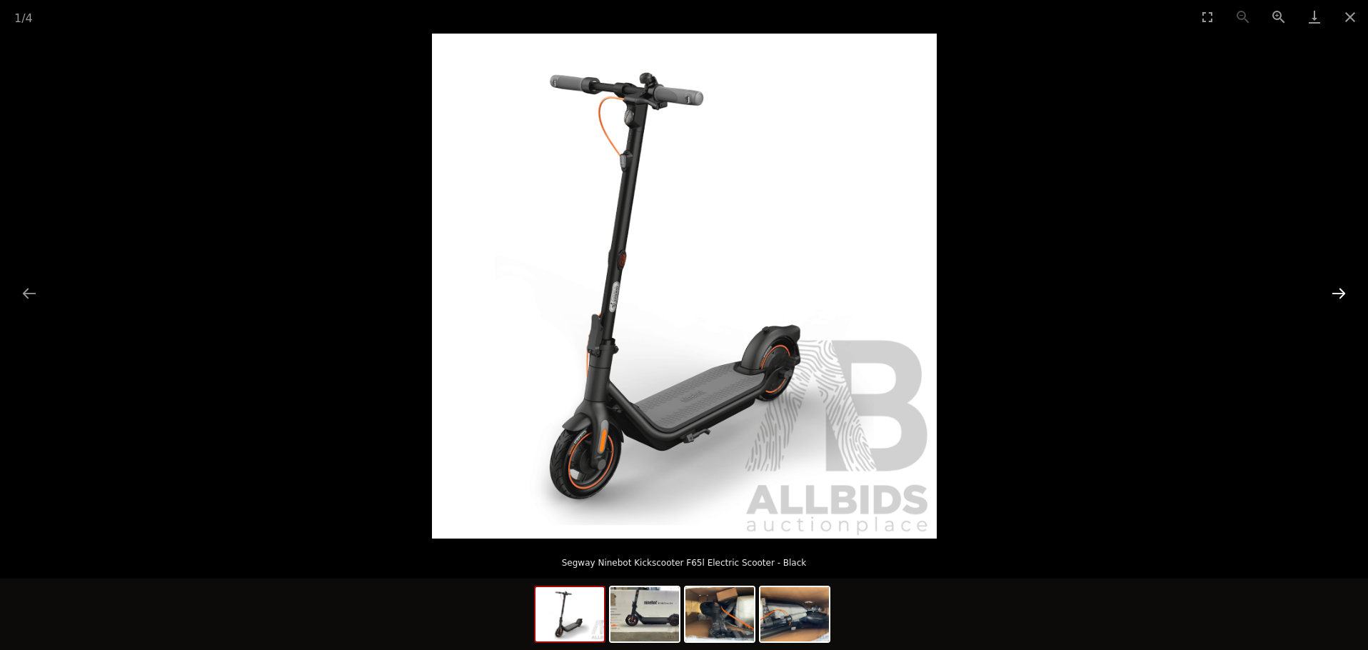
click at [1338, 293] on button "Next slide" at bounding box center [1338, 293] width 30 height 28
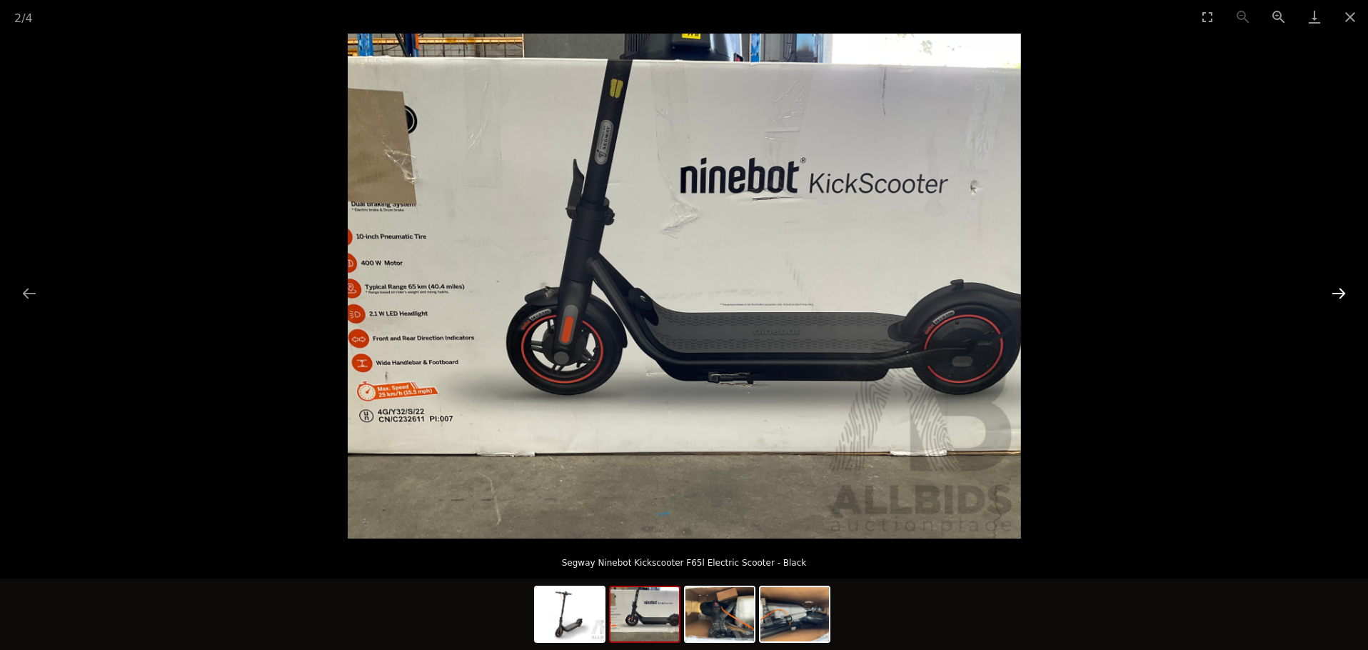
click at [1338, 293] on button "Next slide" at bounding box center [1338, 293] width 30 height 28
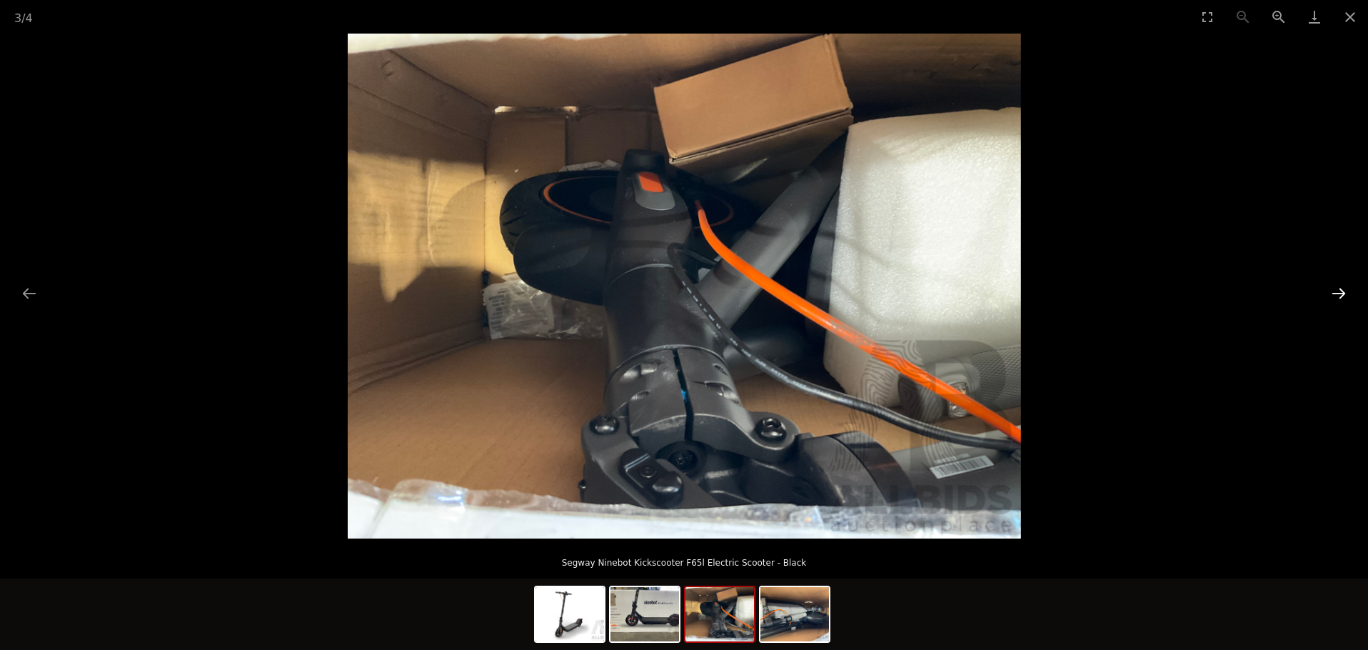
click at [1338, 293] on button "Next slide" at bounding box center [1338, 293] width 30 height 28
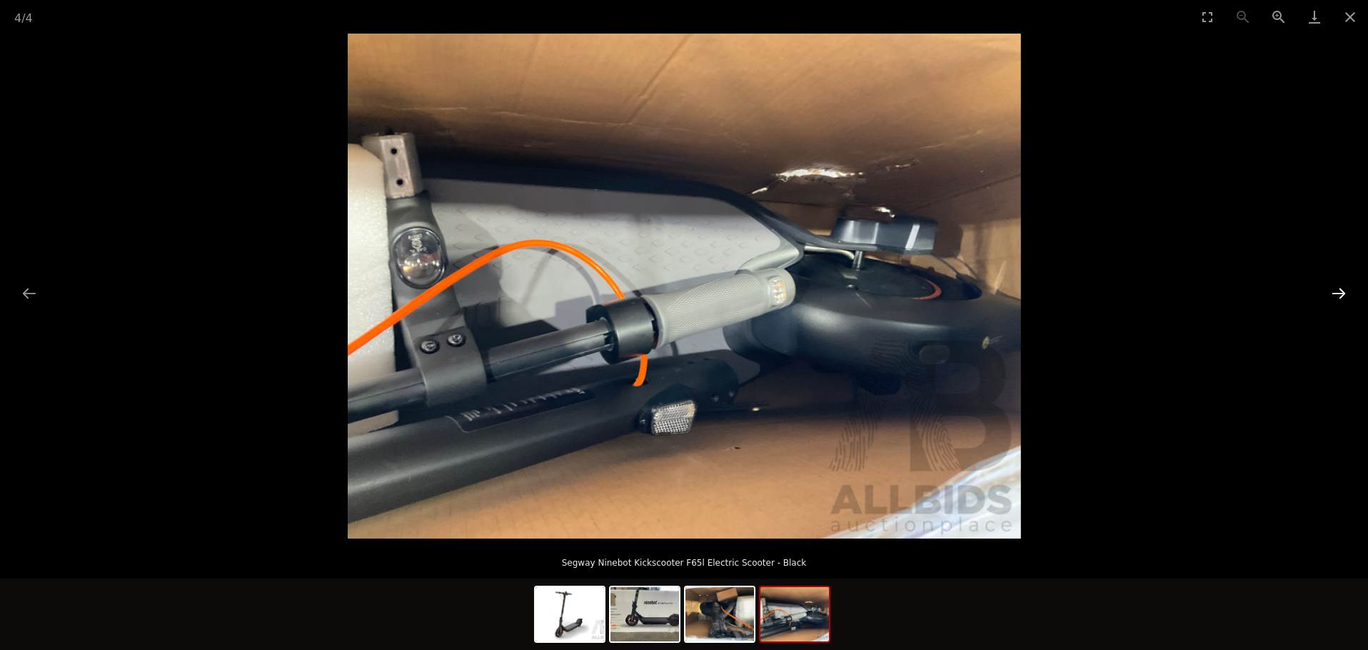
click at [1338, 293] on button "Next slide" at bounding box center [1338, 293] width 30 height 28
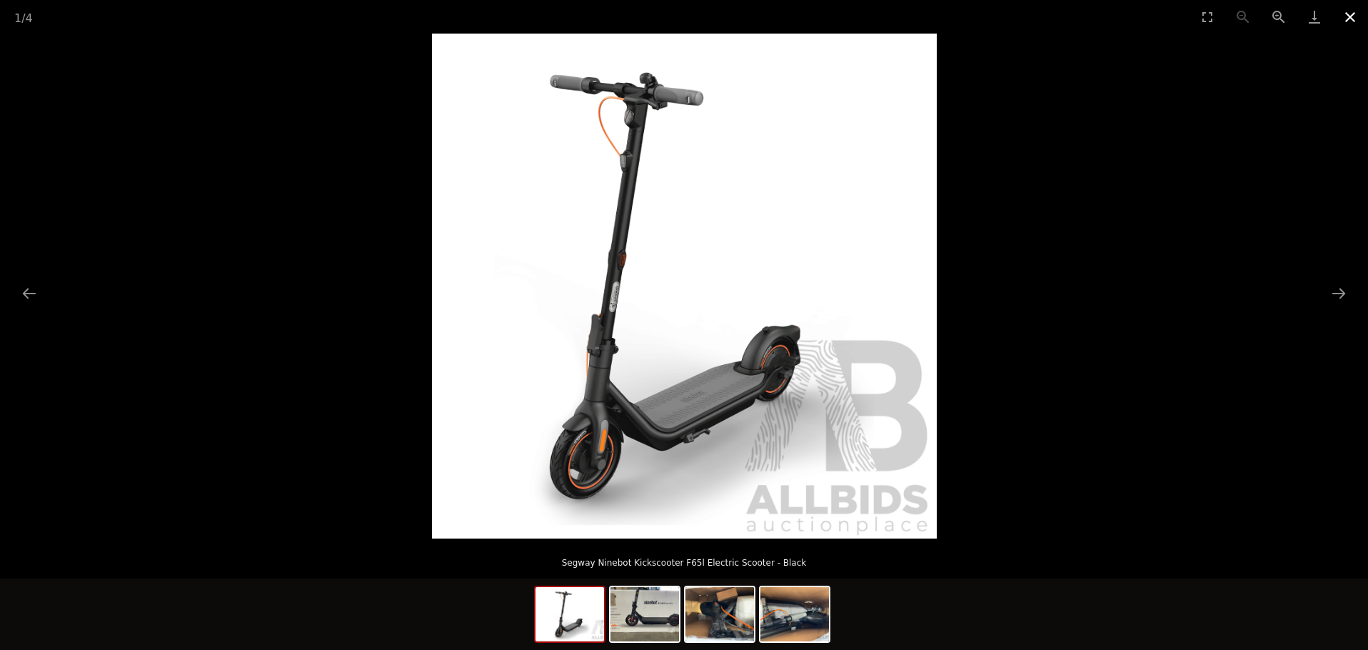
click at [1349, 15] on button "Close gallery" at bounding box center [1350, 17] width 36 height 34
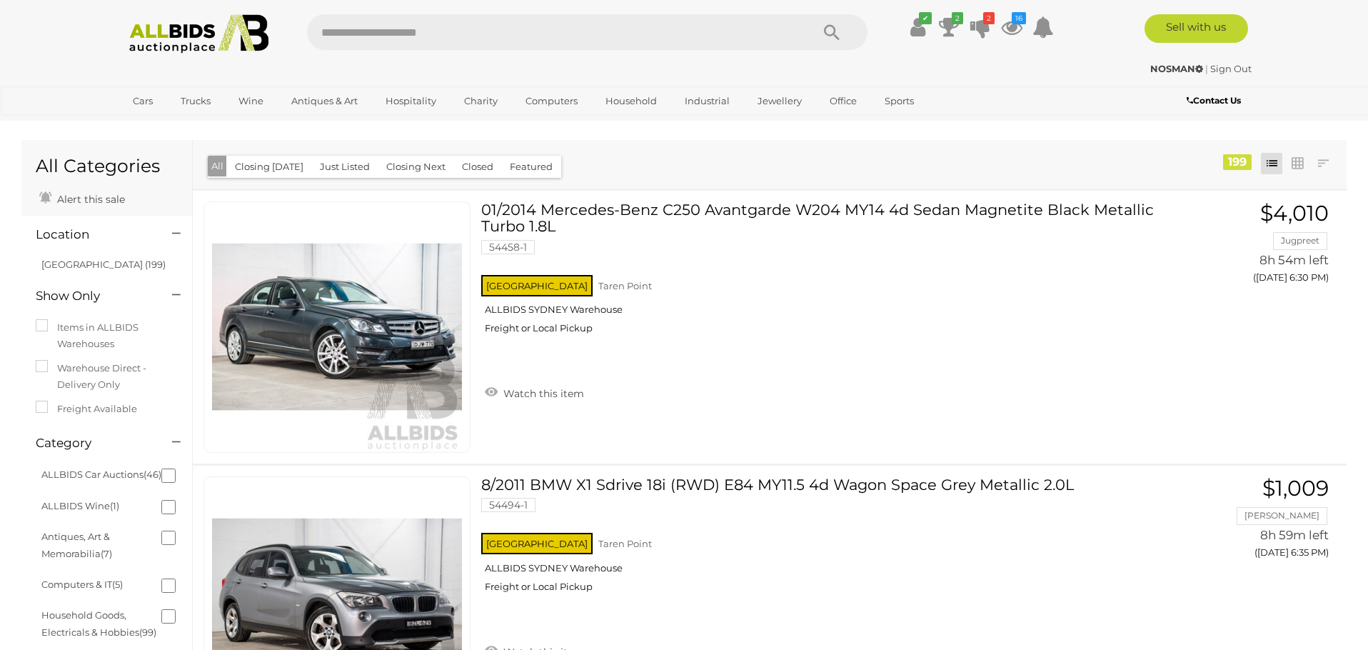
scroll to position [18098, 0]
